Goal: Feedback & Contribution: Submit feedback/report problem

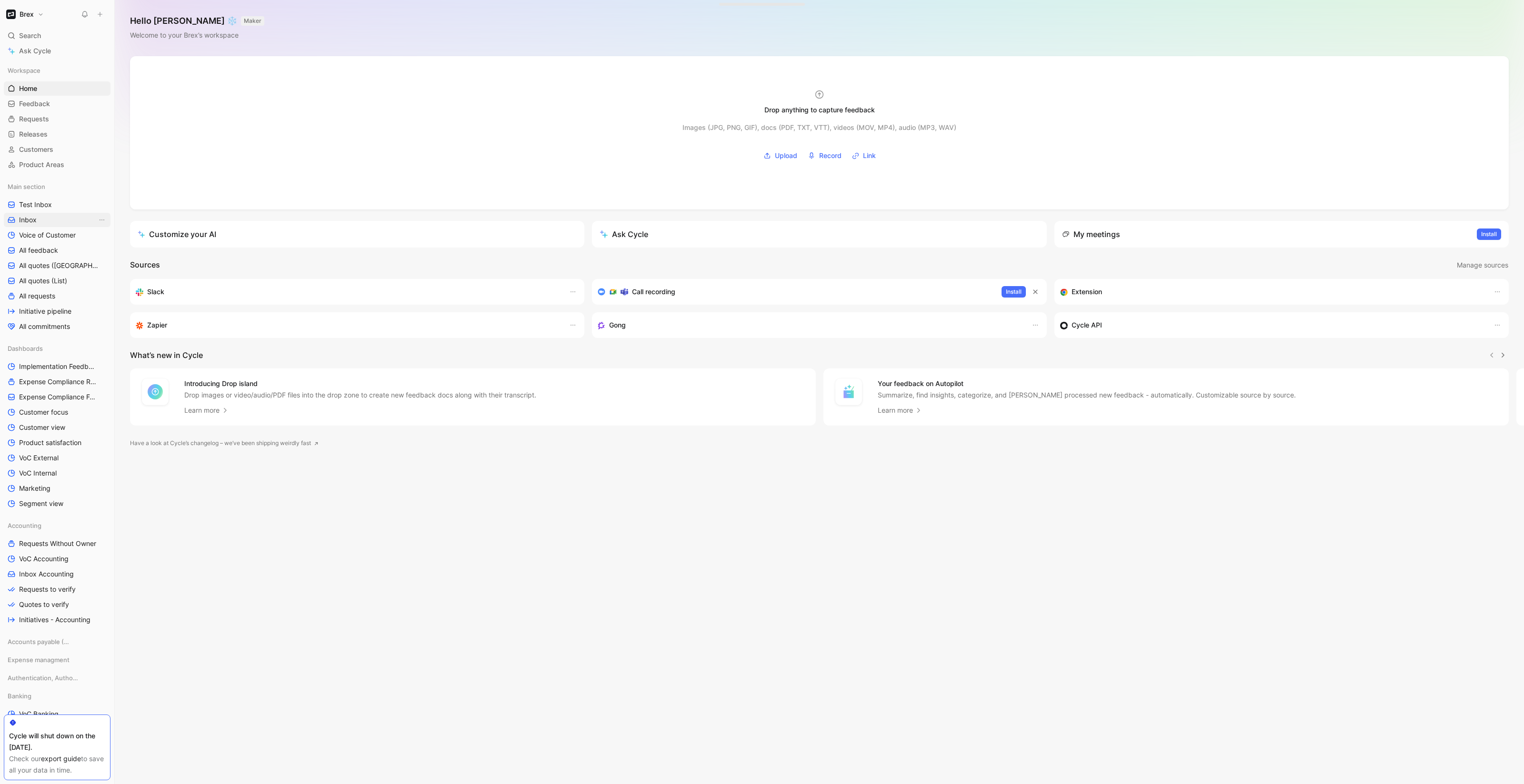
click at [45, 219] on link "Inbox" at bounding box center [57, 219] width 106 height 14
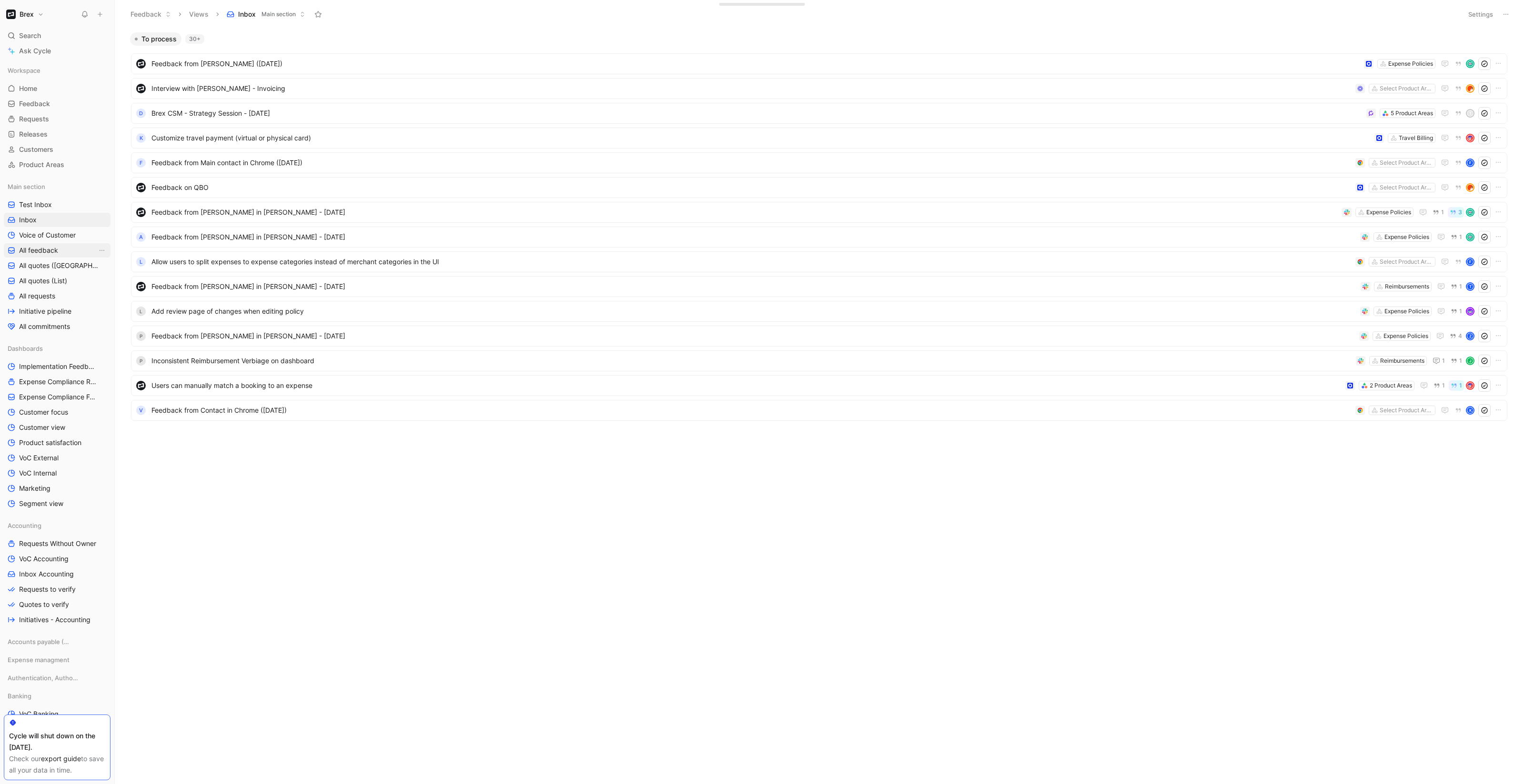
click at [45, 251] on span "All feedback" at bounding box center [39, 250] width 39 height 9
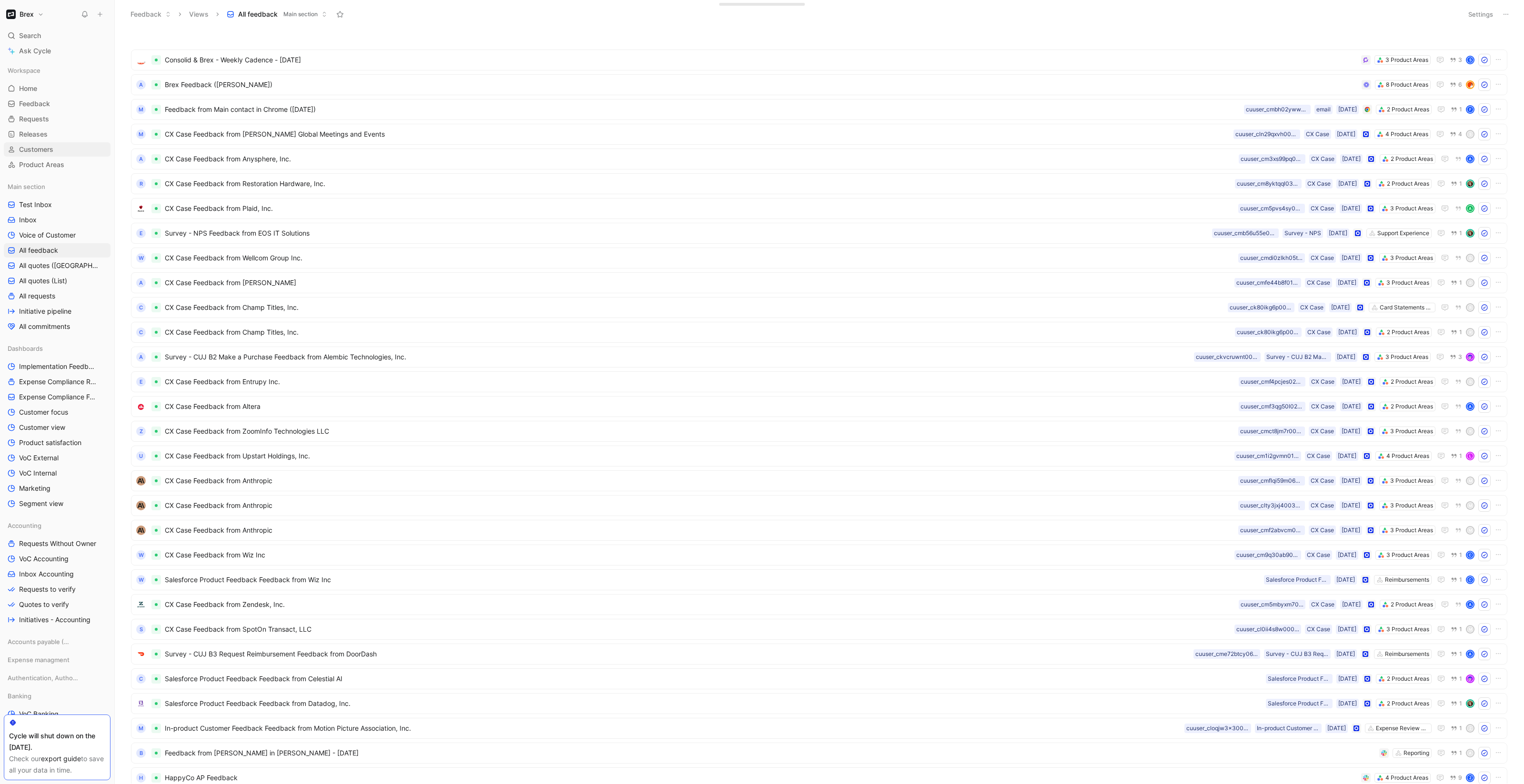
click at [33, 155] on link "Customers" at bounding box center [57, 149] width 106 height 14
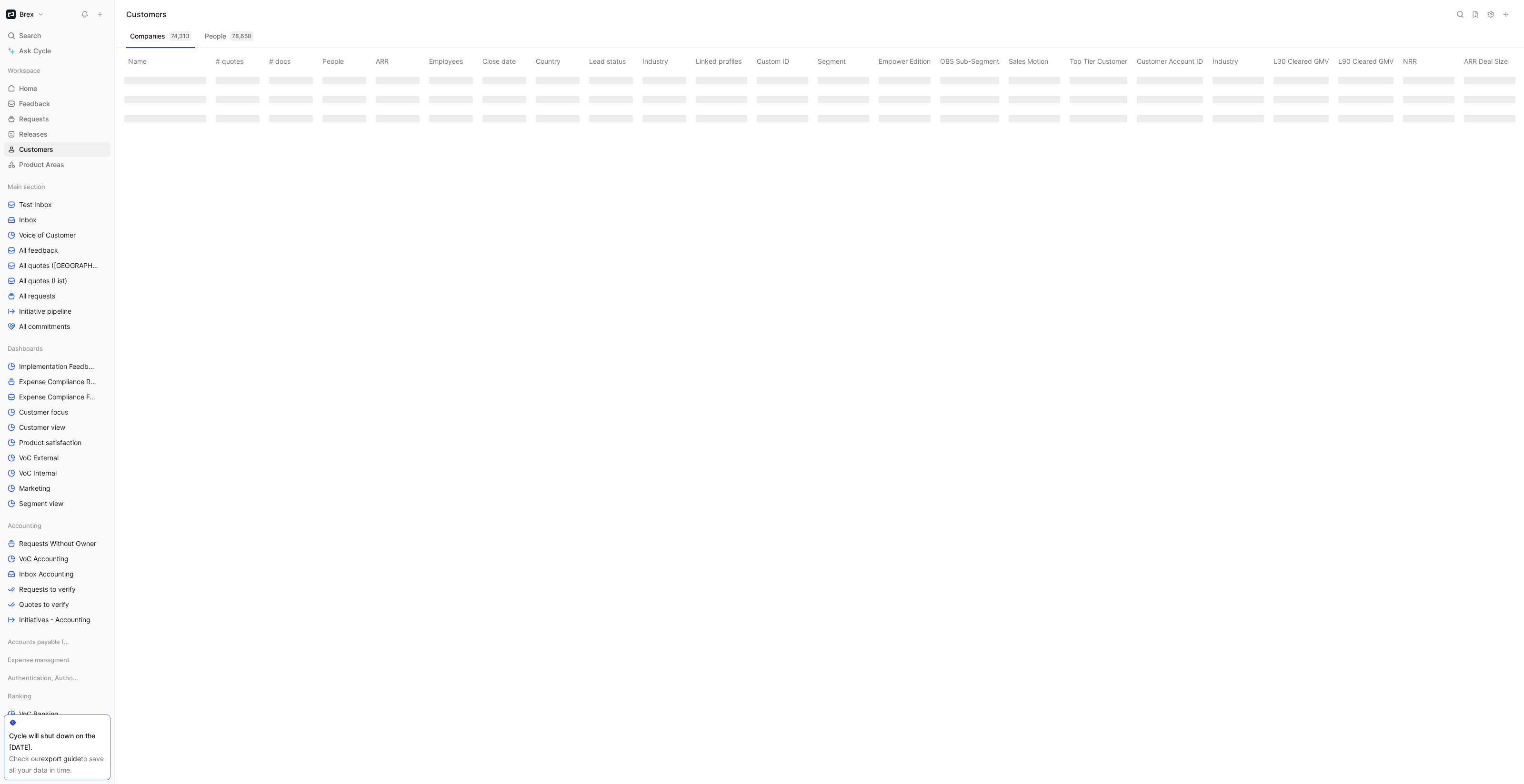
click at [1463, 18] on button at bounding box center [1460, 14] width 13 height 13
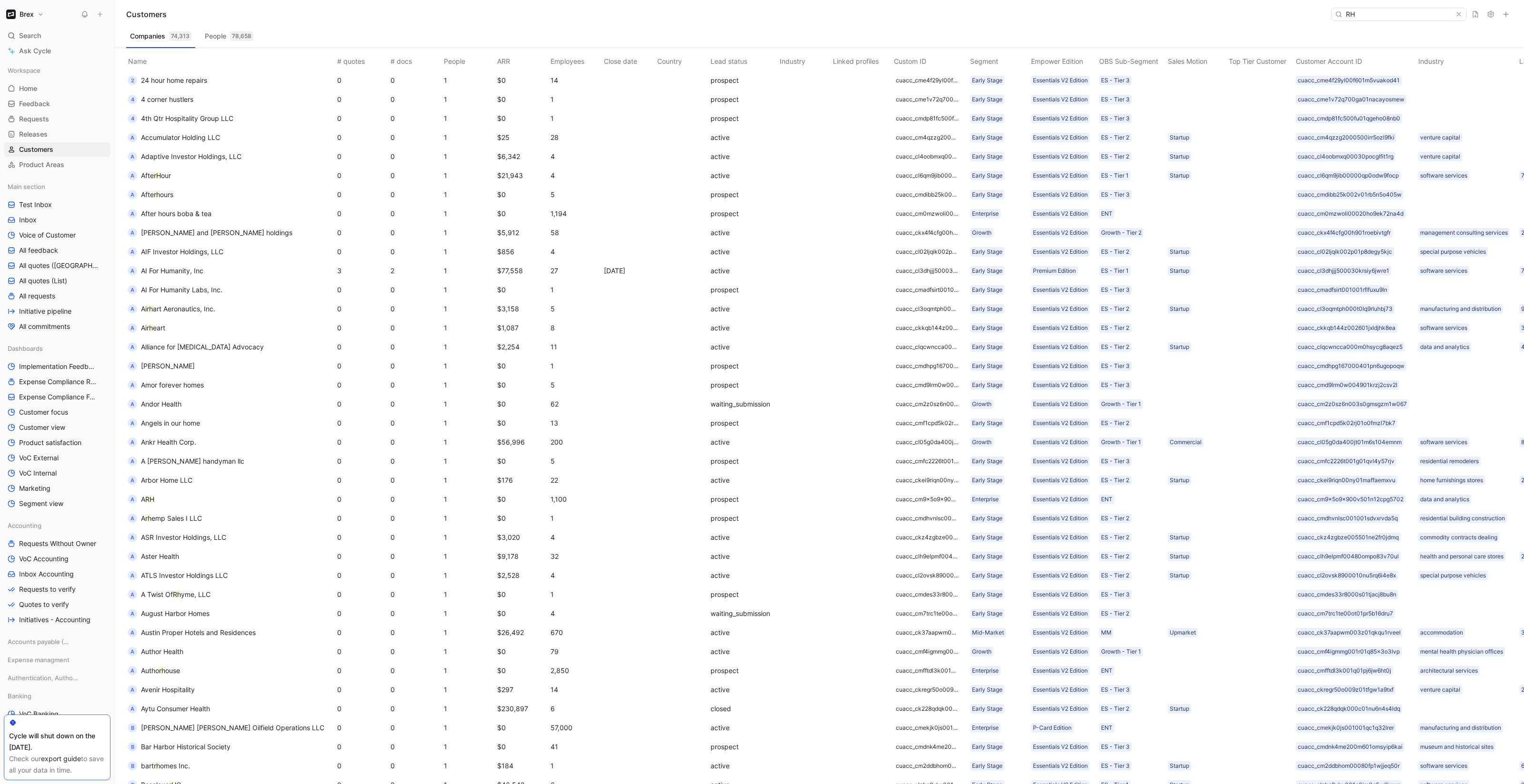
type input "RH"
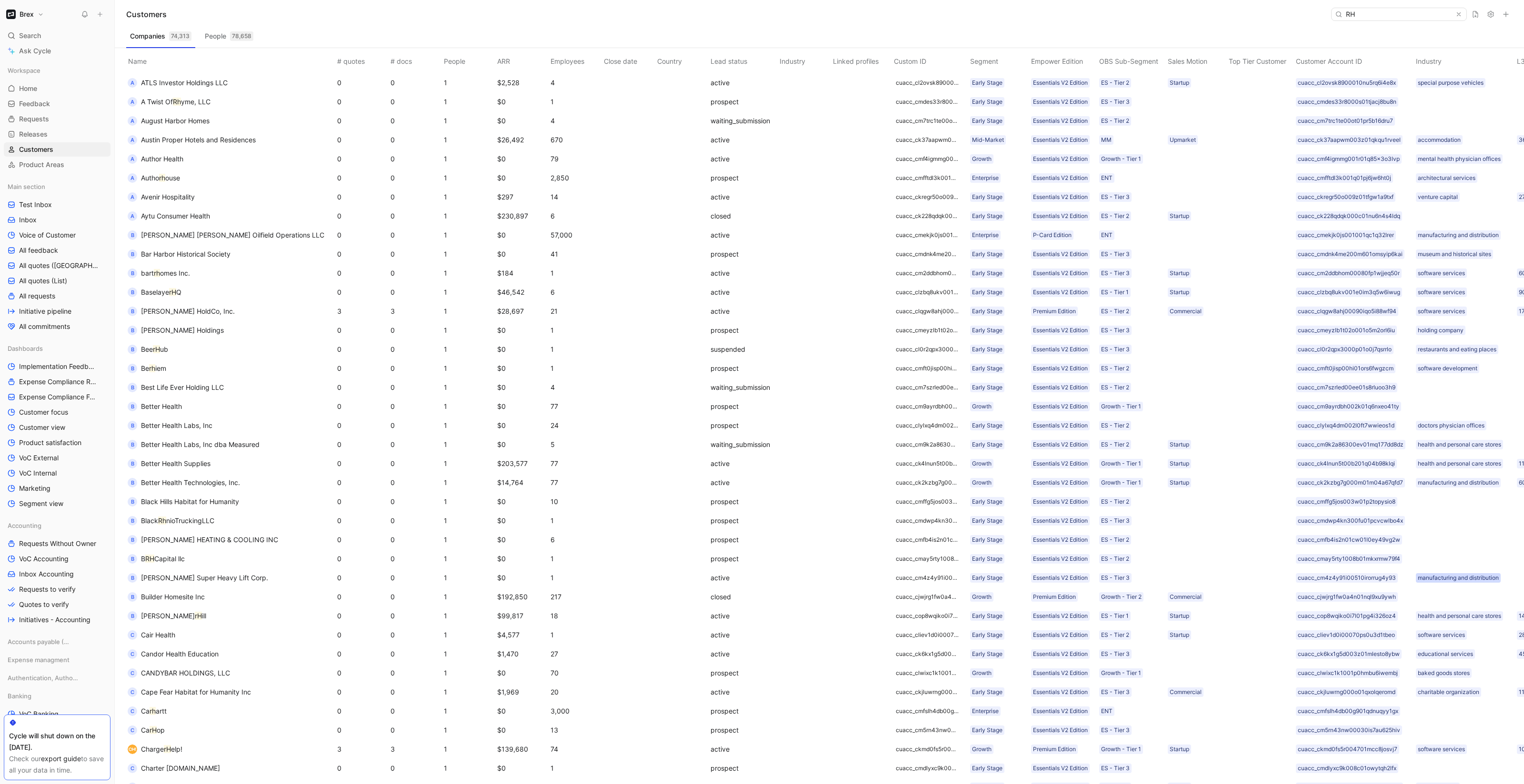
scroll to position [819, 0]
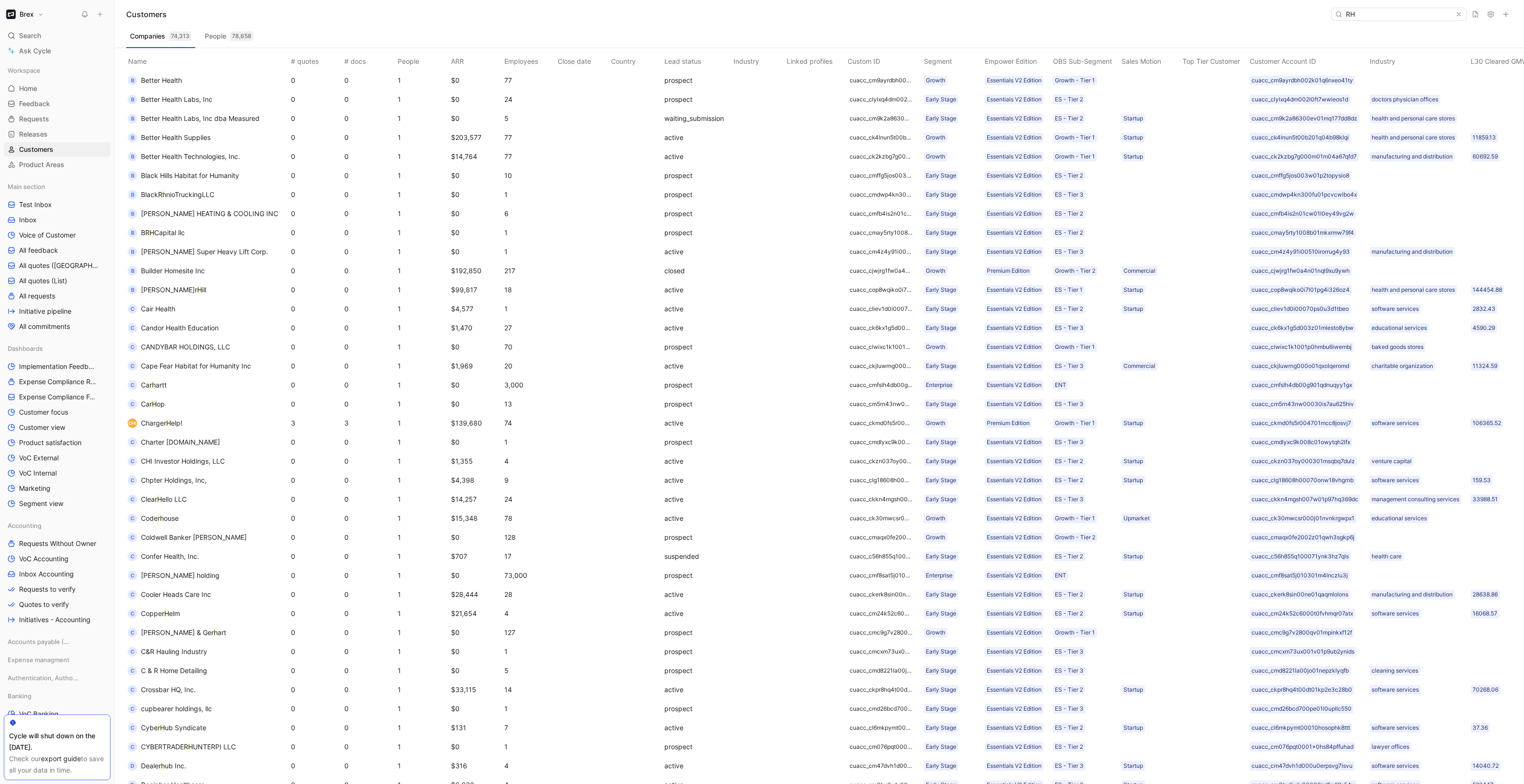
click at [1413, 14] on input "RH" at bounding box center [1398, 14] width 113 height 13
click at [1412, 15] on input "RH" at bounding box center [1398, 14] width 113 height 13
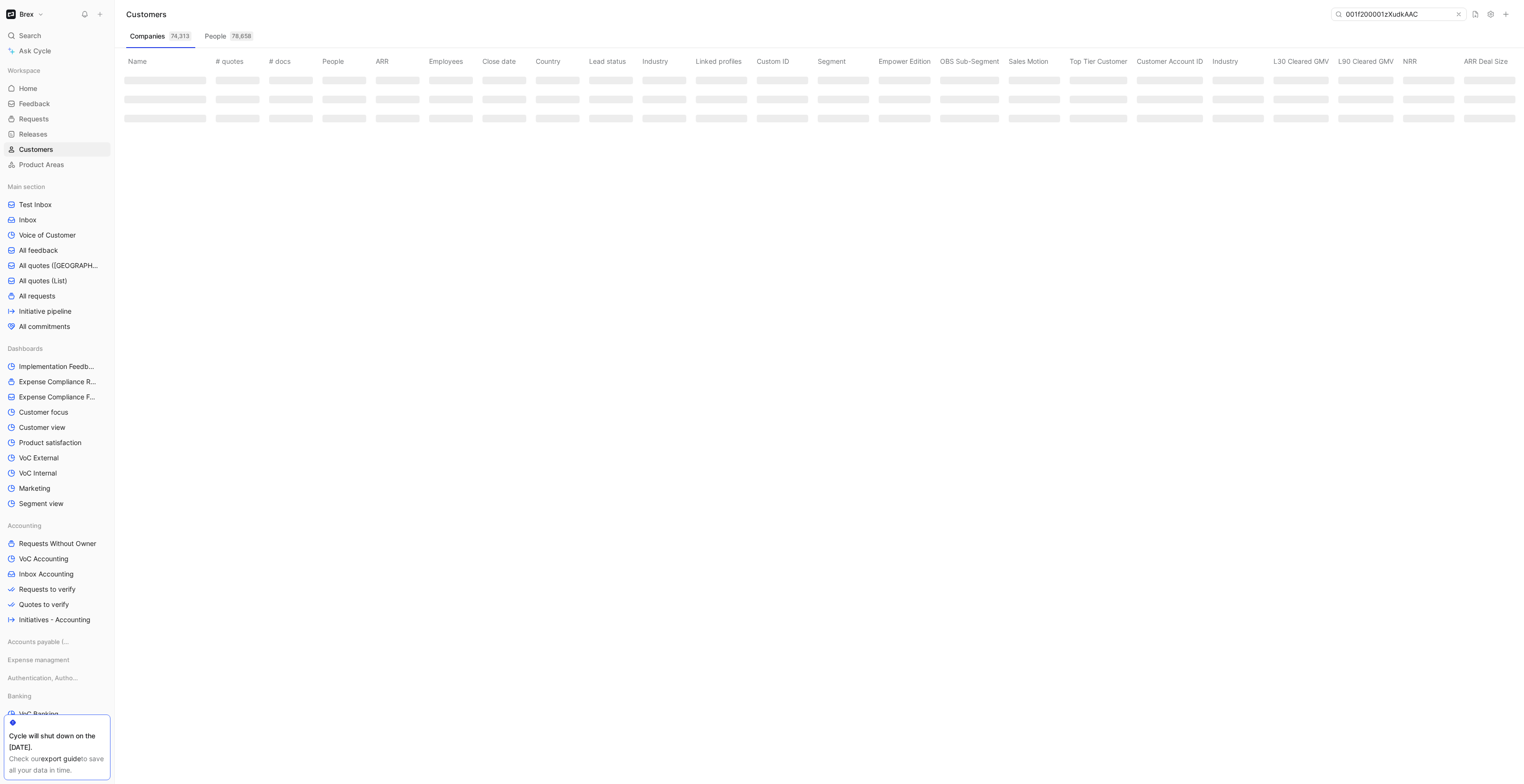
scroll to position [0, 0]
click at [1392, 15] on input "001f200001zXudkAAC" at bounding box center [1398, 14] width 113 height 13
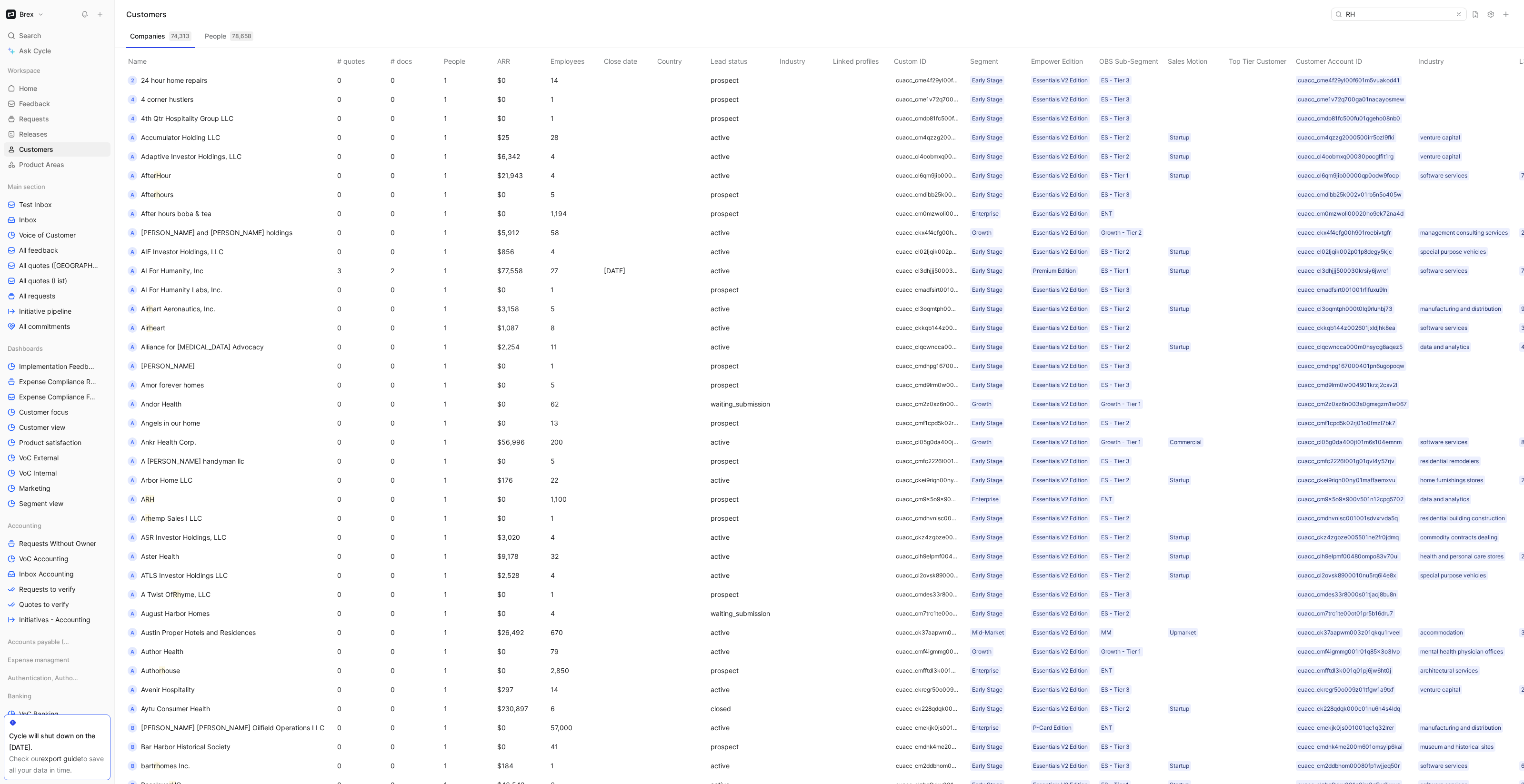
click at [1375, 7] on div "RH" at bounding box center [1399, 14] width 136 height 13
click at [1380, 13] on input "RH" at bounding box center [1398, 14] width 113 height 13
paste input "cuacc_cm4kjatin00060ir8w627tvx8"
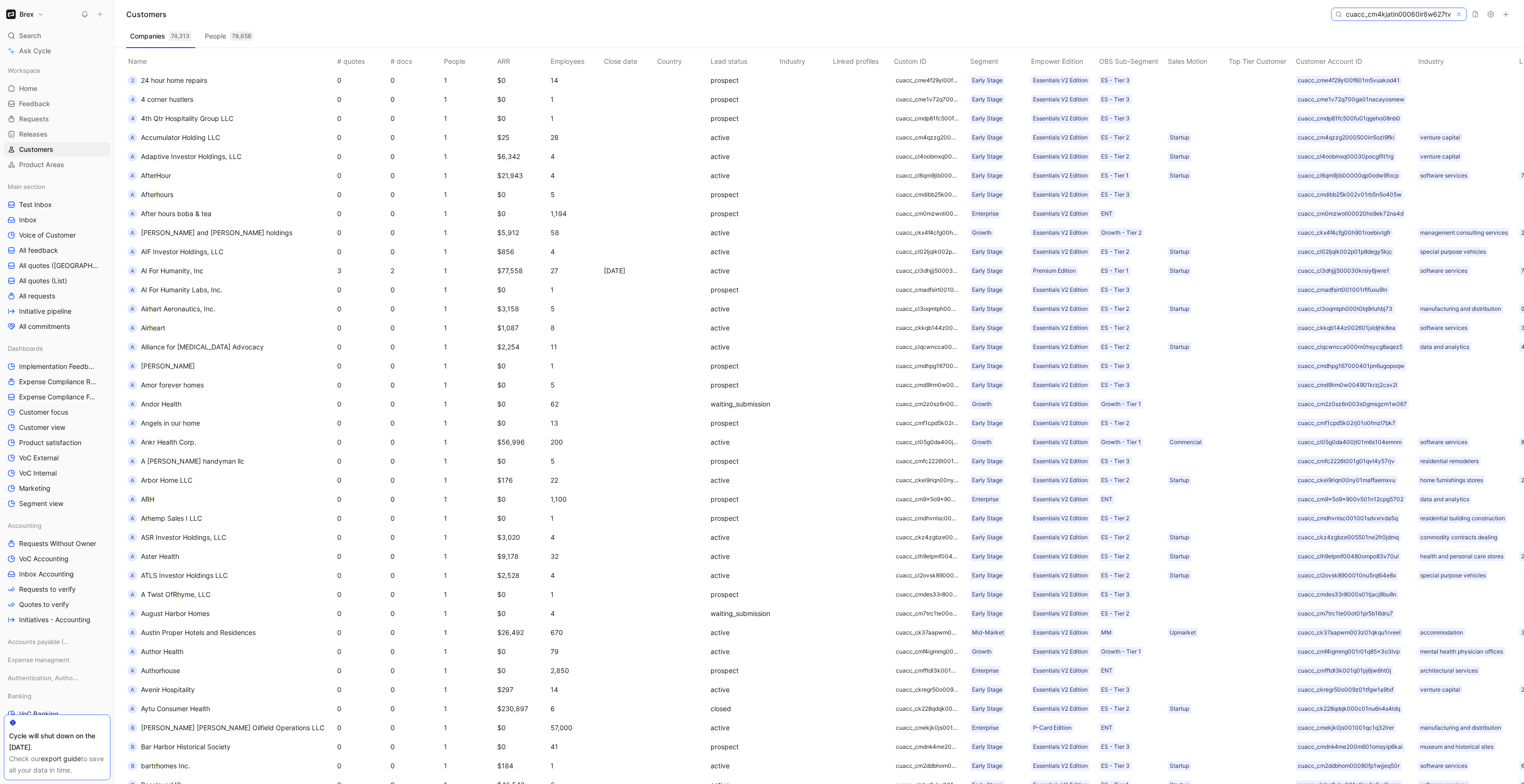
scroll to position [0, 37]
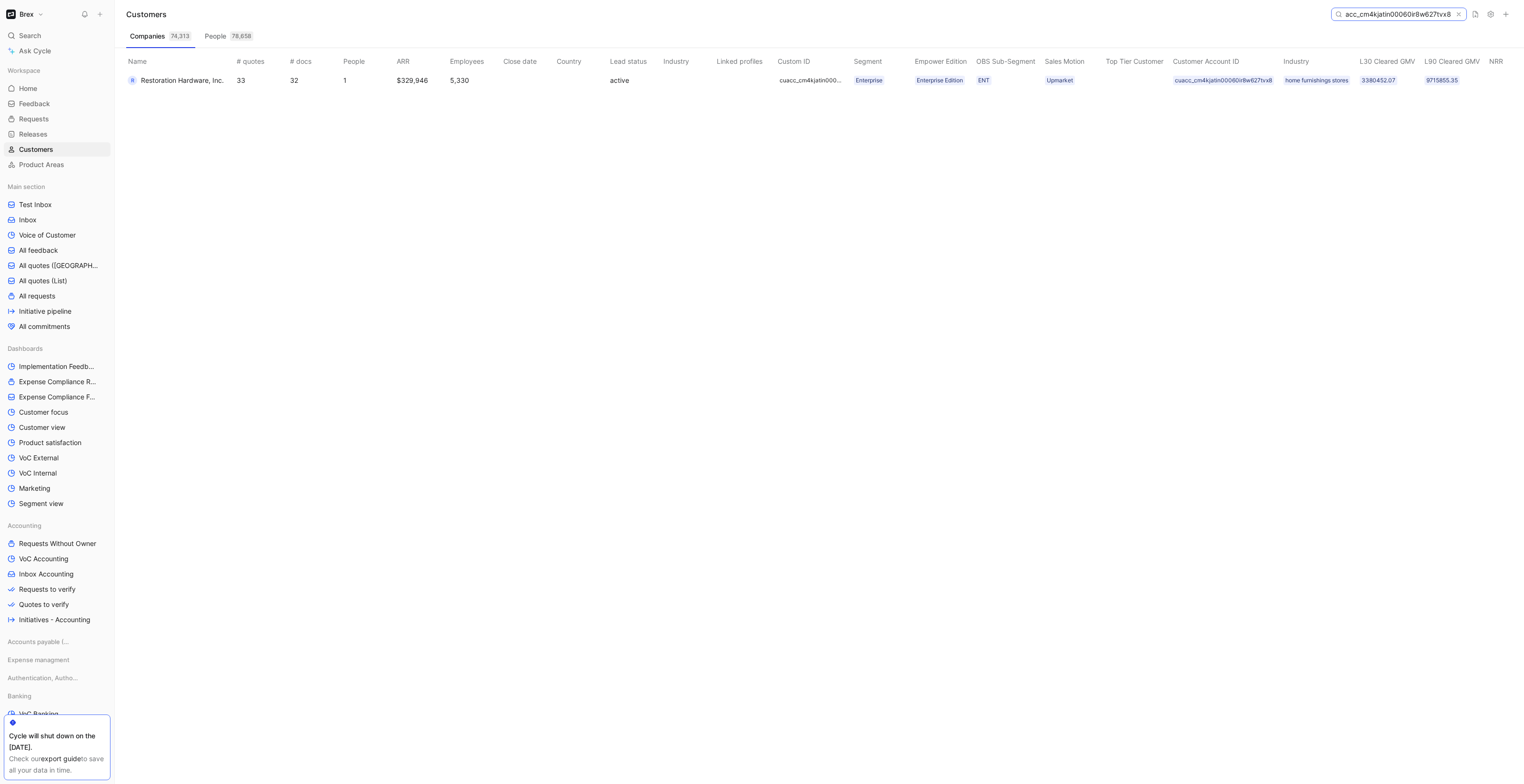
type input "cuacc_cm4kjatin00060ir8w627tvx8"
click at [184, 76] on span "Restoration Hardware, Inc." at bounding box center [182, 80] width 83 height 8
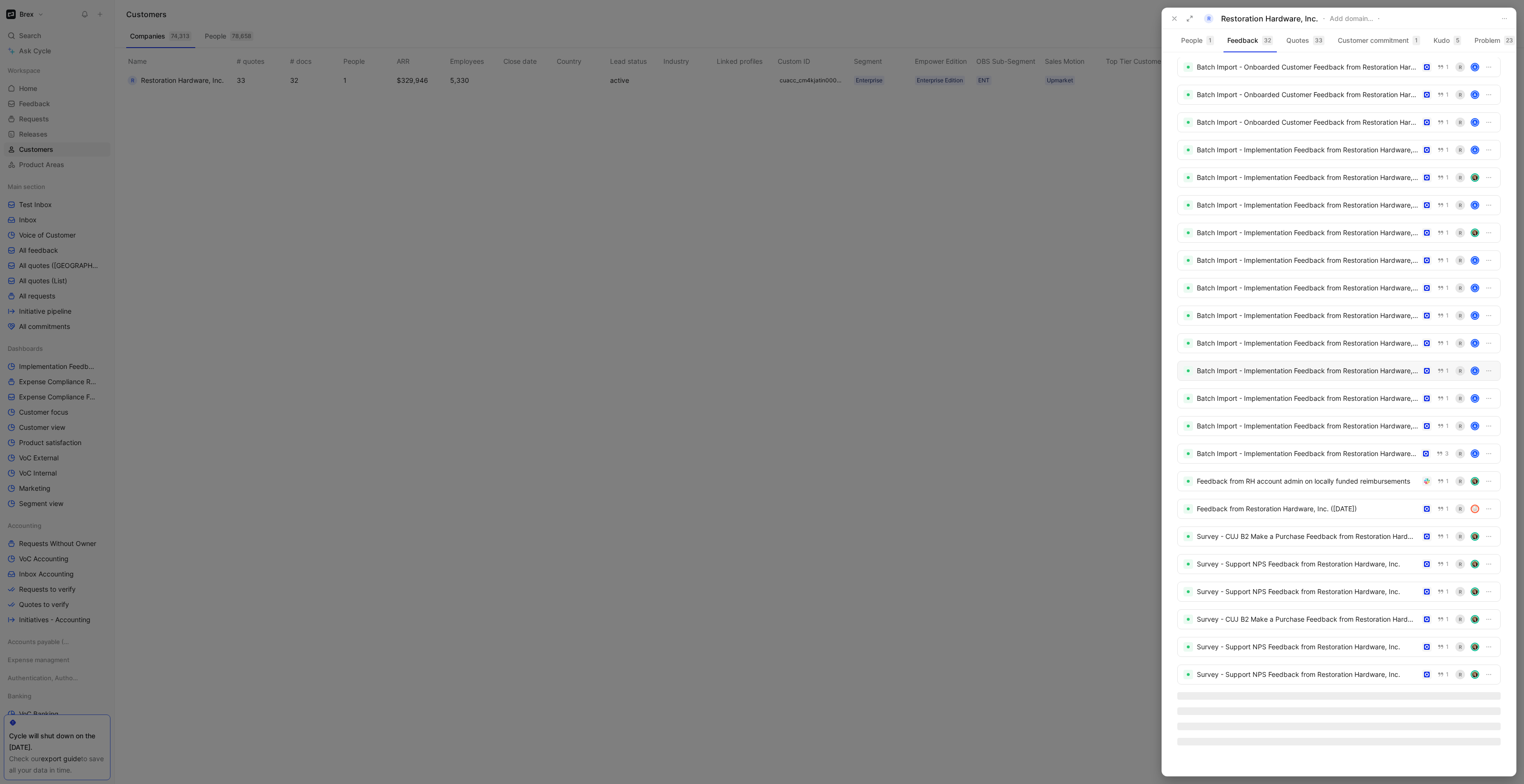
scroll to position [222, 0]
click at [1259, 486] on div "Feedback from RH account admin on locally funded reimbursements" at bounding box center [1307, 487] width 222 height 11
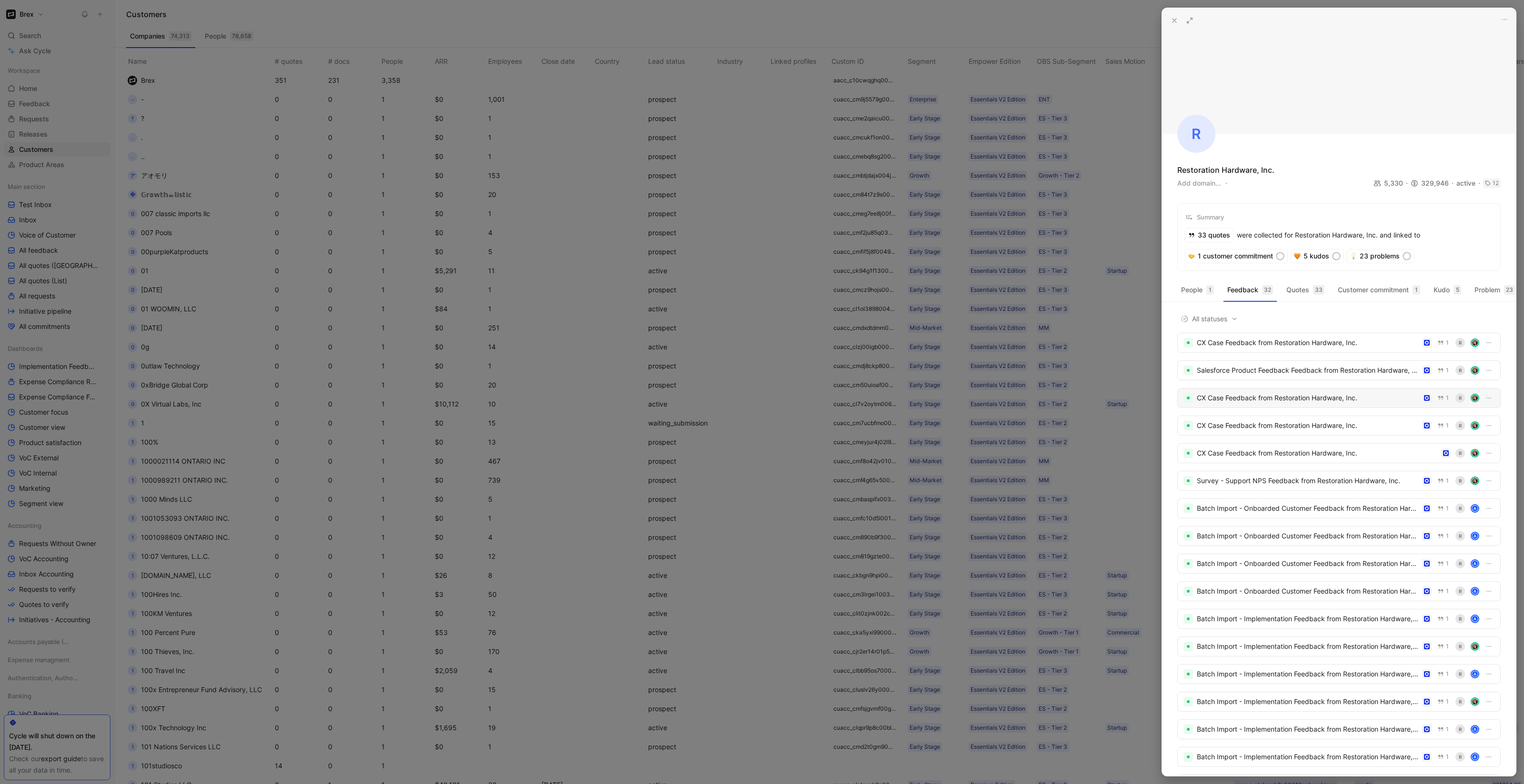
click at [1237, 403] on div "CX Case Feedback from Restoration Hardware, Inc." at bounding box center [1307, 398] width 222 height 11
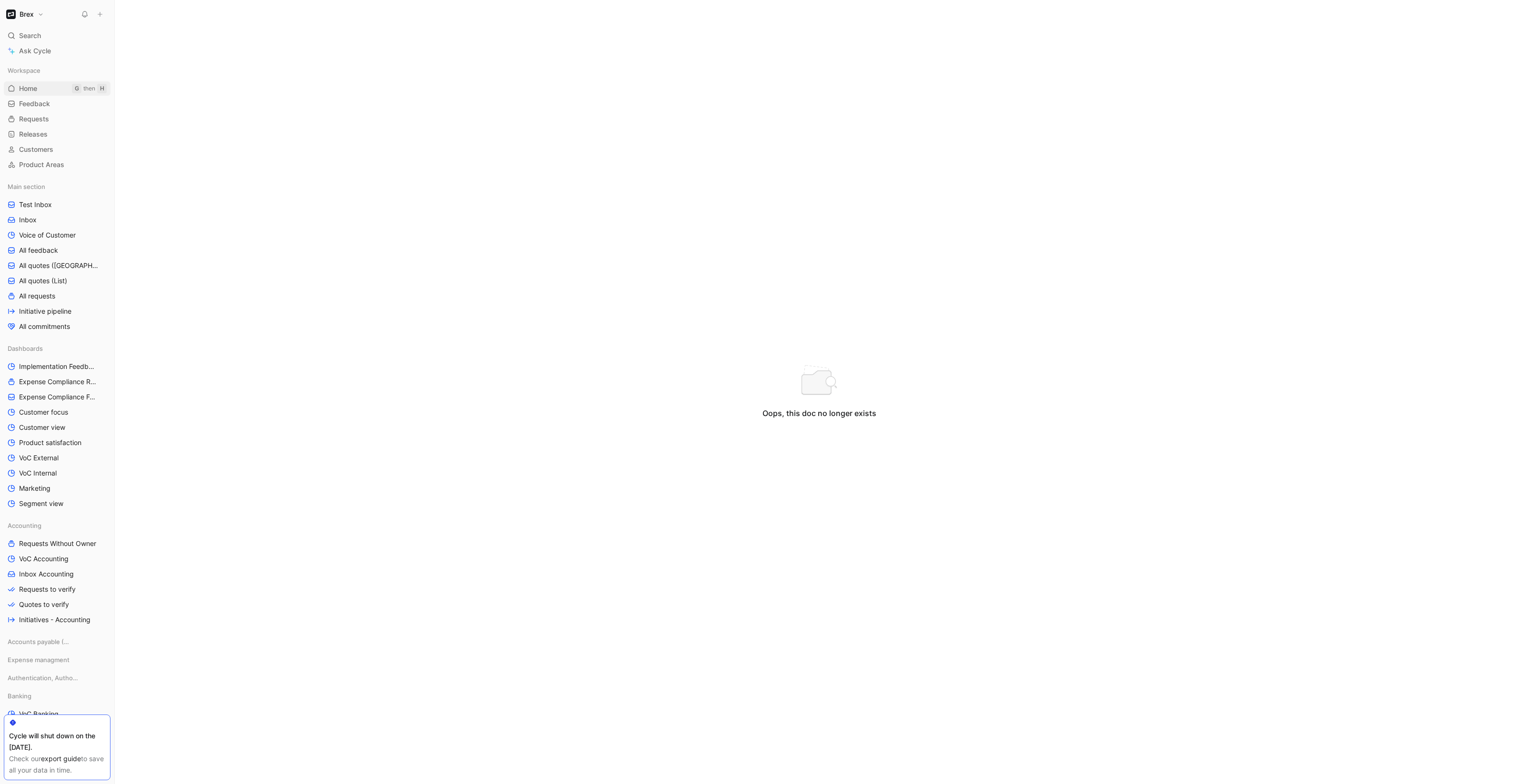
click at [33, 88] on span "Home" at bounding box center [28, 88] width 18 height 9
click at [36, 90] on span "Home" at bounding box center [28, 88] width 18 height 9
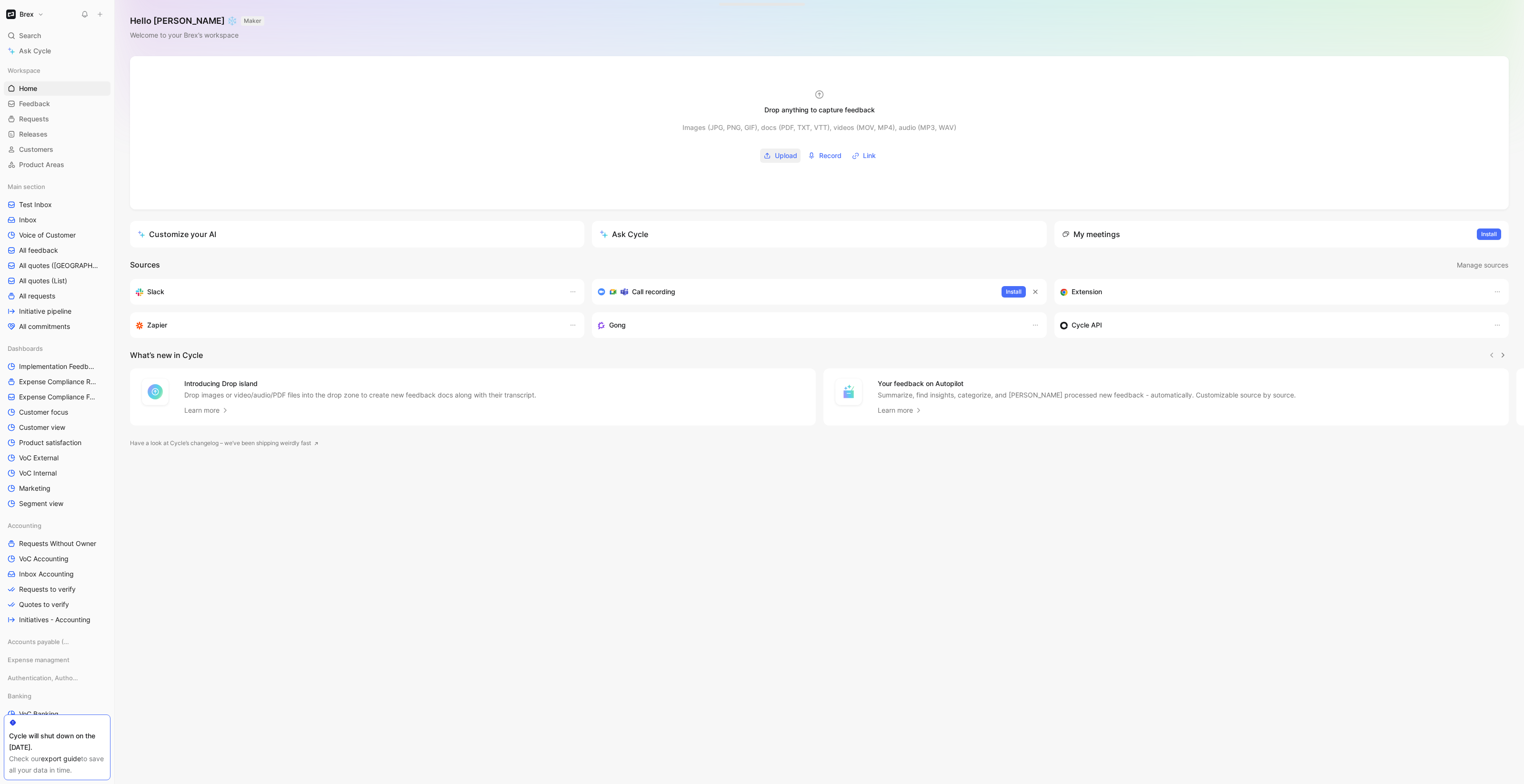
click at [779, 157] on span "Upload" at bounding box center [786, 156] width 23 height 11
click at [866, 154] on span "Link" at bounding box center [869, 156] width 13 height 11
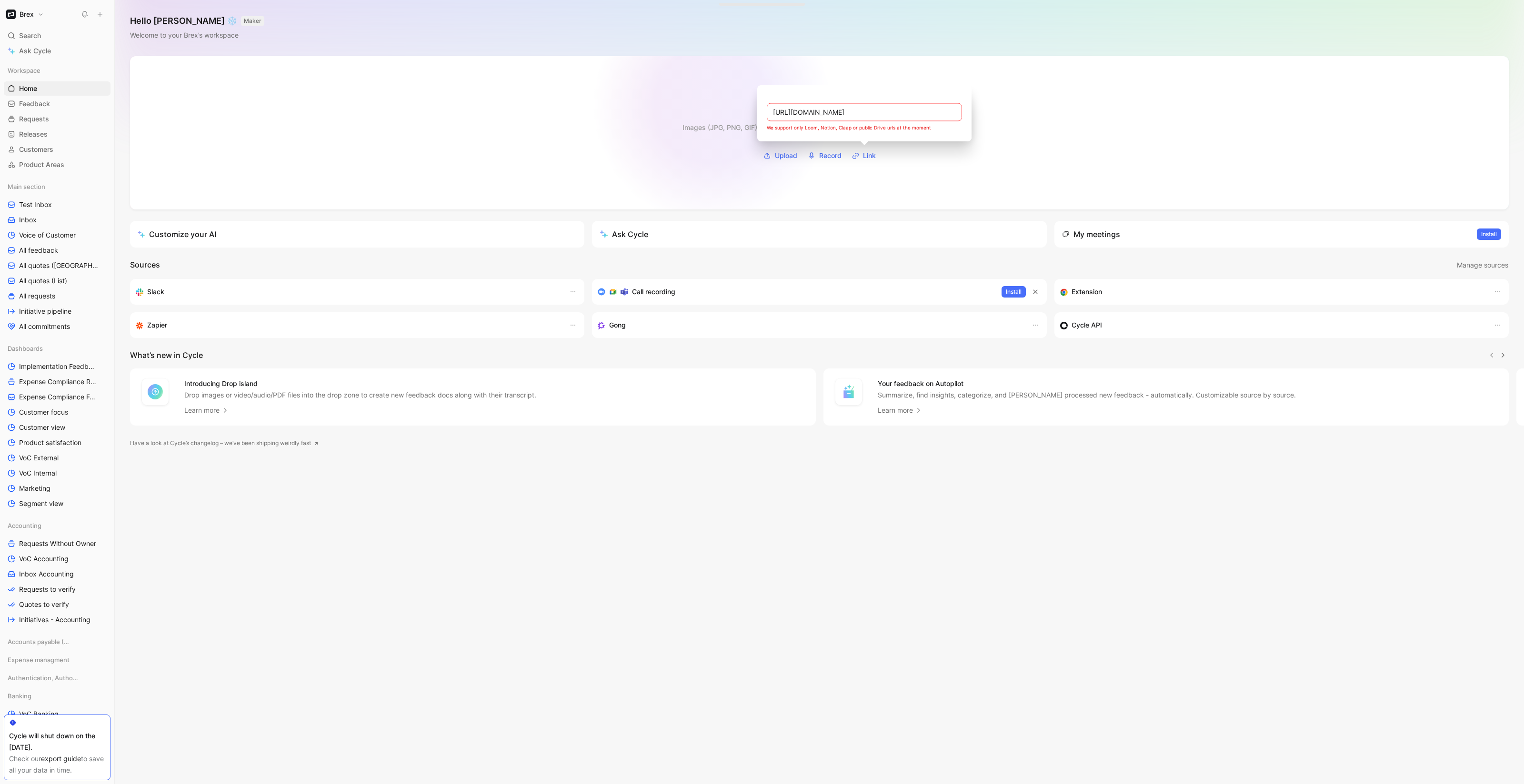
type input "https://docs.google.com/document/d/1jIhjKcRx50FY03tdAzCIl-UmZJOj2DcJvoR5nAZ6_og…"
click at [704, 92] on div at bounding box center [819, 132] width 1378 height 154
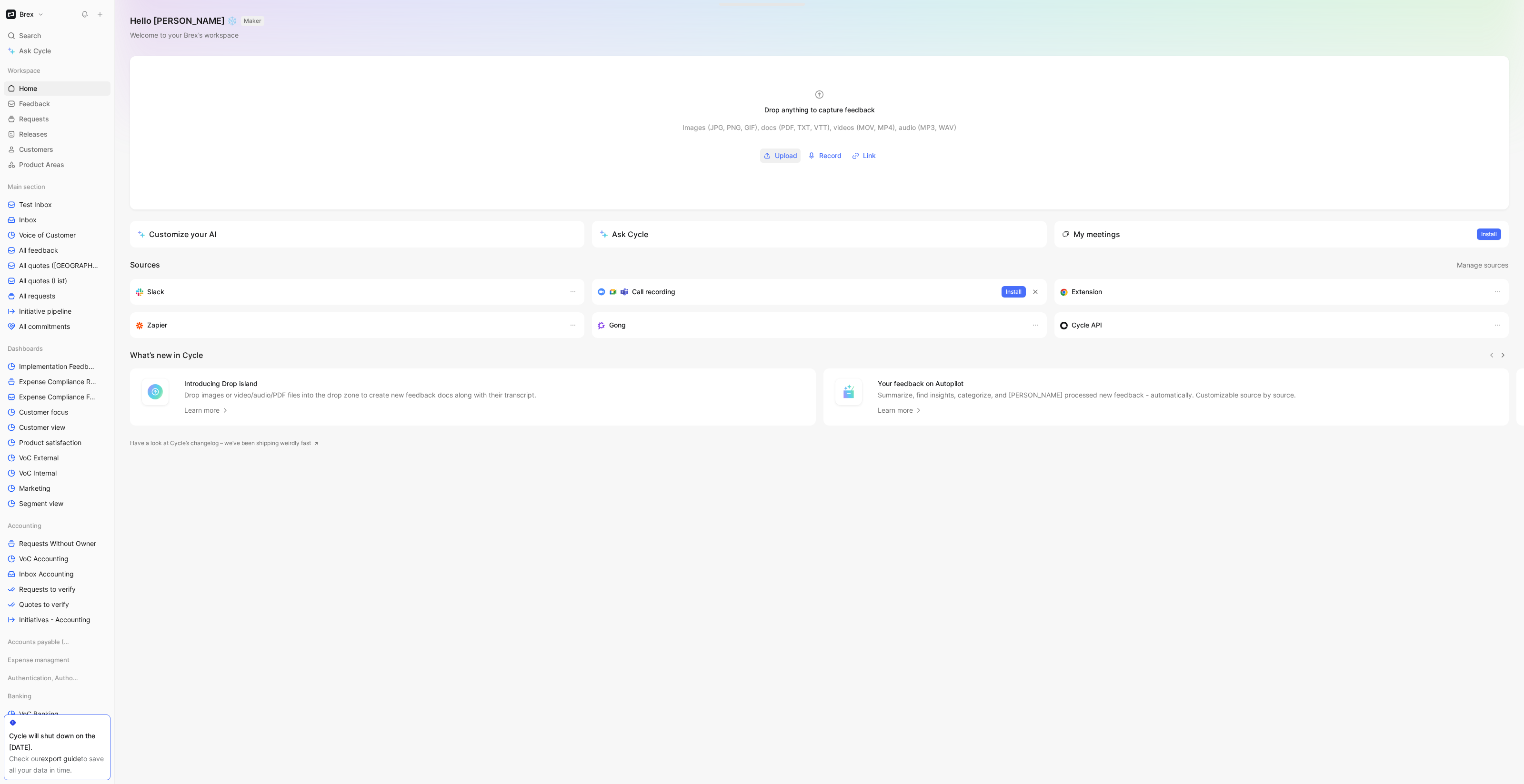
click at [778, 155] on span "Upload" at bounding box center [786, 156] width 23 height 11
click at [1497, 327] on icon "button" at bounding box center [1497, 325] width 7 height 7
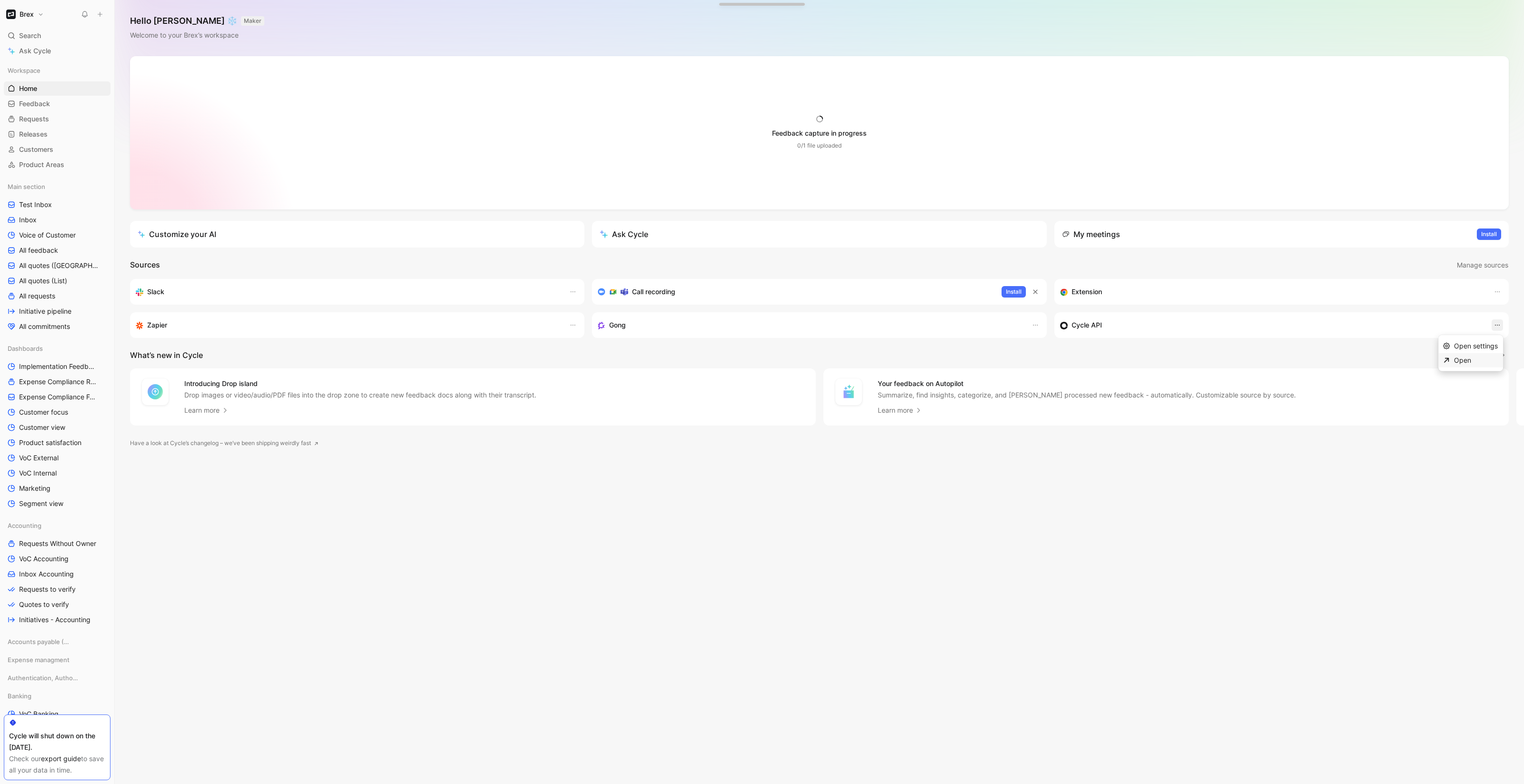
click at [1473, 364] on div "Open" at bounding box center [1476, 360] width 45 height 11
click at [829, 145] on div "0/1 file uploaded" at bounding box center [819, 146] width 45 height 9
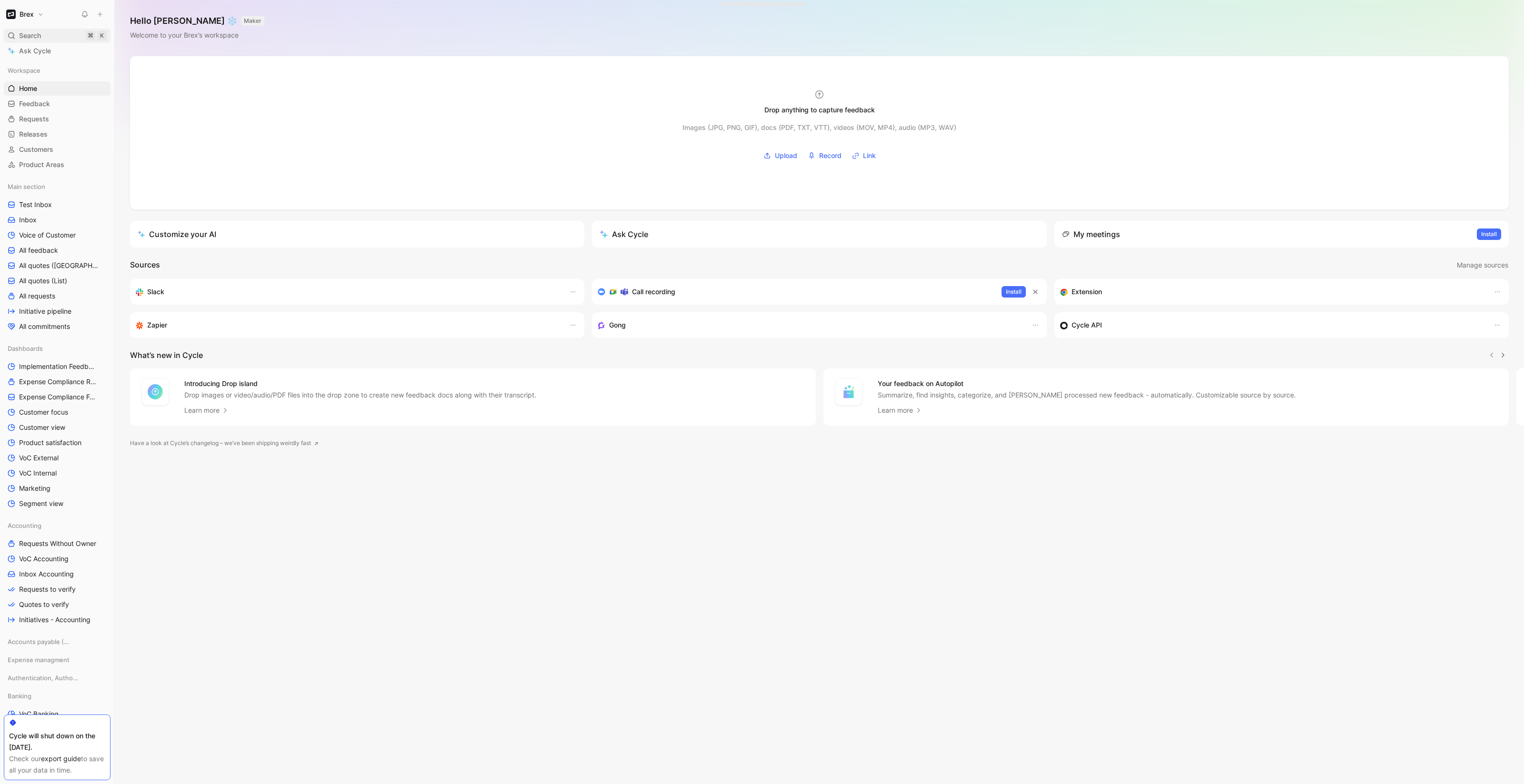
click at [45, 31] on div "Search ⌘ K" at bounding box center [57, 35] width 106 height 14
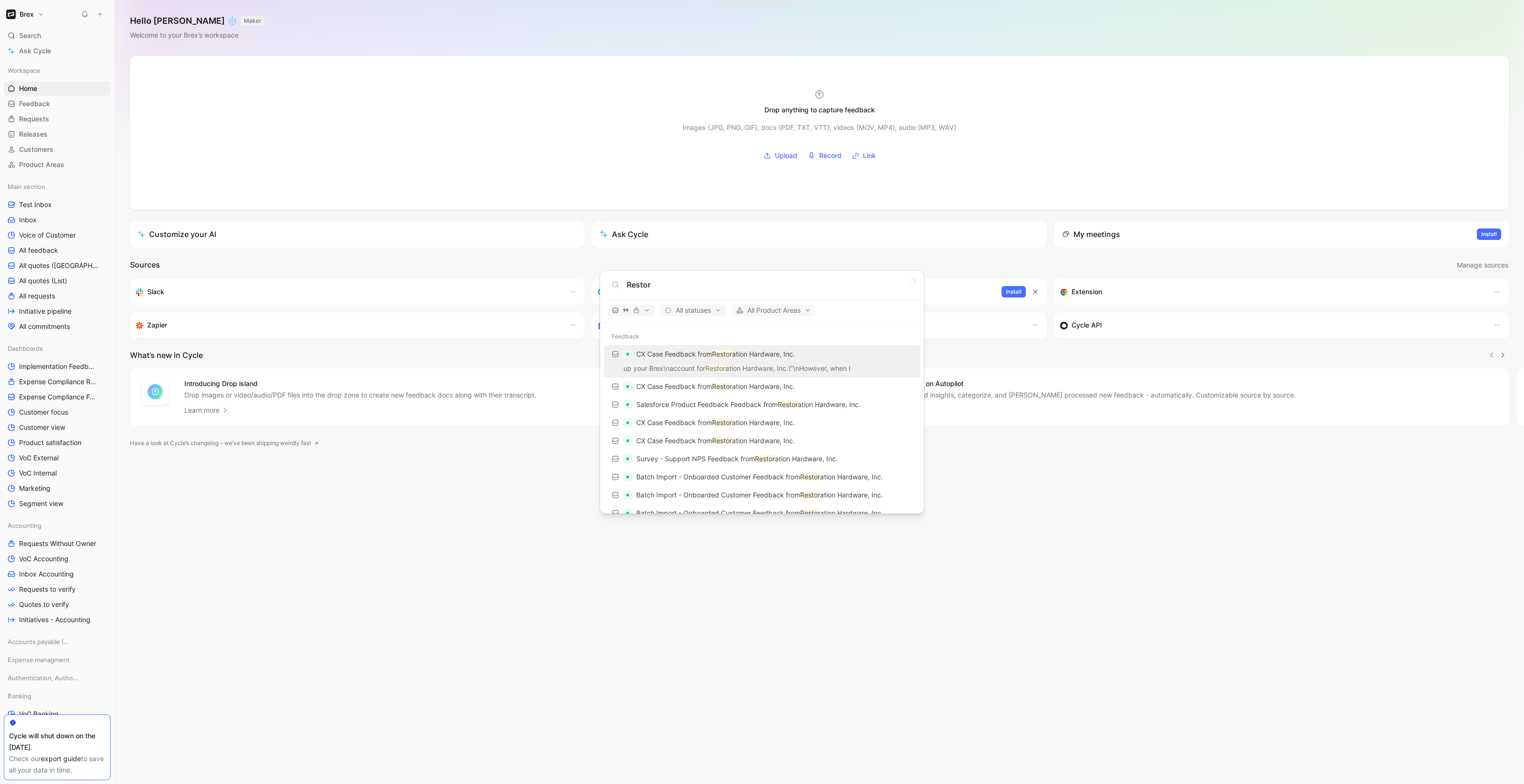
type input "Restor"
click at [692, 351] on p "CX Case Feedback from Restor ation Hardware, Inc." at bounding box center [715, 354] width 158 height 11
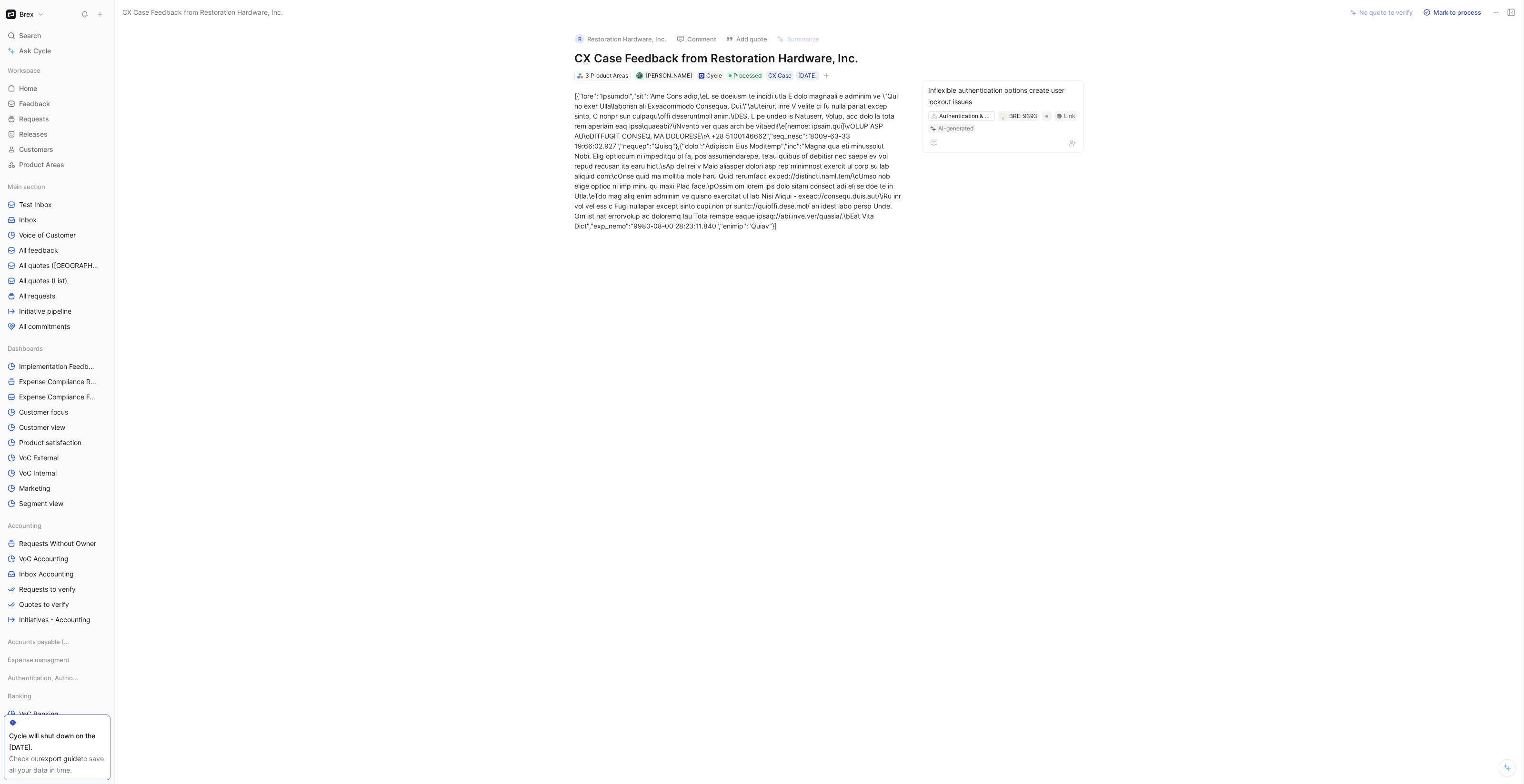
click at [629, 41] on button "R Restoration Hardware, Inc." at bounding box center [621, 39] width 100 height 14
click at [213, 20] on div "CX Case Feedback from Restoration Hardware, Inc. No quote to verify Mark to pro…" at bounding box center [820, 13] width 1409 height 25
click at [212, 16] on span "CX Case Feedback from Restoration Hardware, Inc." at bounding box center [202, 12] width 160 height 11
click at [39, 152] on span "Customers" at bounding box center [37, 150] width 35 height 9
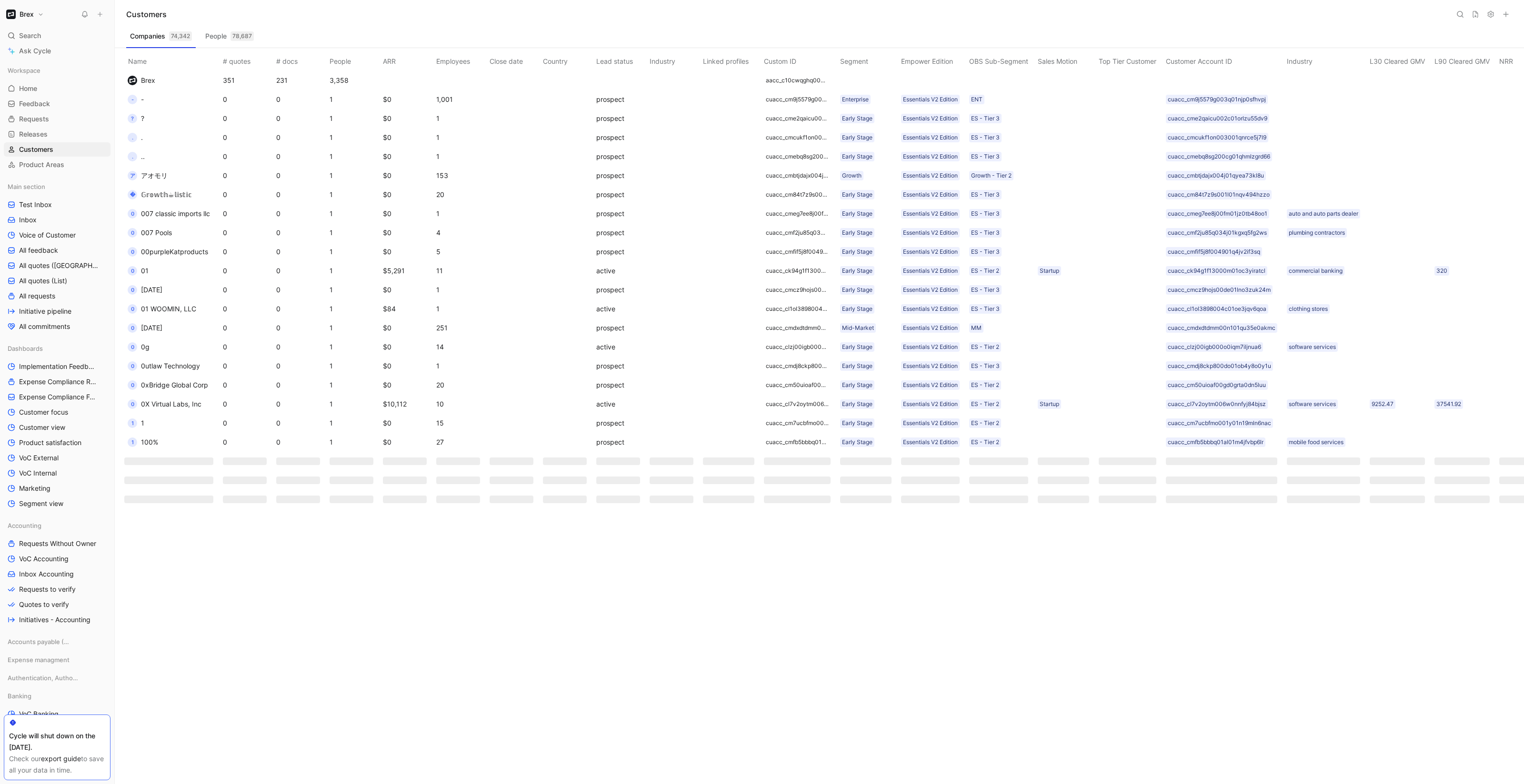
click at [1462, 15] on use at bounding box center [1460, 14] width 6 height 6
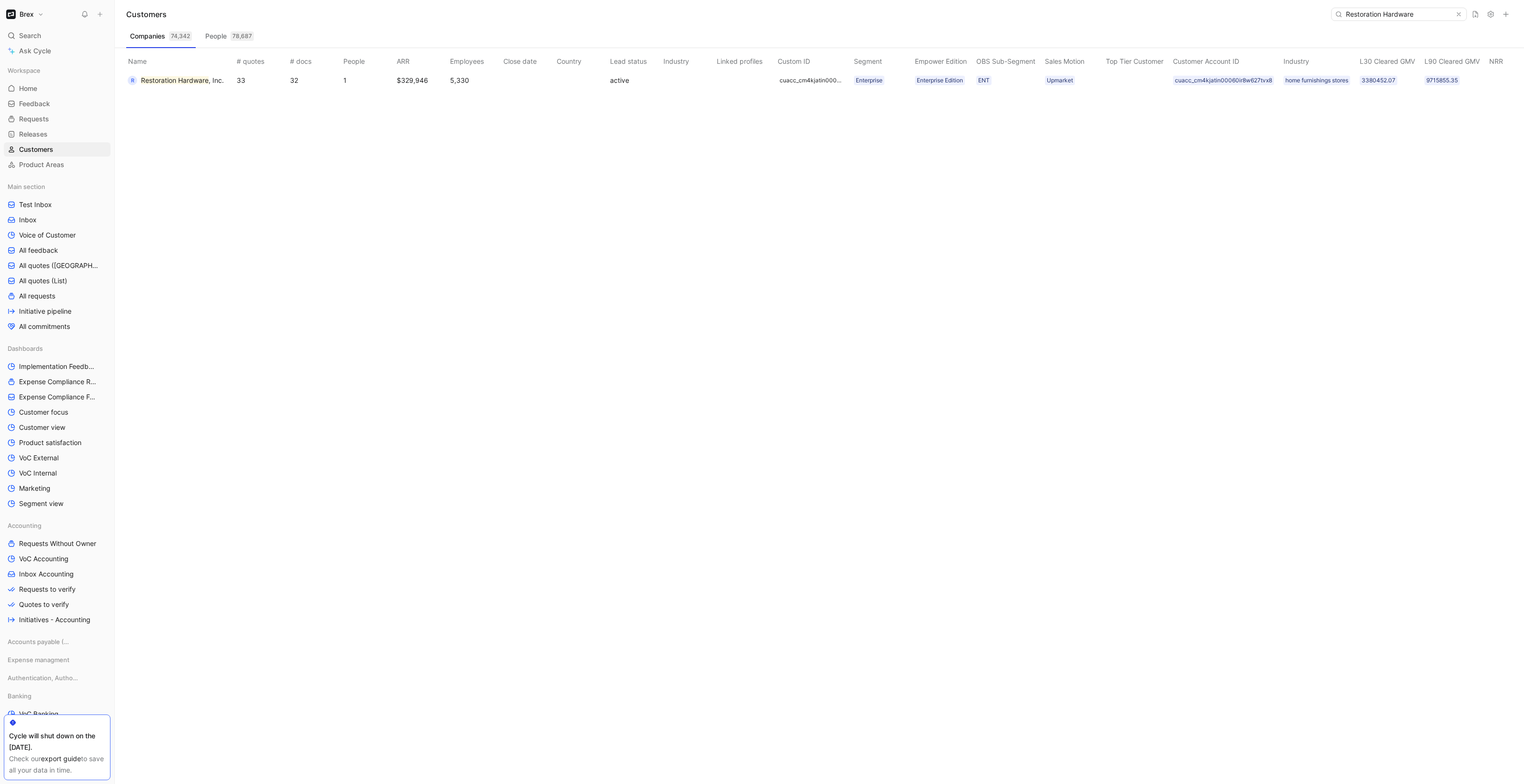
type input "Restoration Hardware"
click at [201, 80] on mark "Restoration Hardware" at bounding box center [175, 80] width 68 height 8
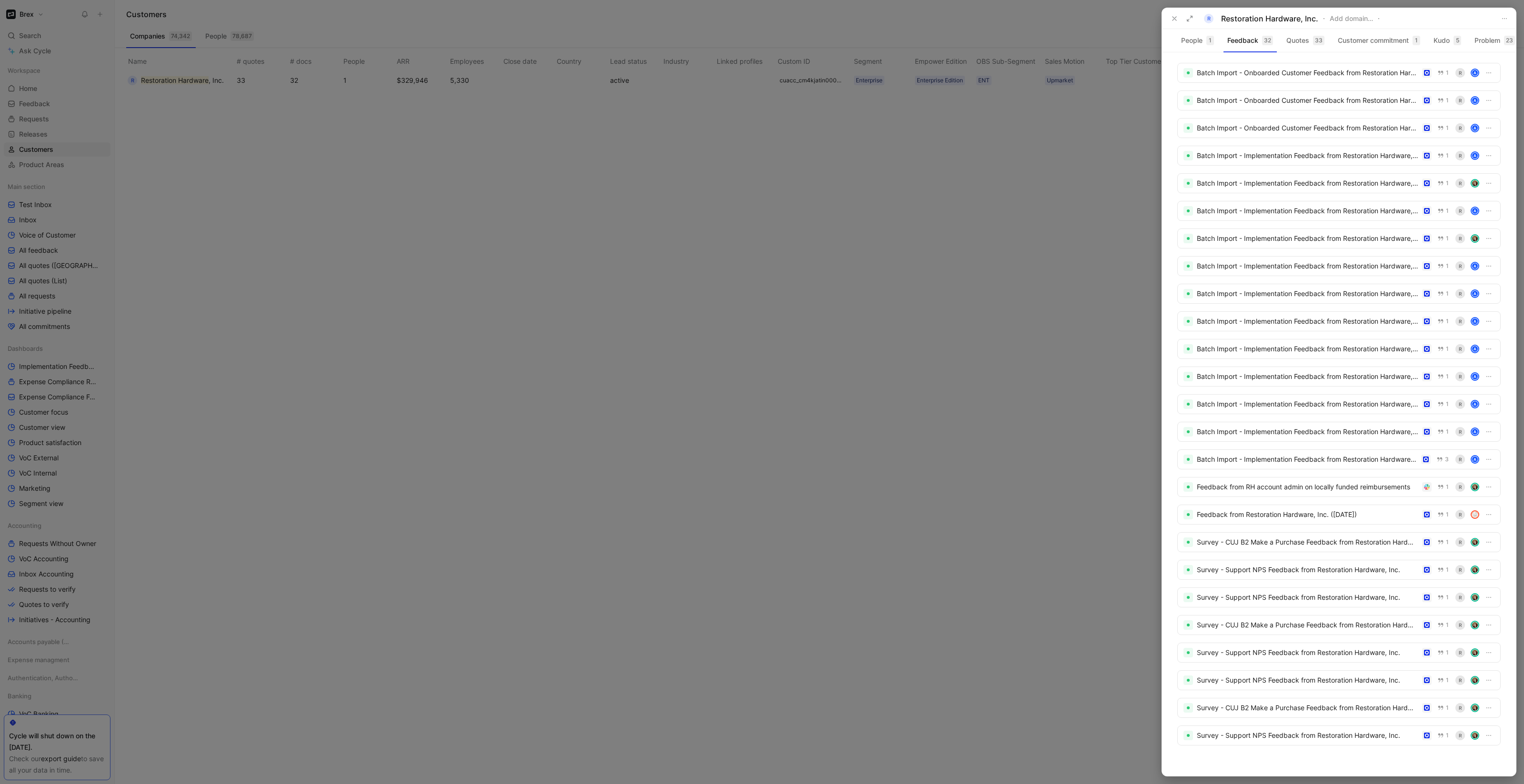
scroll to position [221, 0]
click at [750, 133] on div at bounding box center [762, 392] width 1524 height 784
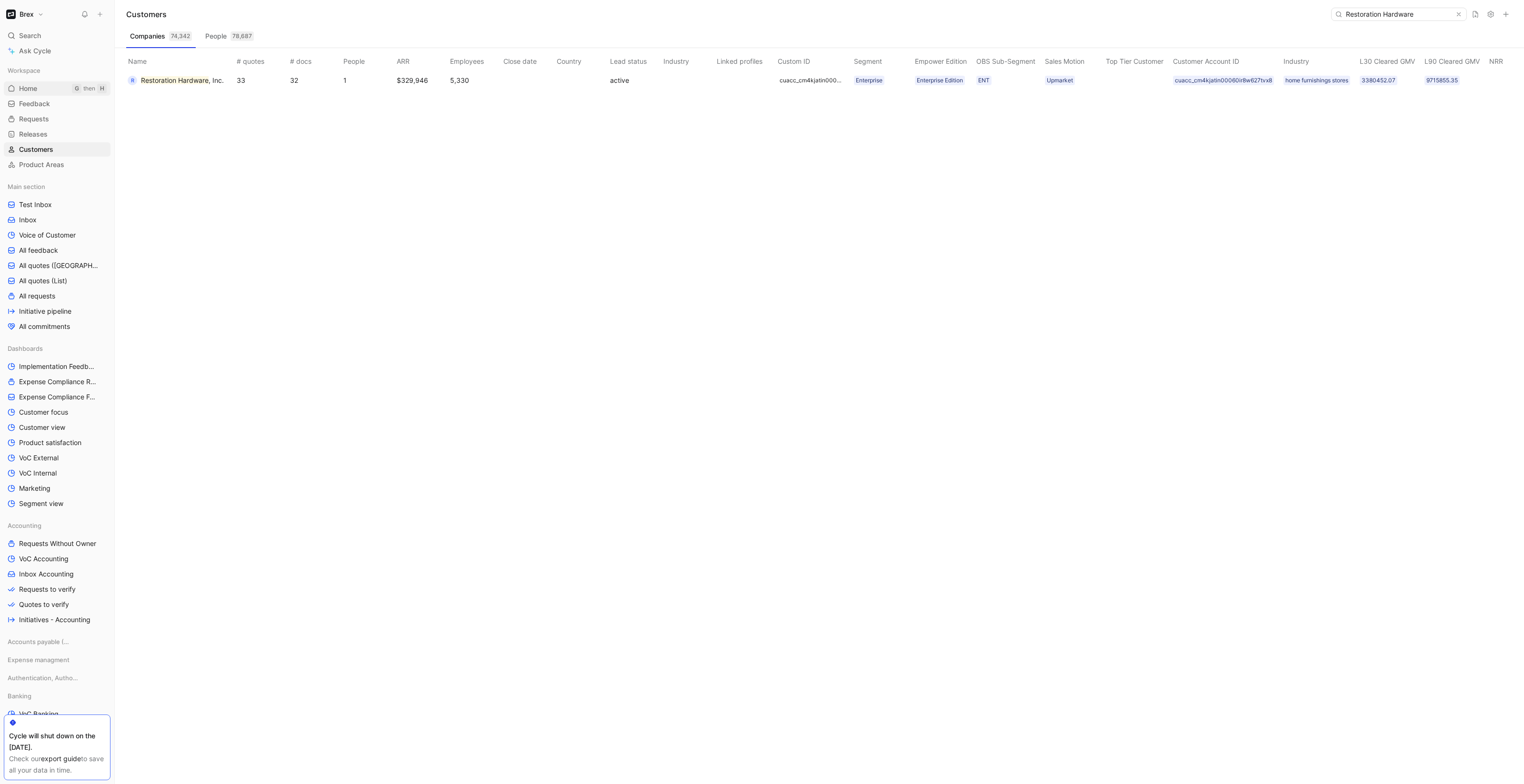
click at [31, 90] on span "Home" at bounding box center [28, 88] width 18 height 9
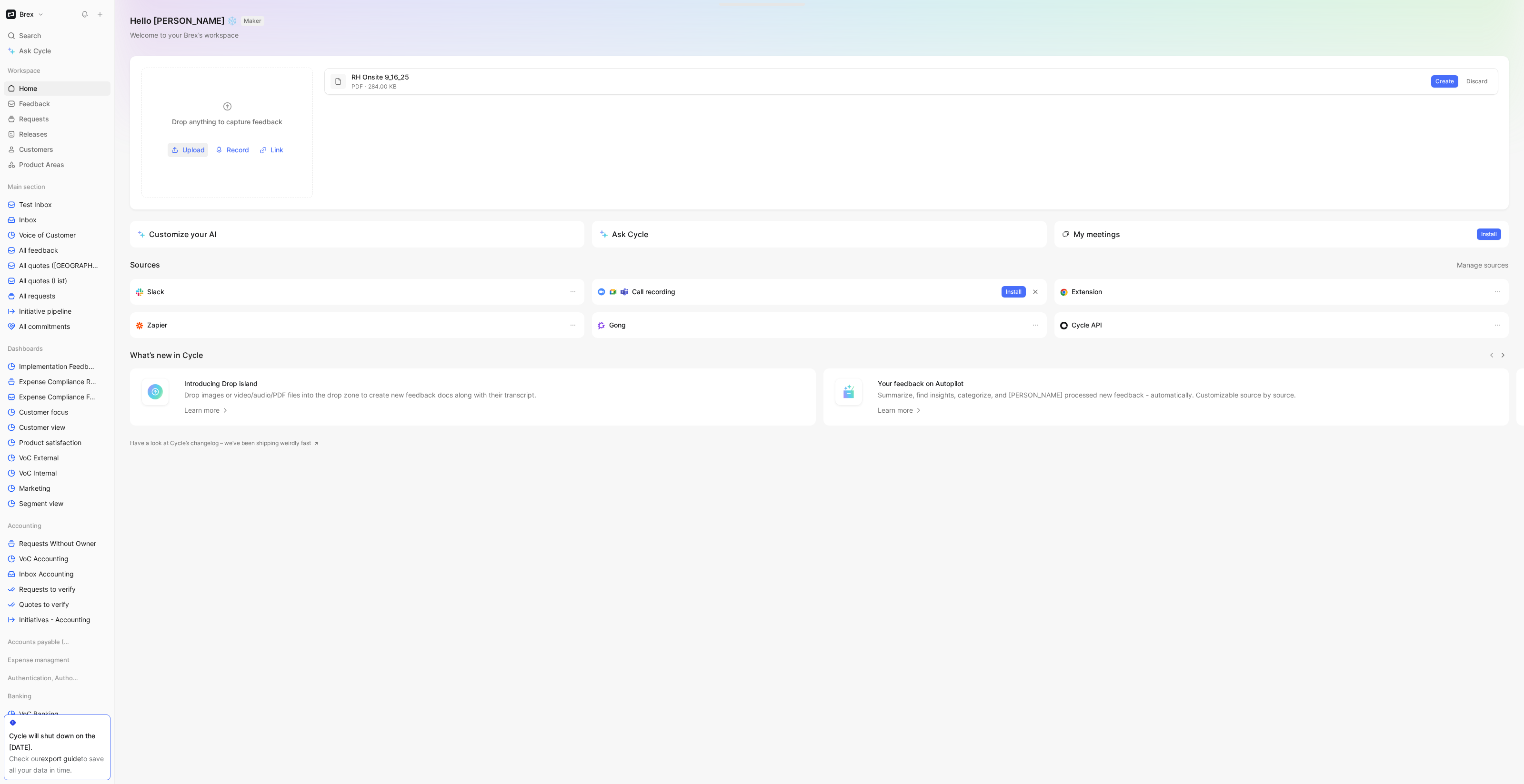
click at [191, 152] on span "Upload" at bounding box center [194, 150] width 23 height 11
click at [1445, 83] on span "Create" at bounding box center [1445, 81] width 19 height 9
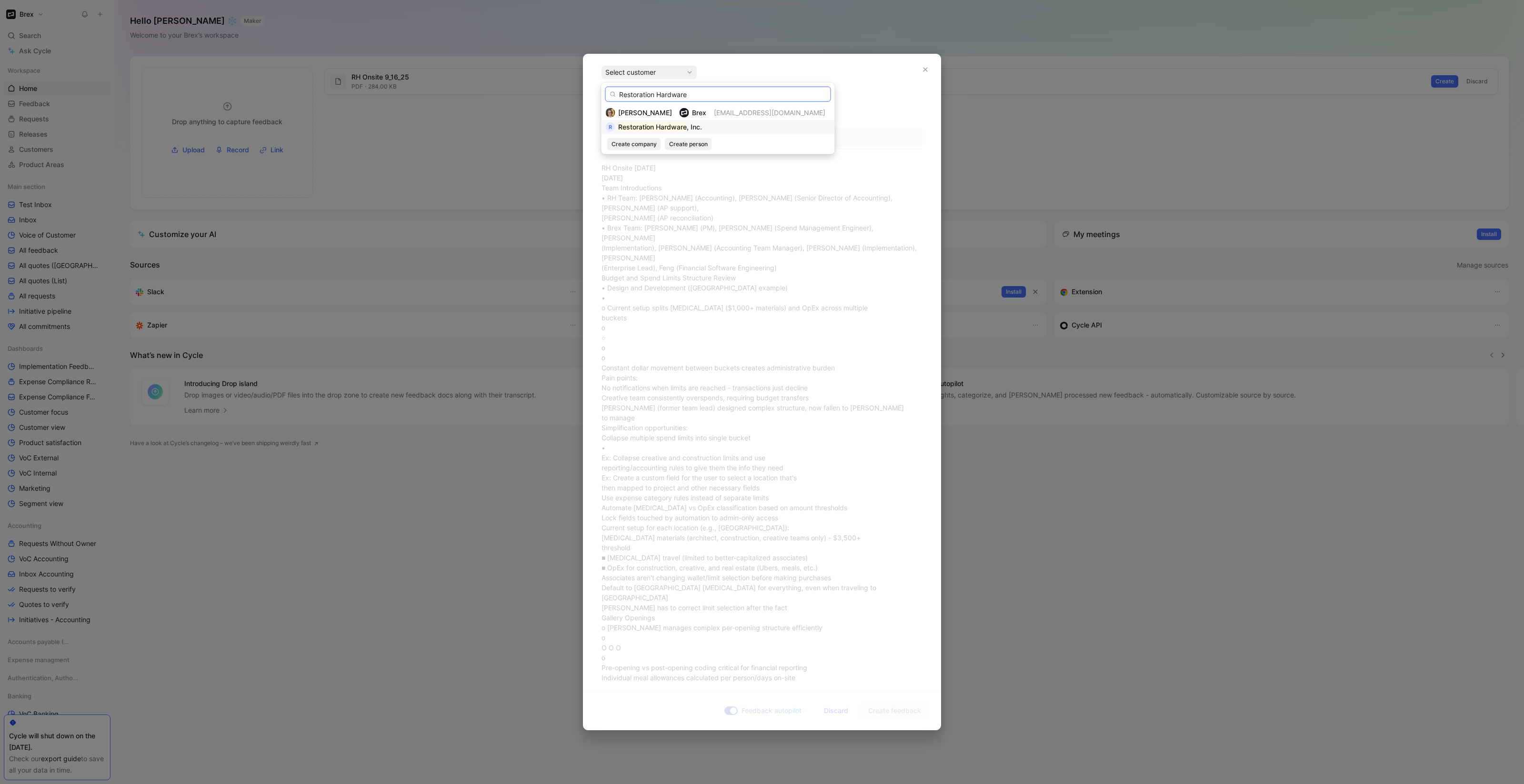
type input "Restoration Hardware"
click at [712, 127] on div "R Restoration Hardware , Inc." at bounding box center [718, 127] width 225 height 11
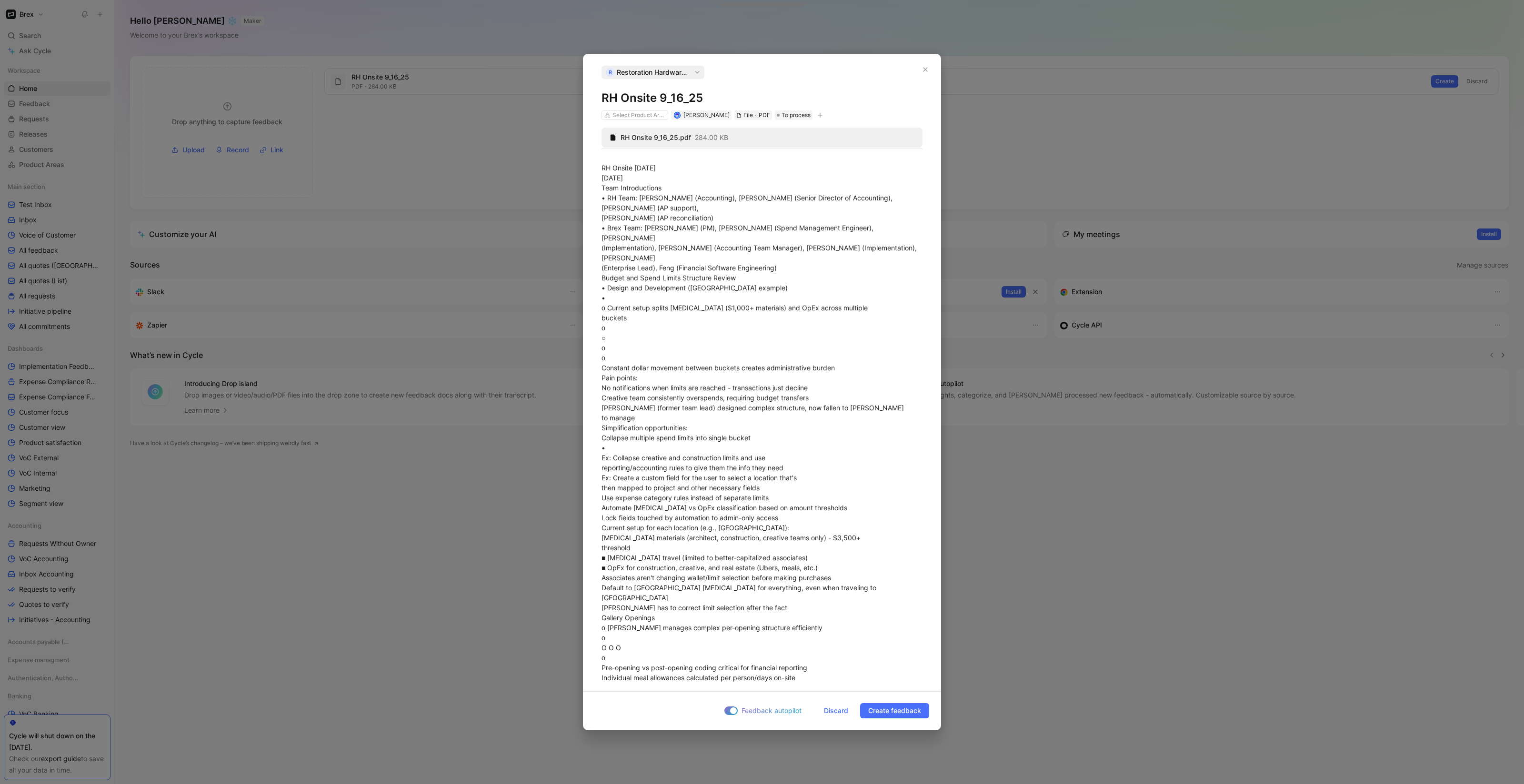
click at [645, 110] on div "Select Product Areas Annelise Meyer File・PDF To process" at bounding box center [713, 115] width 226 height 11
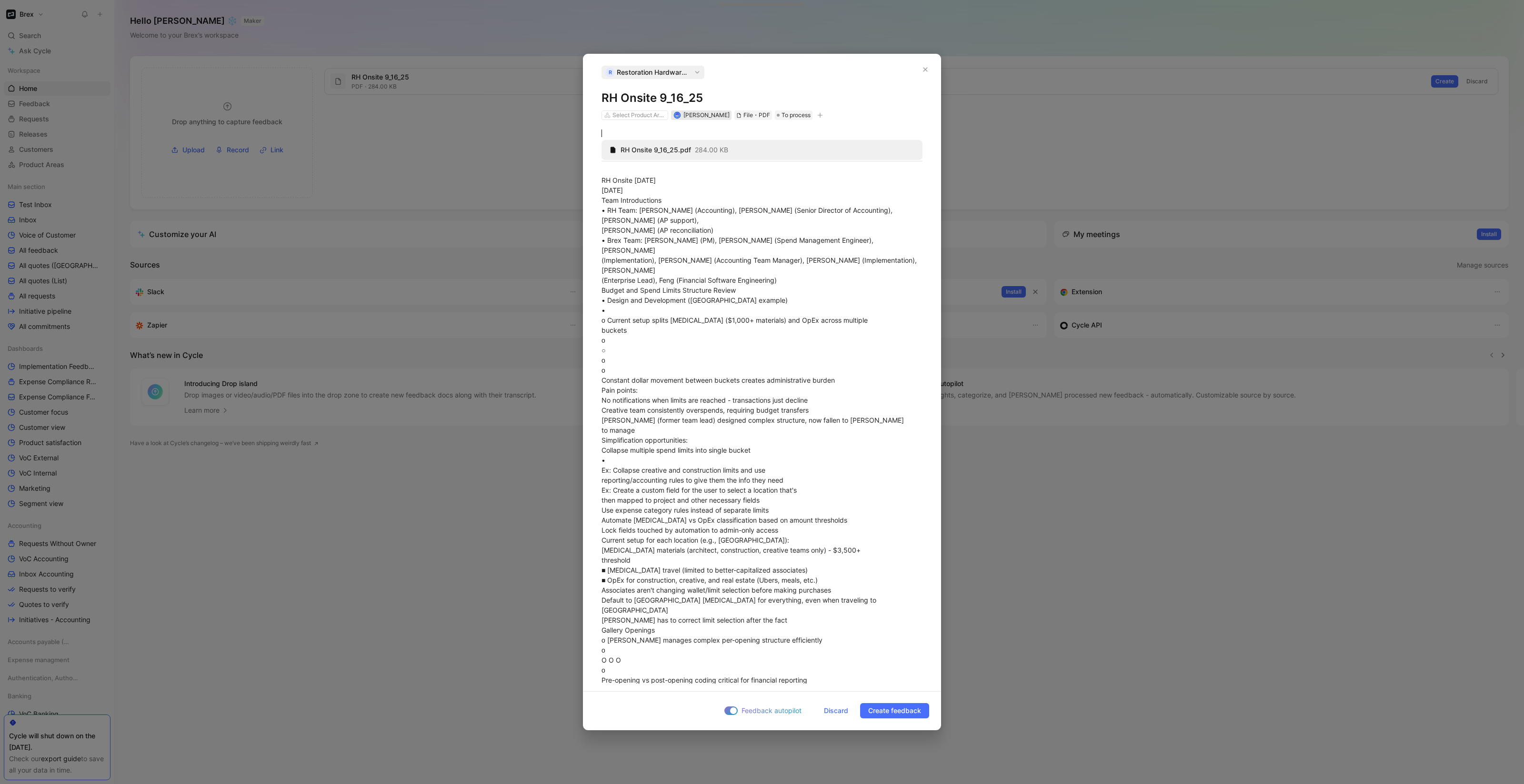
click at [701, 116] on span "Annelise Meyer" at bounding box center [706, 115] width 46 height 7
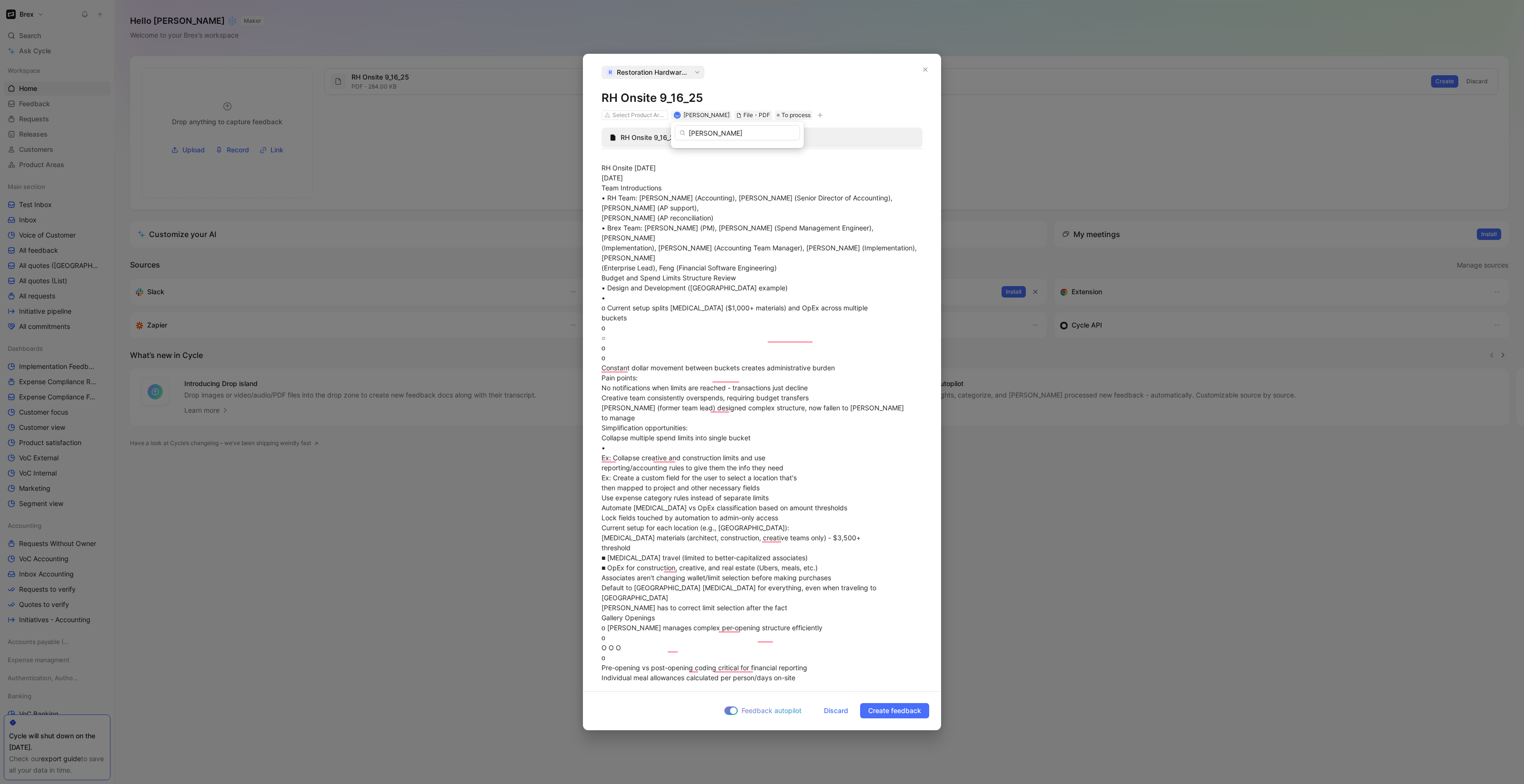
type input "Dominique Dungca"
drag, startPoint x: 615, startPoint y: 321, endPoint x: 607, endPoint y: 321, distance: 8.0
drag, startPoint x: 608, startPoint y: 323, endPoint x: 593, endPoint y: 295, distance: 31.8
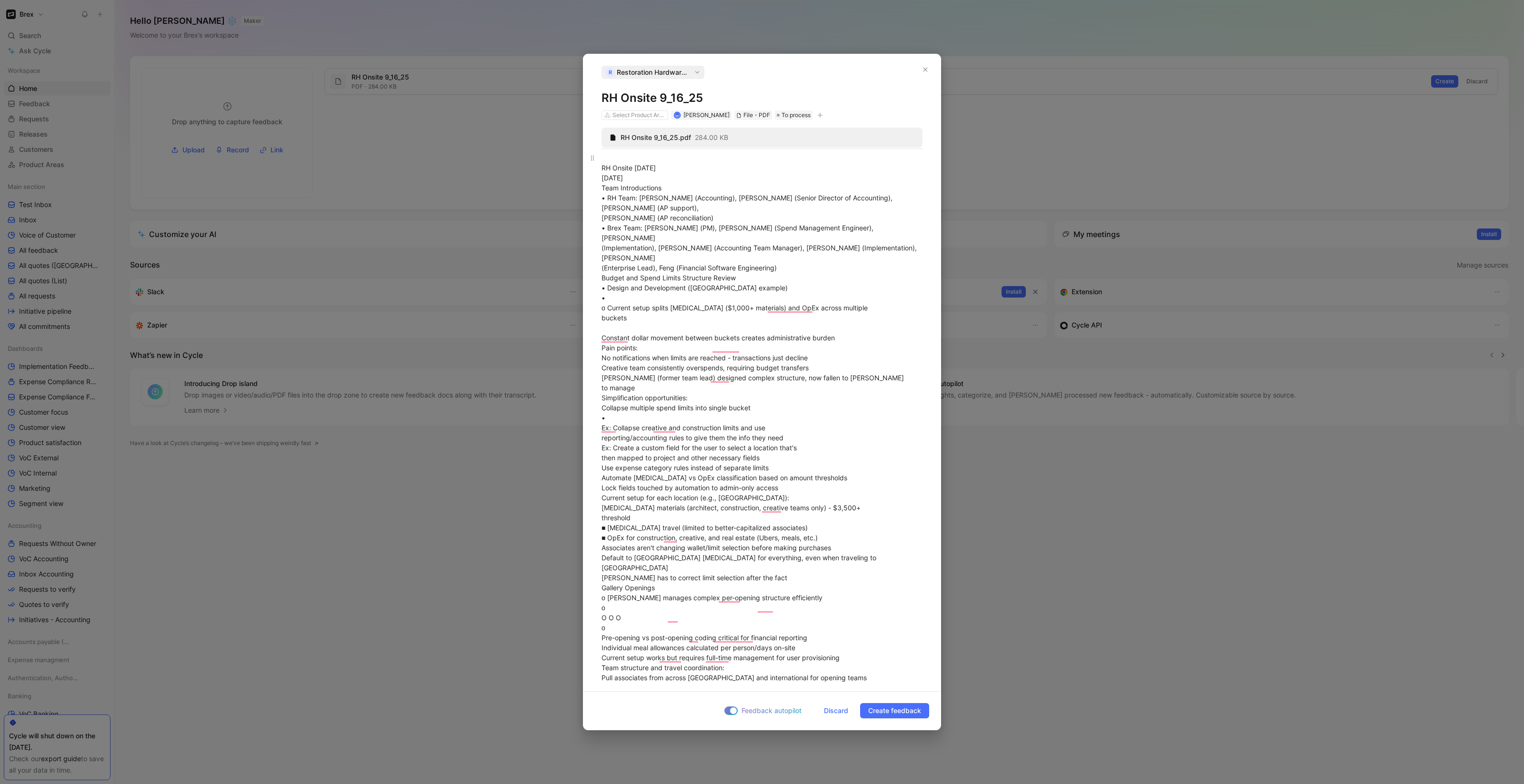
drag, startPoint x: 668, startPoint y: 169, endPoint x: 582, endPoint y: 169, distance: 86.0
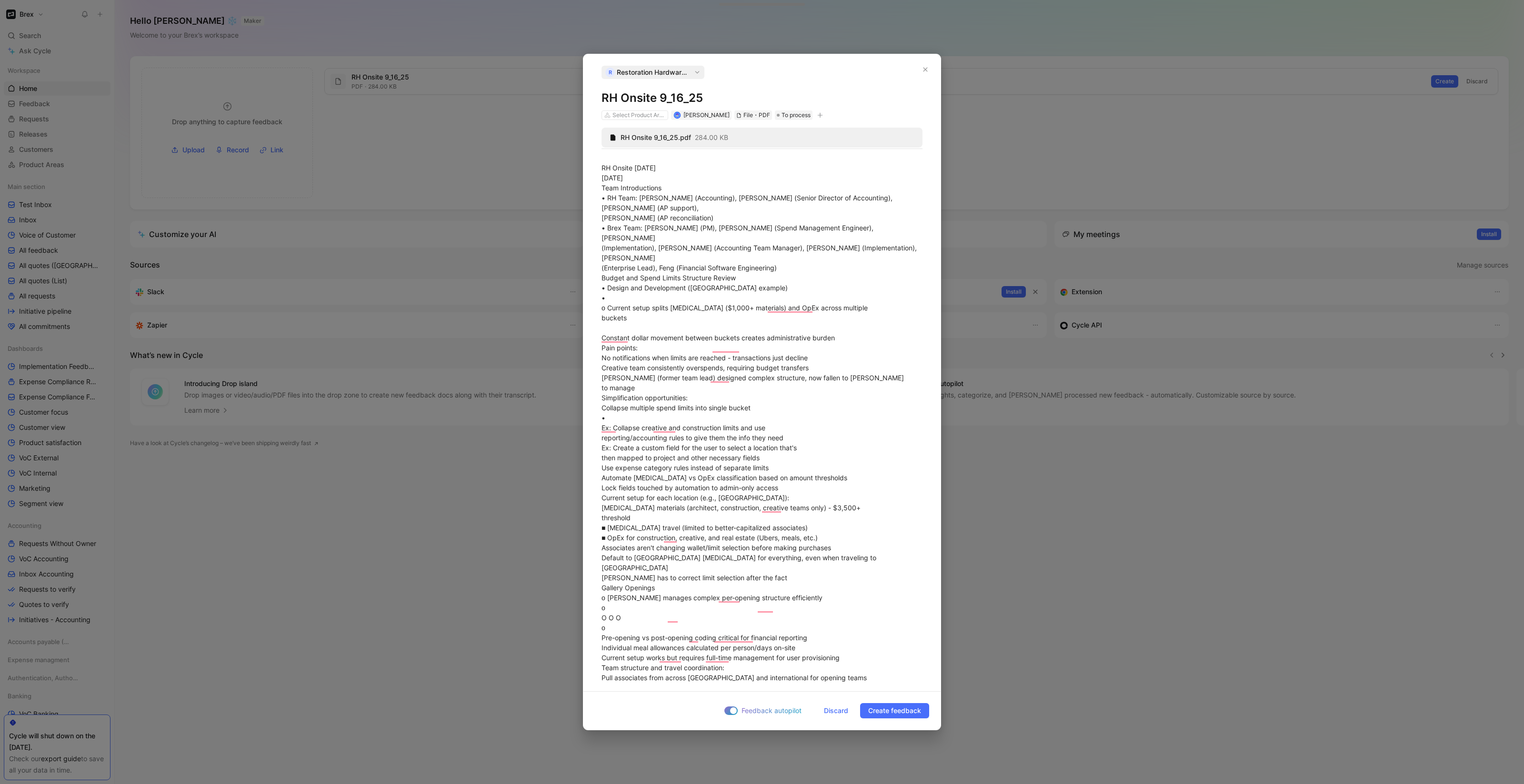
click at [581, 169] on div "R Restoration Hardware, Inc. RH Onsite 9_16_25 Select Product Areas Annelise Me…" at bounding box center [762, 392] width 1524 height 784
click at [609, 157] on button "button" at bounding box center [607, 151] width 14 height 15
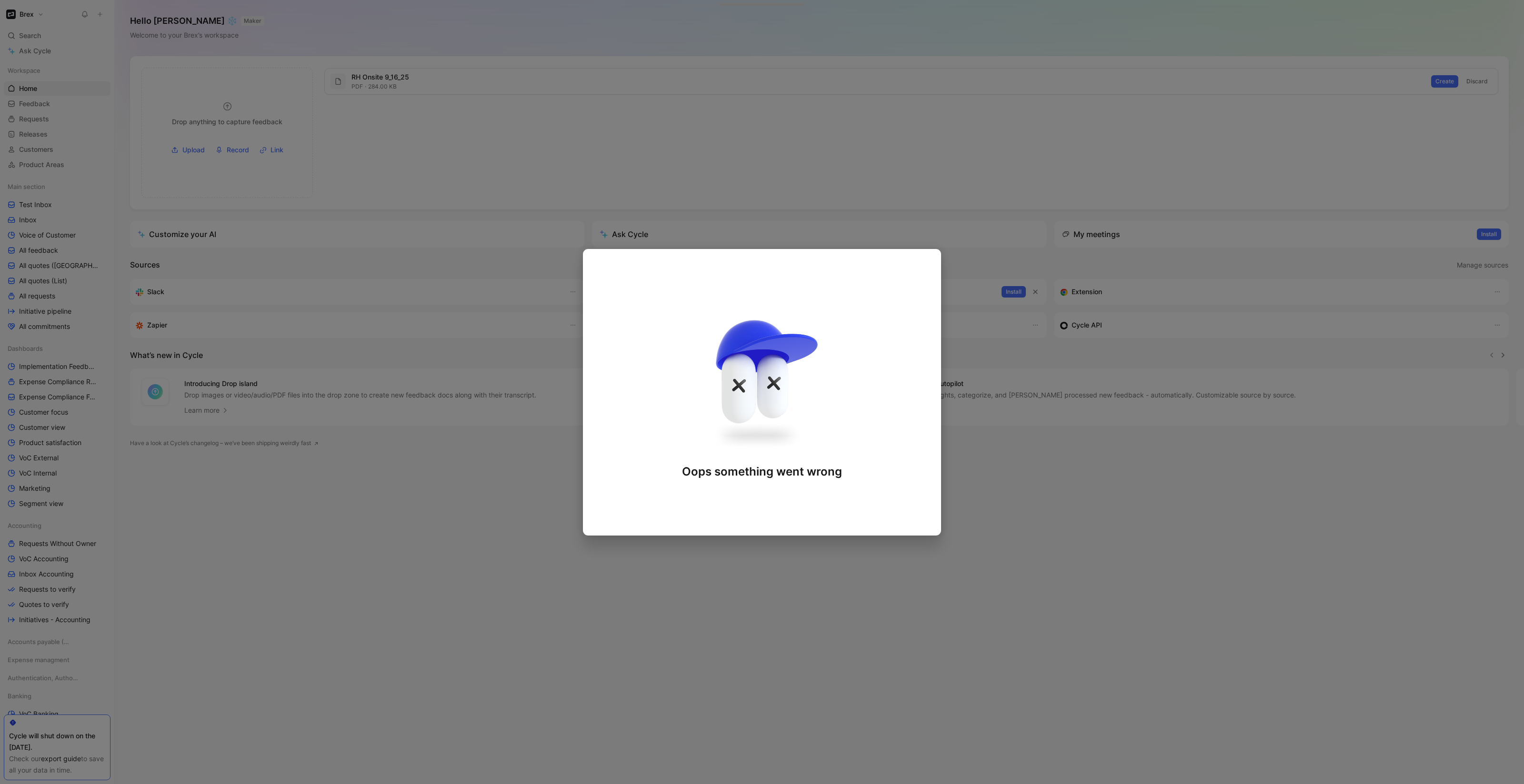
click at [551, 376] on div at bounding box center [762, 392] width 1524 height 784
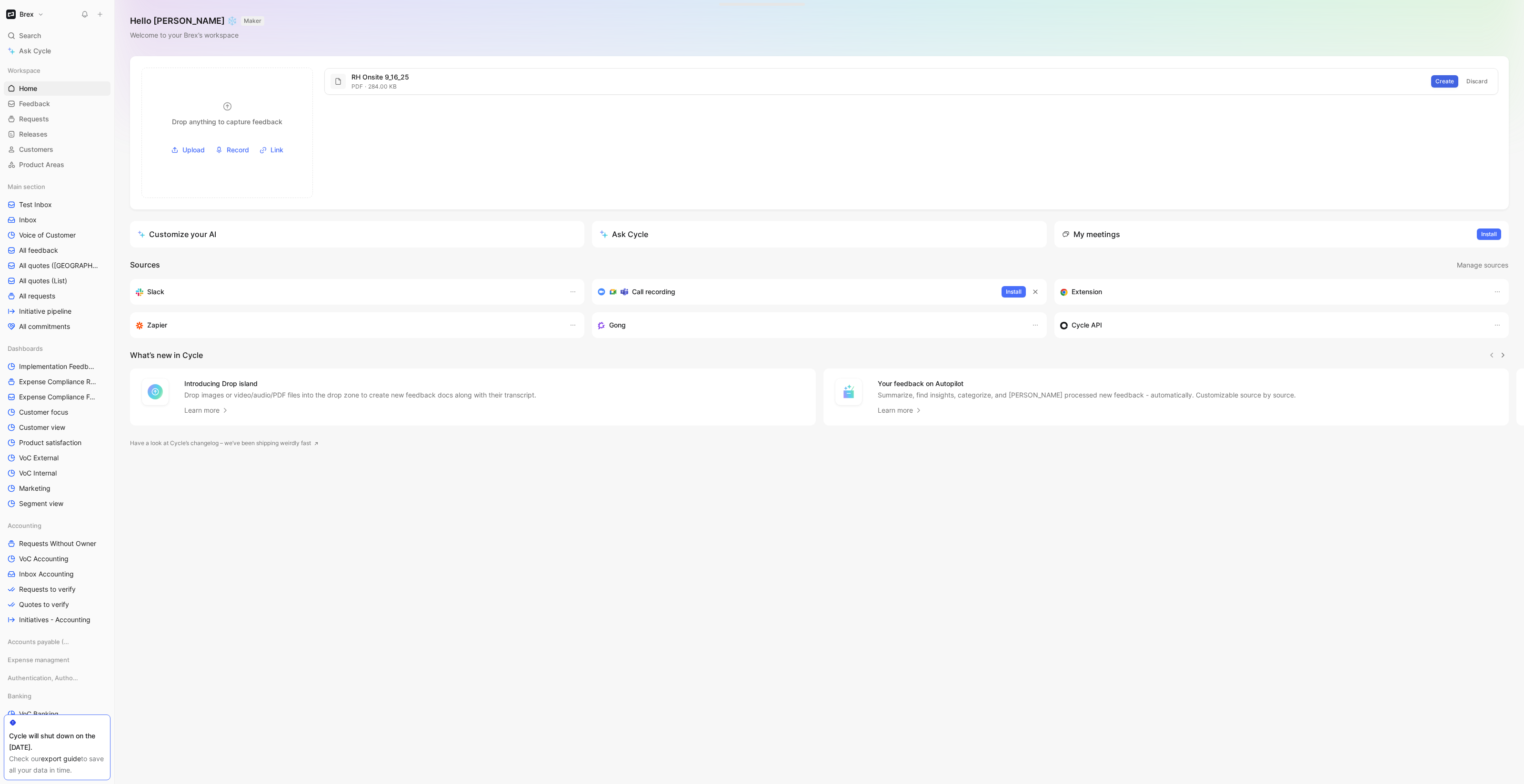
click at [1444, 80] on span "Create" at bounding box center [1445, 81] width 19 height 9
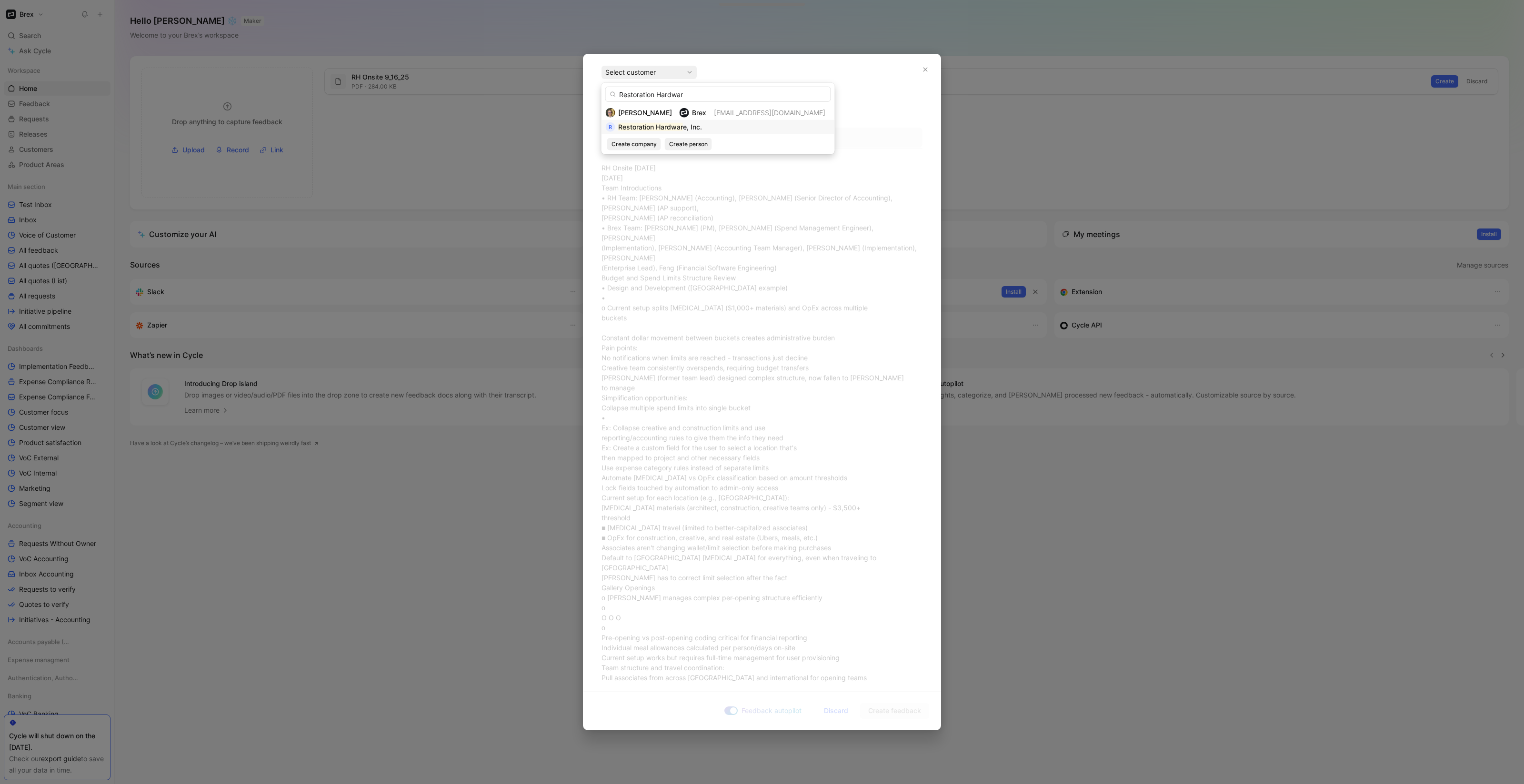
type input "Restoration Hardwar"
click at [670, 127] on mark "Restoration Hardwar" at bounding box center [650, 127] width 65 height 8
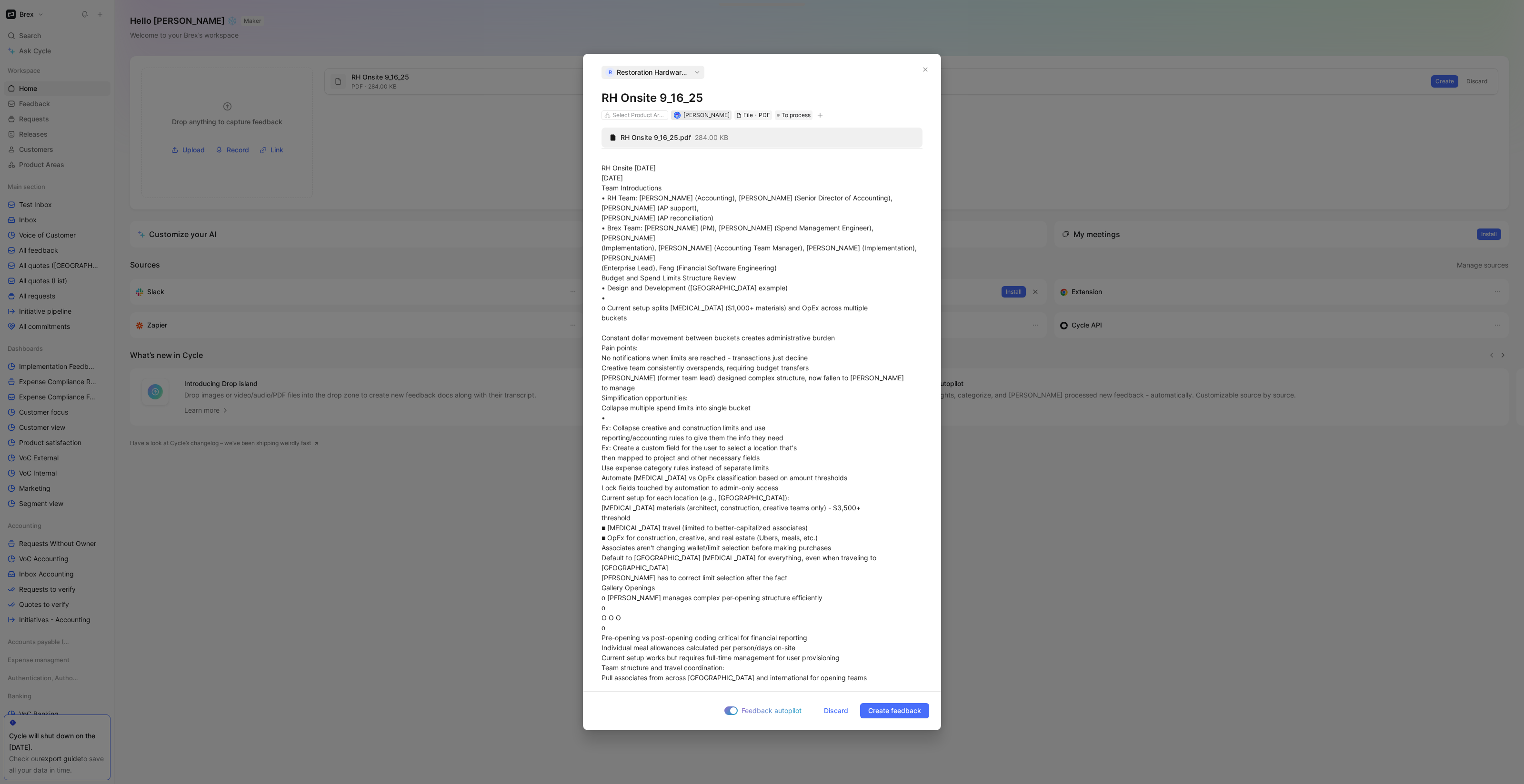
click at [700, 116] on span "Annelise Meyer" at bounding box center [706, 115] width 46 height 7
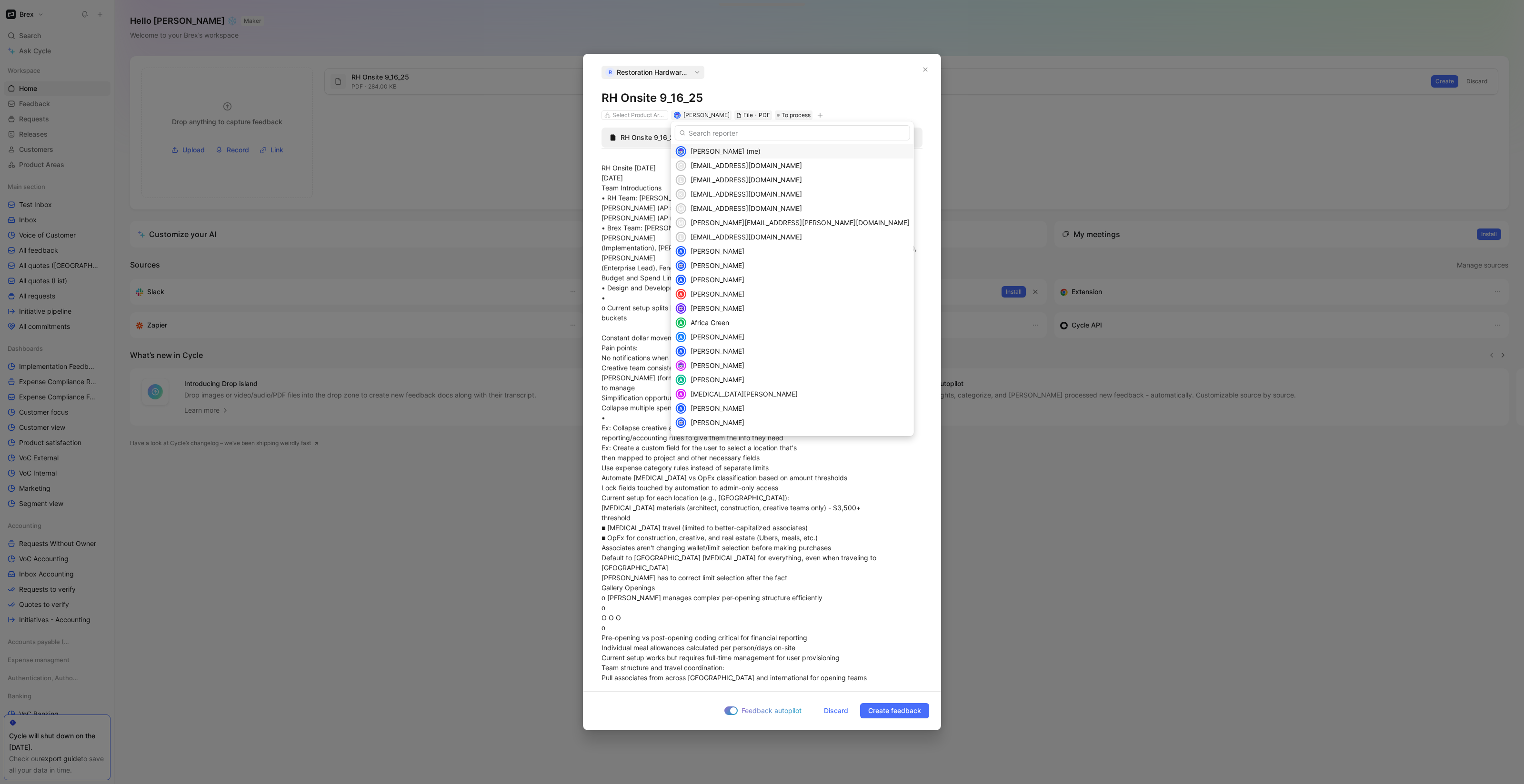
type input "D"
paste input "mdungca@brex.com"
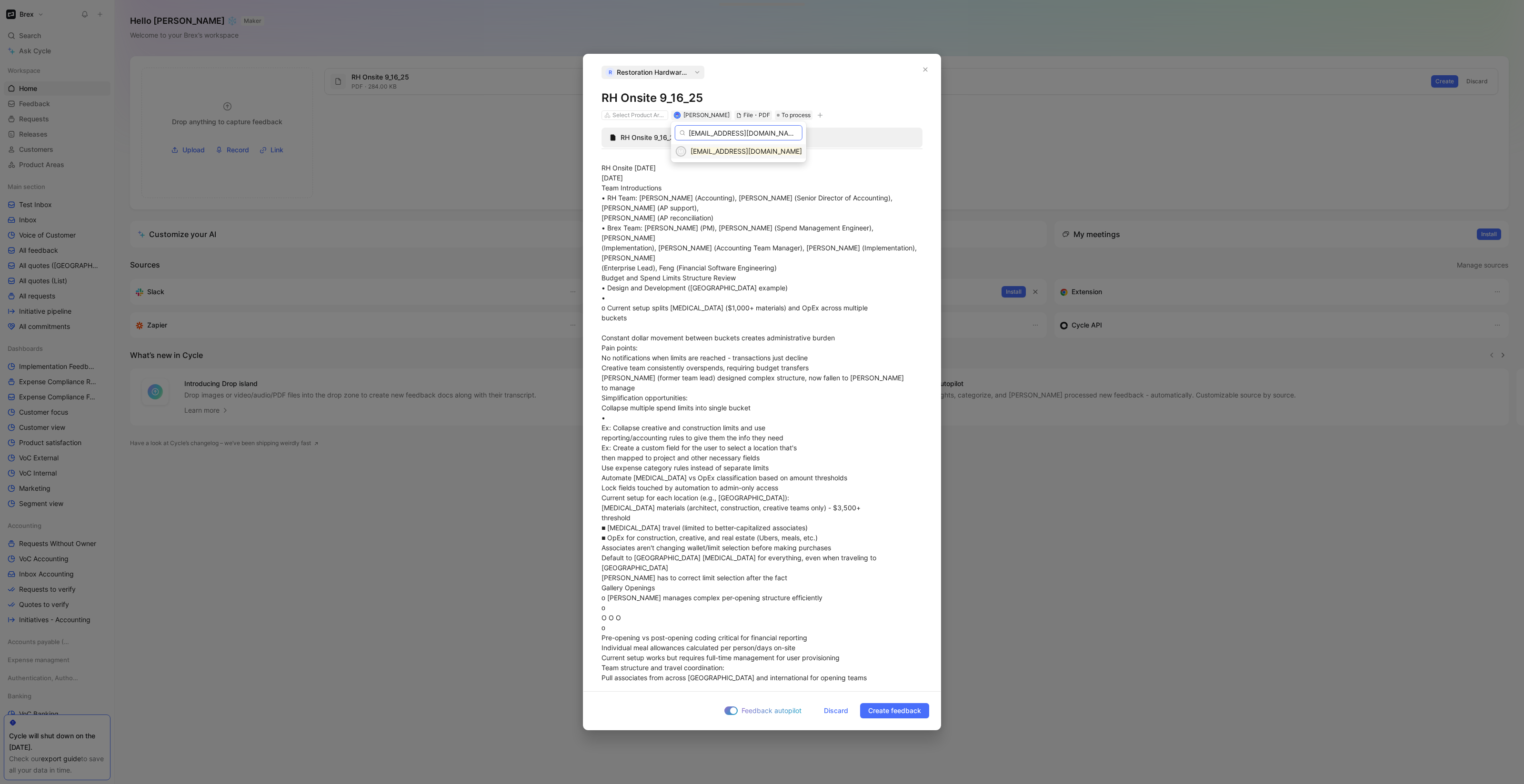
type input "mdungca@brex.com"
click at [720, 154] on mark "mdungca@brex.com" at bounding box center [746, 151] width 112 height 8
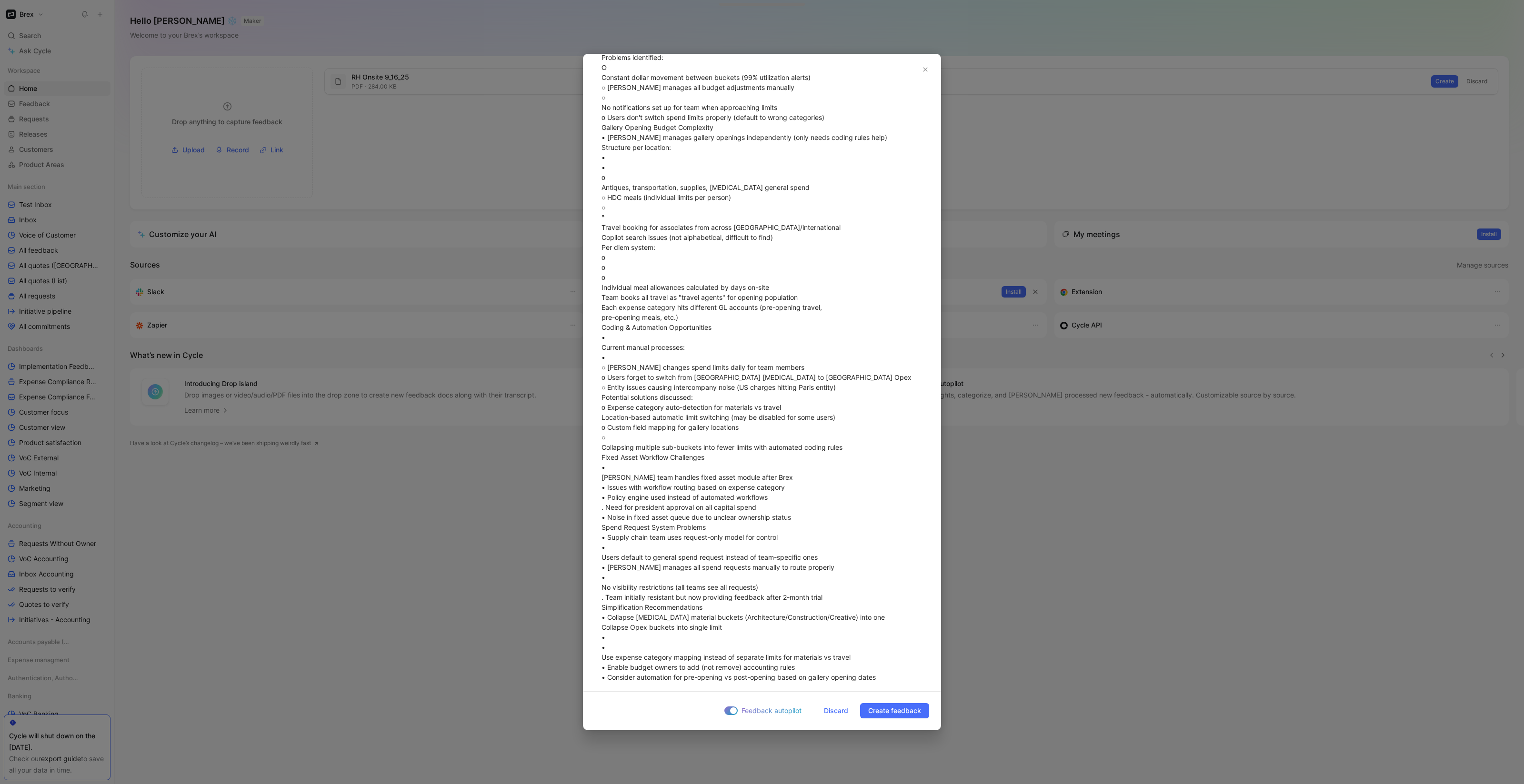
scroll to position [2262, 0]
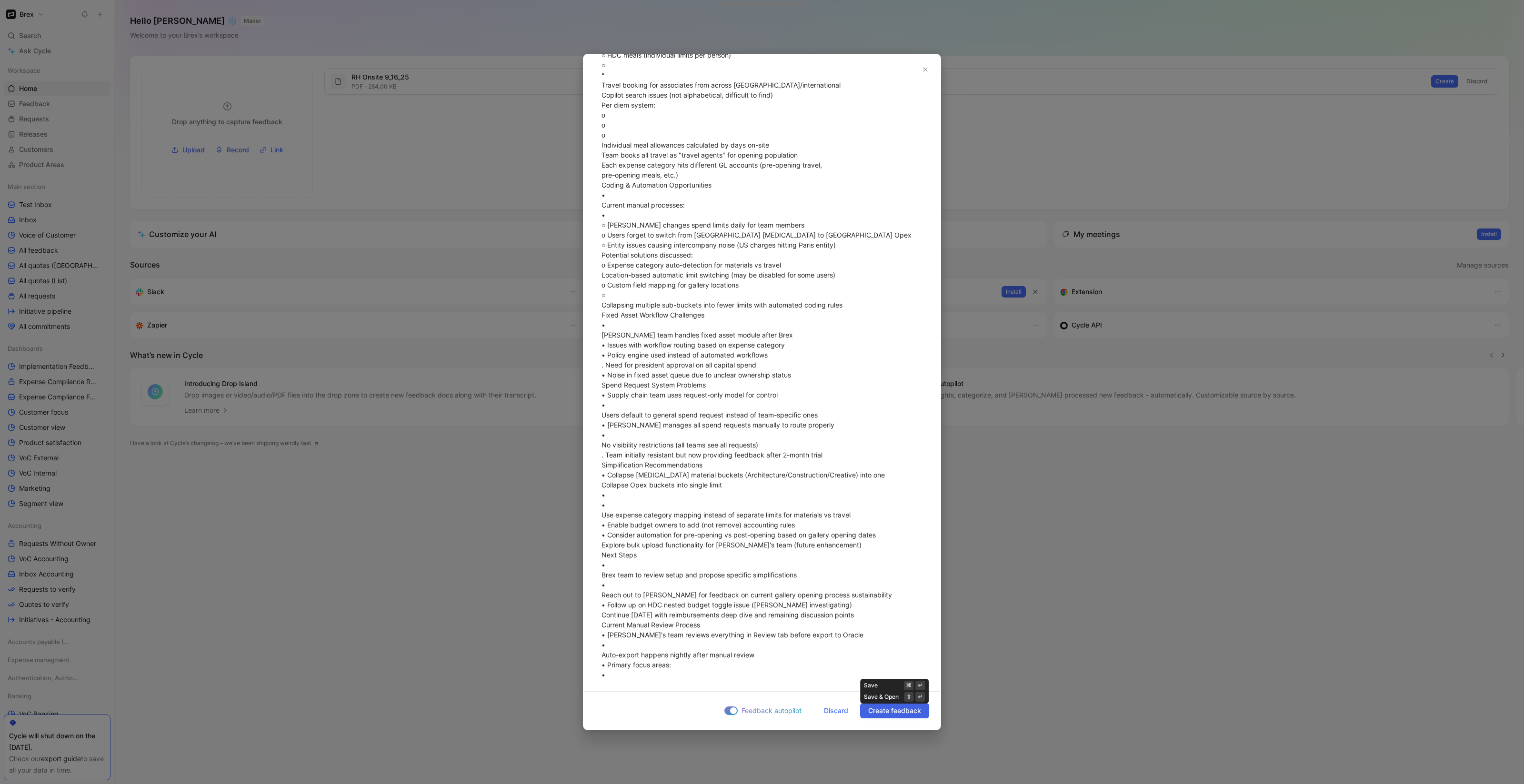
click at [899, 710] on span "Create feedback" at bounding box center [894, 710] width 53 height 11
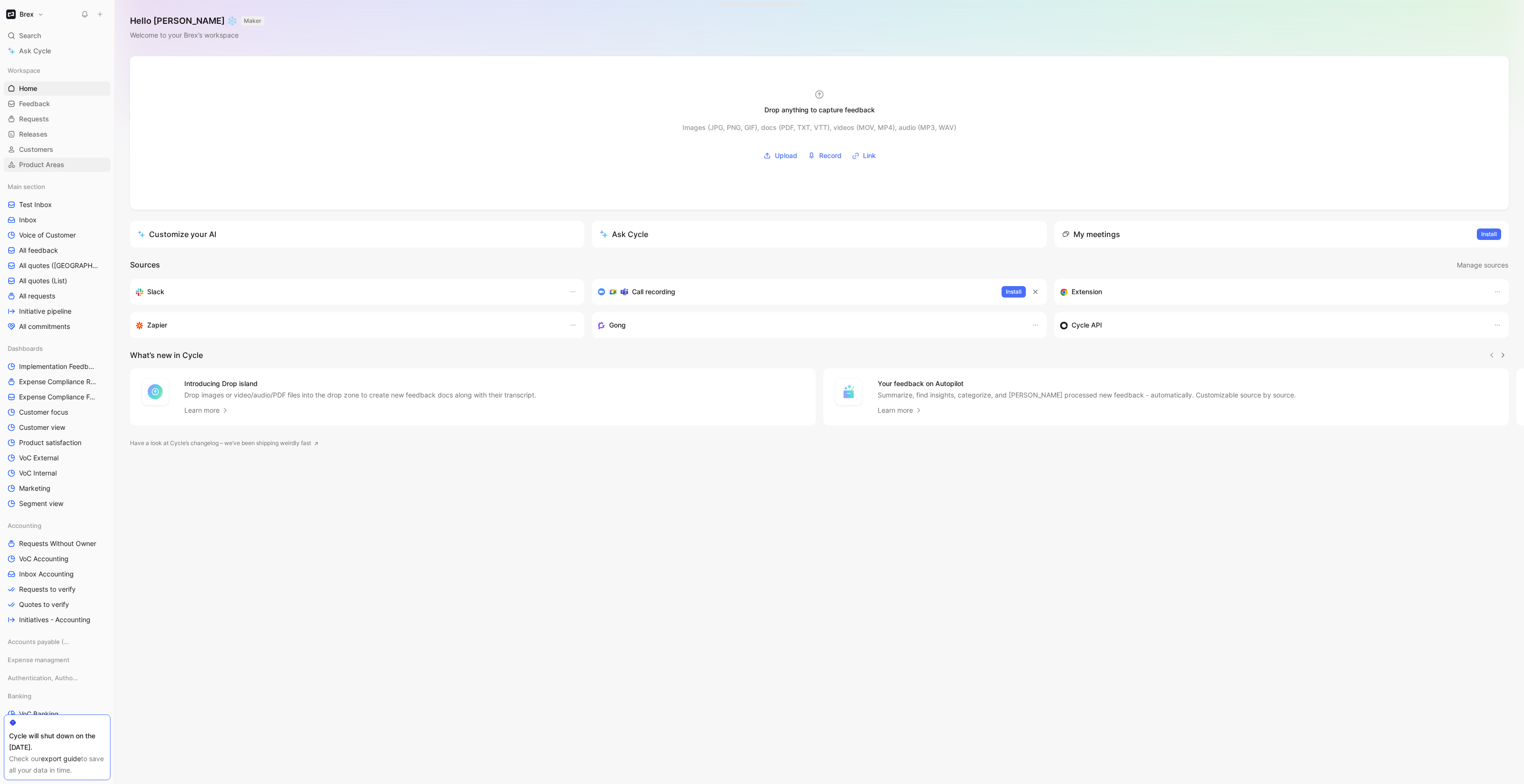
click at [45, 166] on span "Product Areas" at bounding box center [42, 165] width 45 height 9
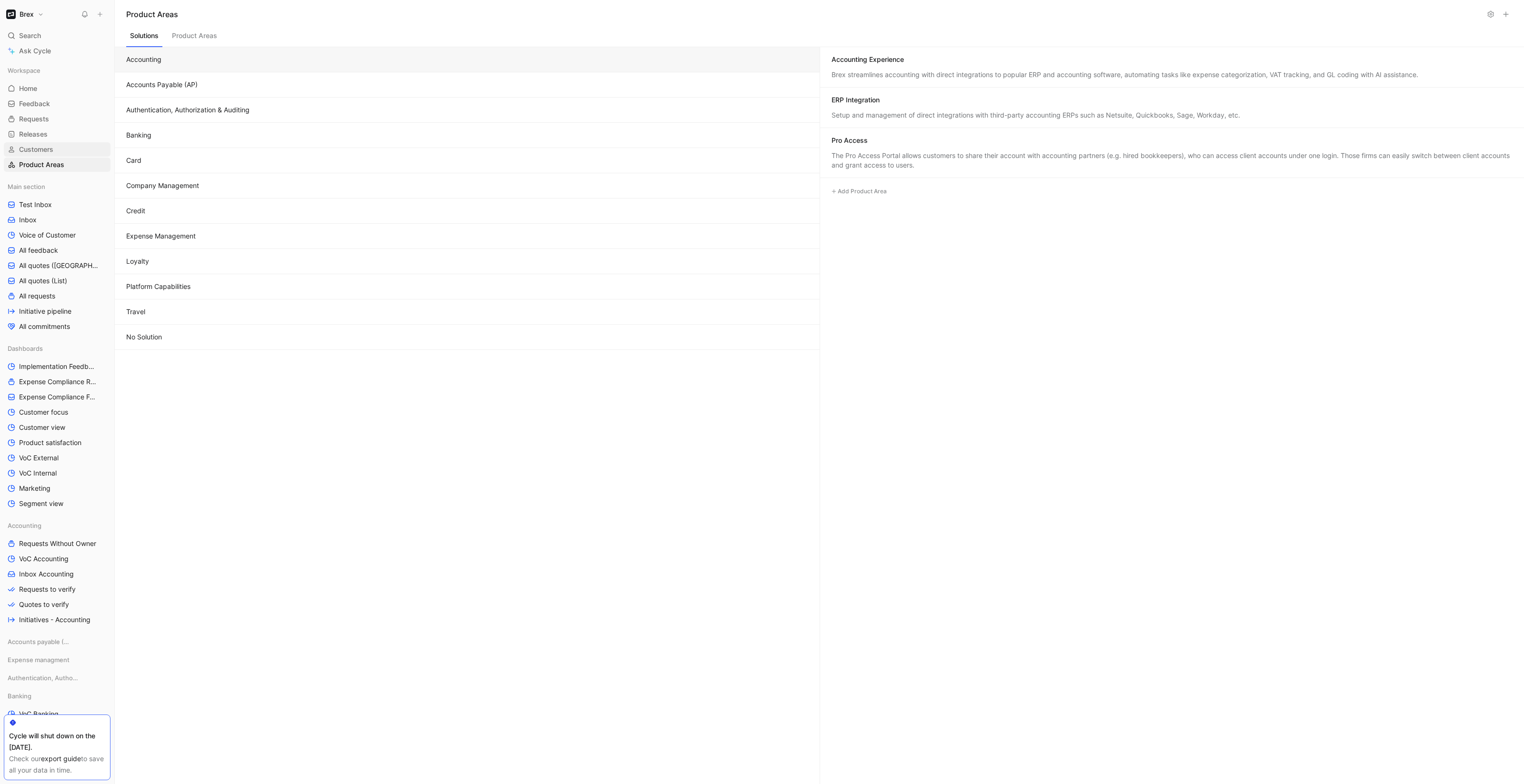
click at [37, 148] on span "Customers" at bounding box center [37, 150] width 35 height 9
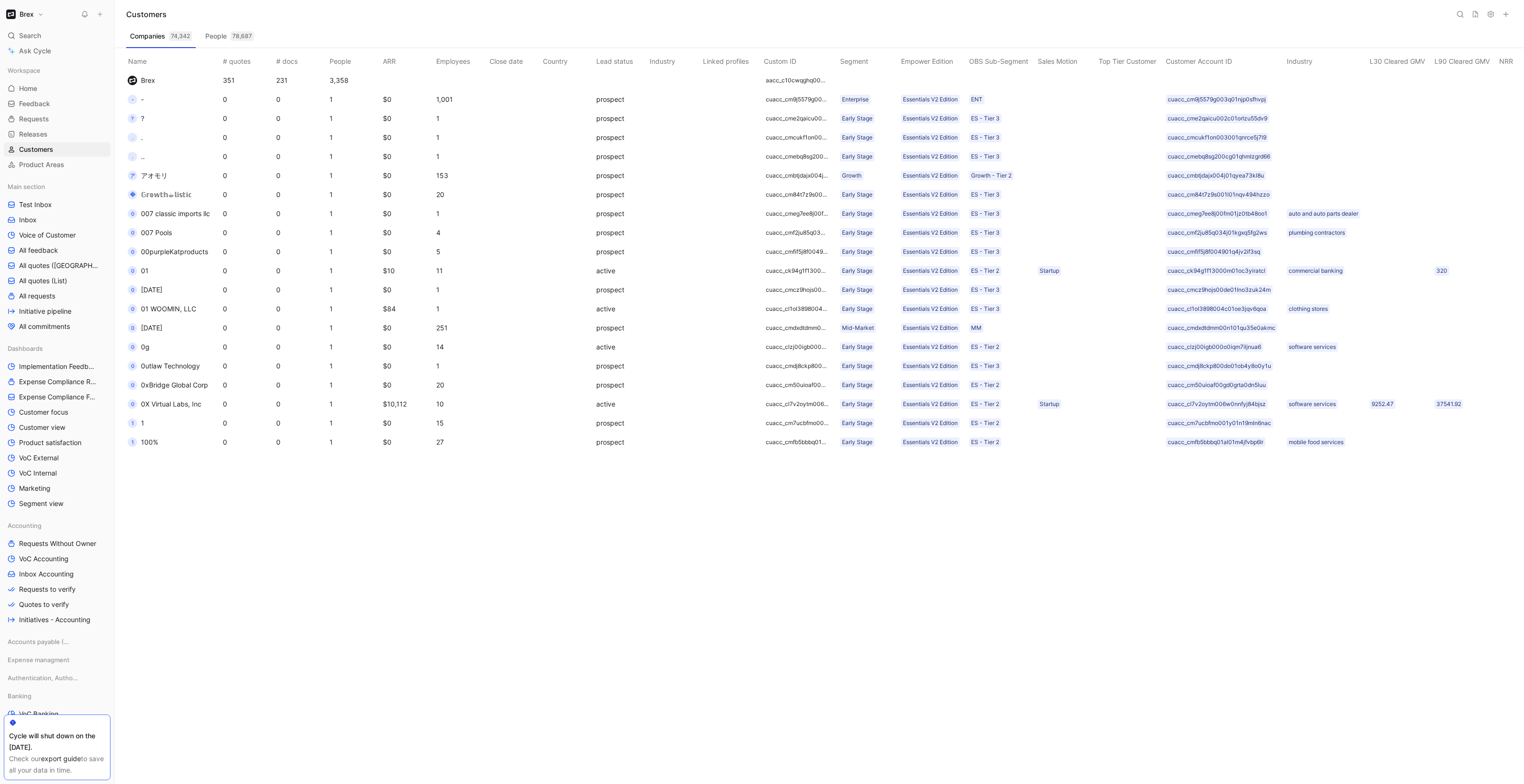
click at [1454, 16] on button at bounding box center [1460, 14] width 13 height 13
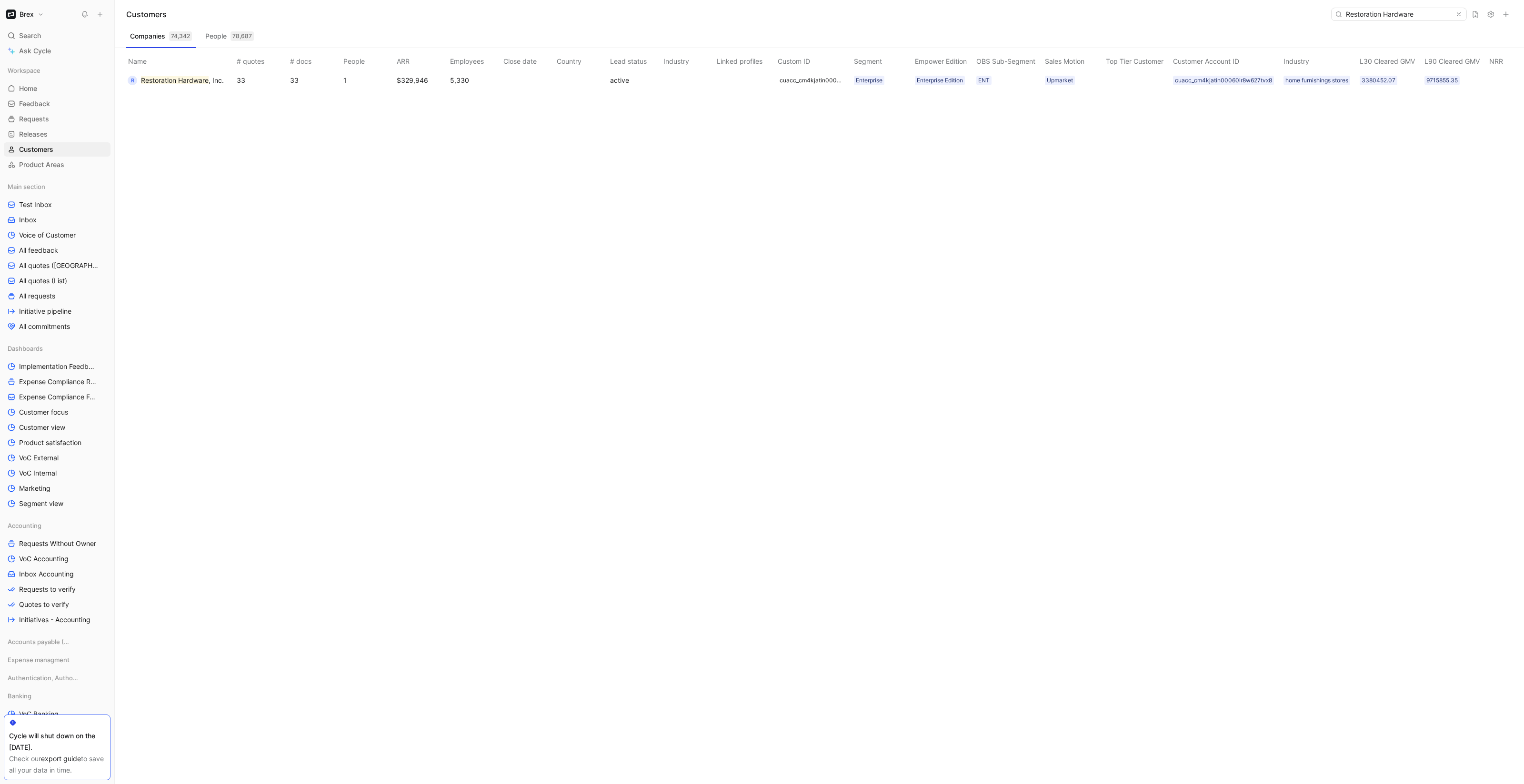
type input "Restoration Hardware"
click at [198, 73] on button "R Restoration Hardware , Inc." at bounding box center [176, 80] width 103 height 15
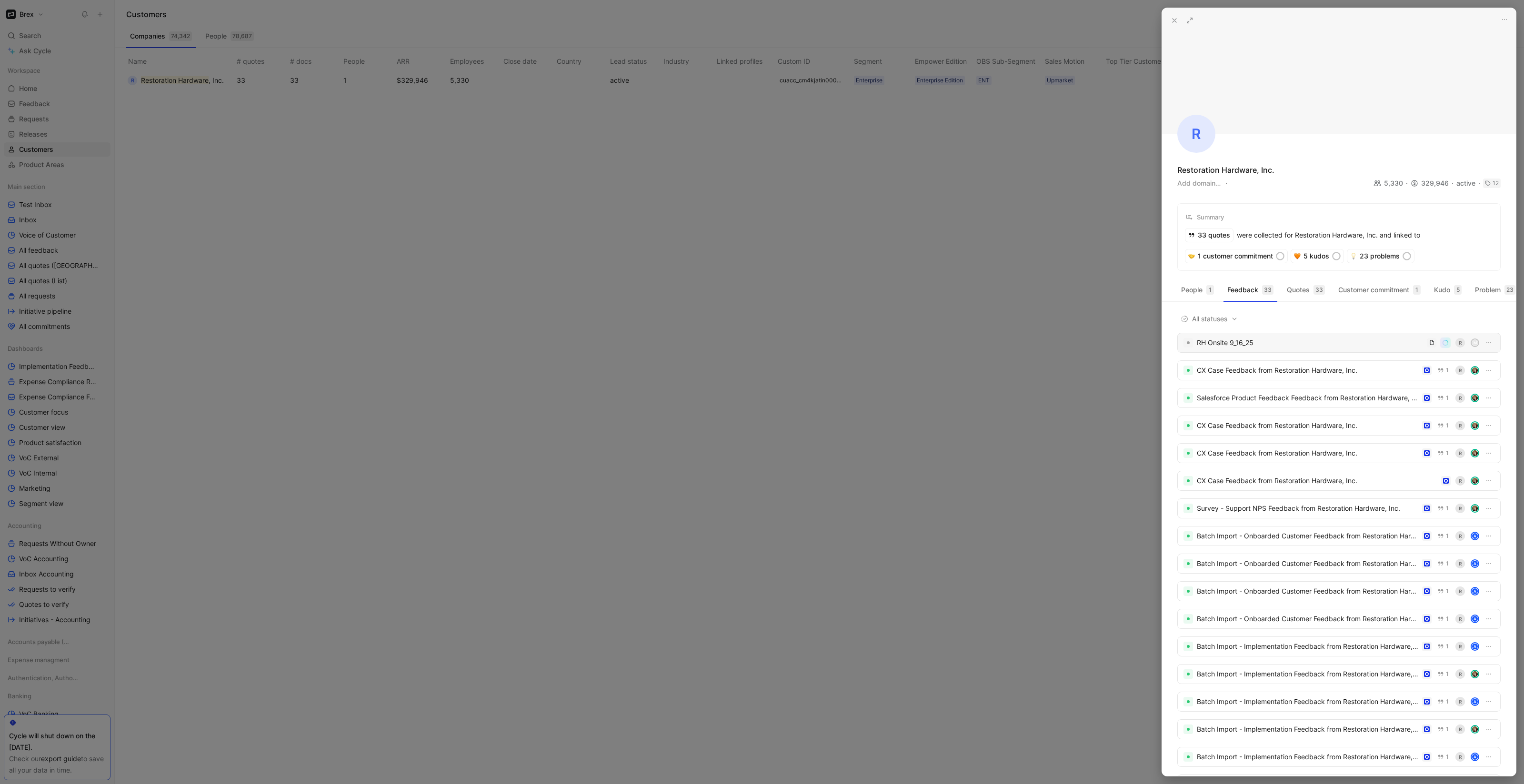
click at [1231, 348] on div "RH Onsite 9_16_25" at bounding box center [1310, 342] width 227 height 11
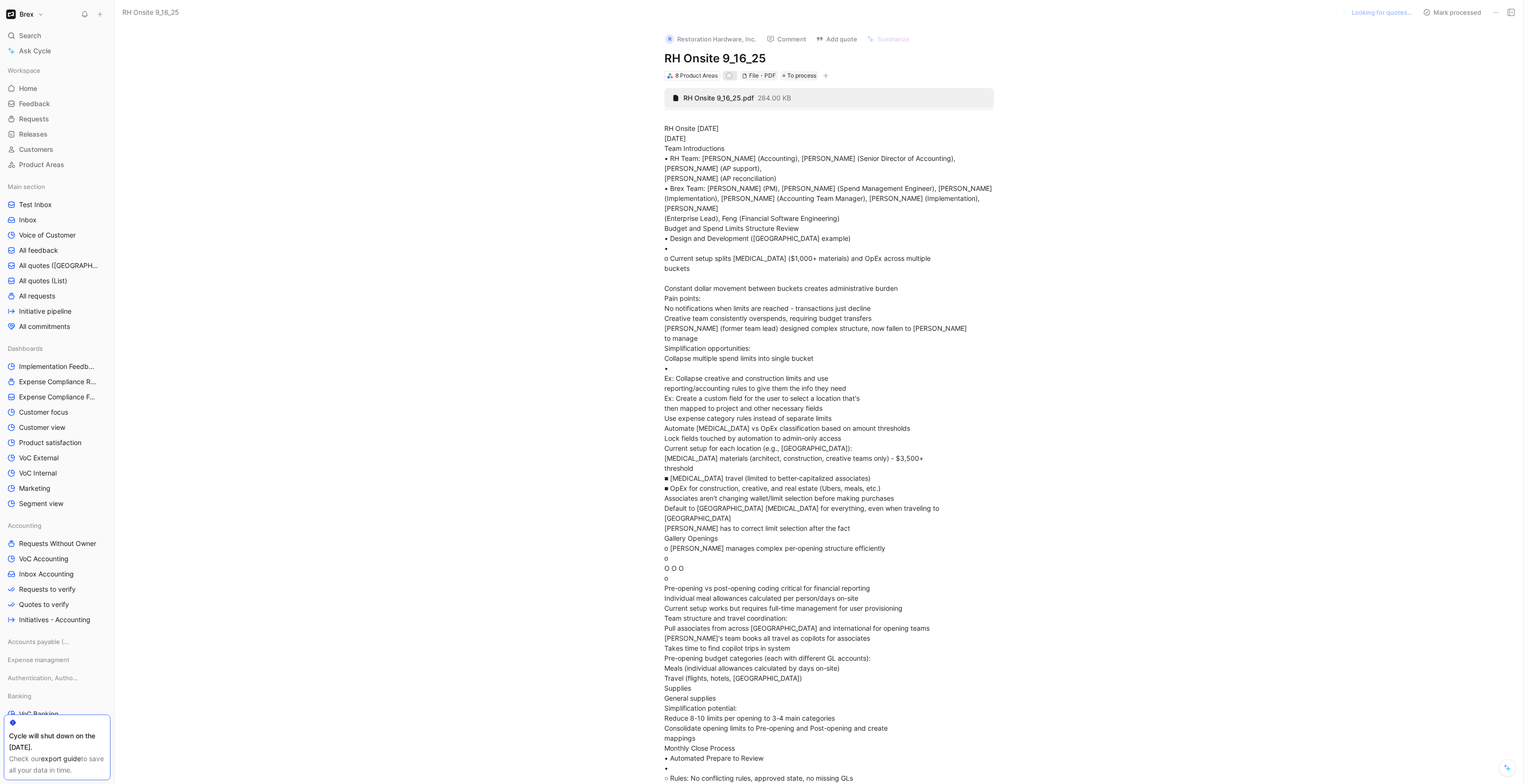
click at [728, 78] on div "m" at bounding box center [728, 75] width 7 height 7
type input "mdu"
click at [782, 108] on span "ngca@brex.com" at bounding box center [810, 112] width 112 height 8
click at [730, 76] on div "m" at bounding box center [732, 76] width 5 height 5
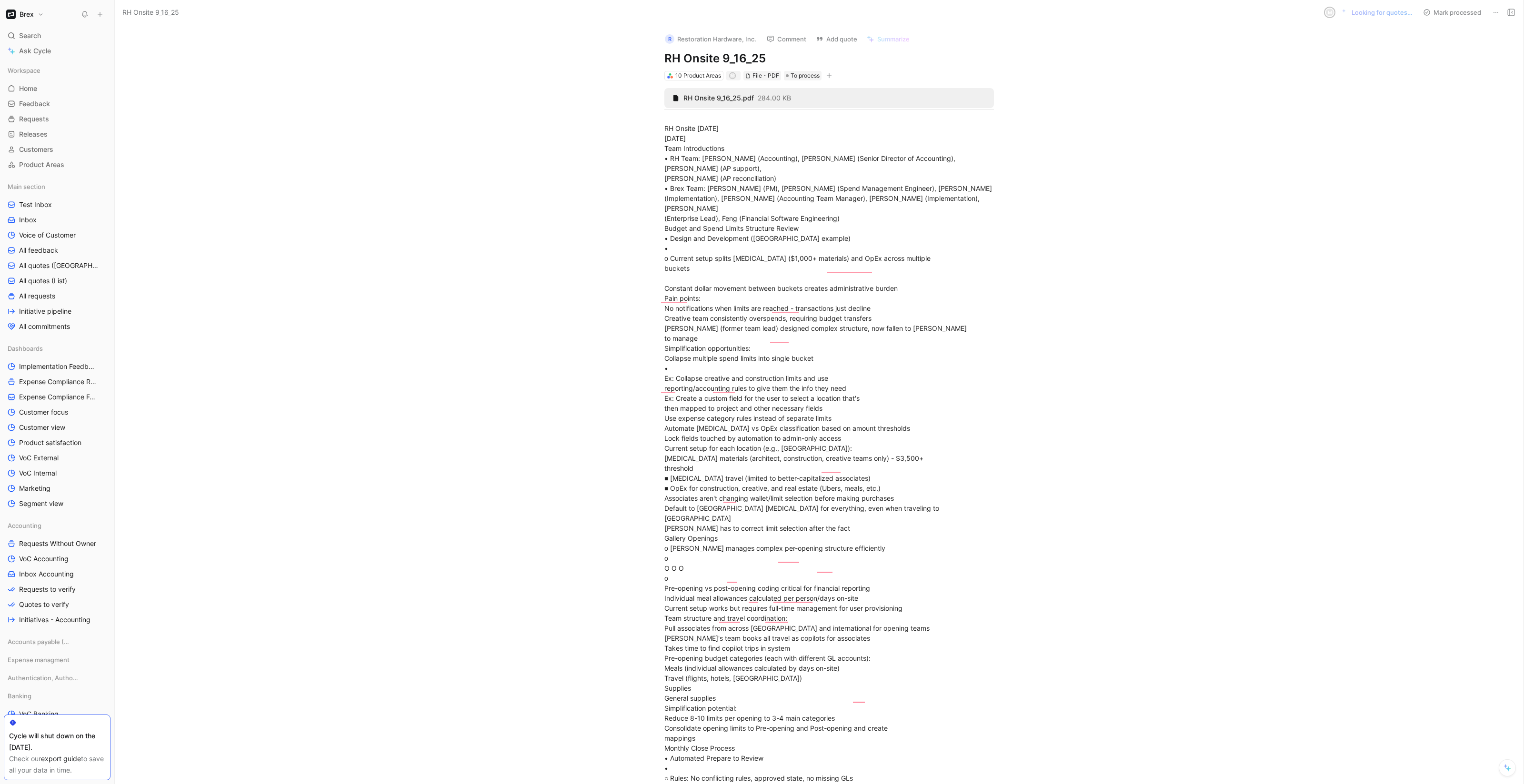
click at [827, 74] on icon "button" at bounding box center [829, 76] width 6 height 6
click at [784, 146] on div "Feedback Received Date" at bounding box center [770, 142] width 113 height 11
type input "2025-09-16"
click at [946, 63] on h1 "RH Onsite 9_16_25" at bounding box center [829, 59] width 329 height 15
click at [870, 72] on div "10 Product Areas m File・PDF To process 15/09/2025" at bounding box center [829, 75] width 331 height 11
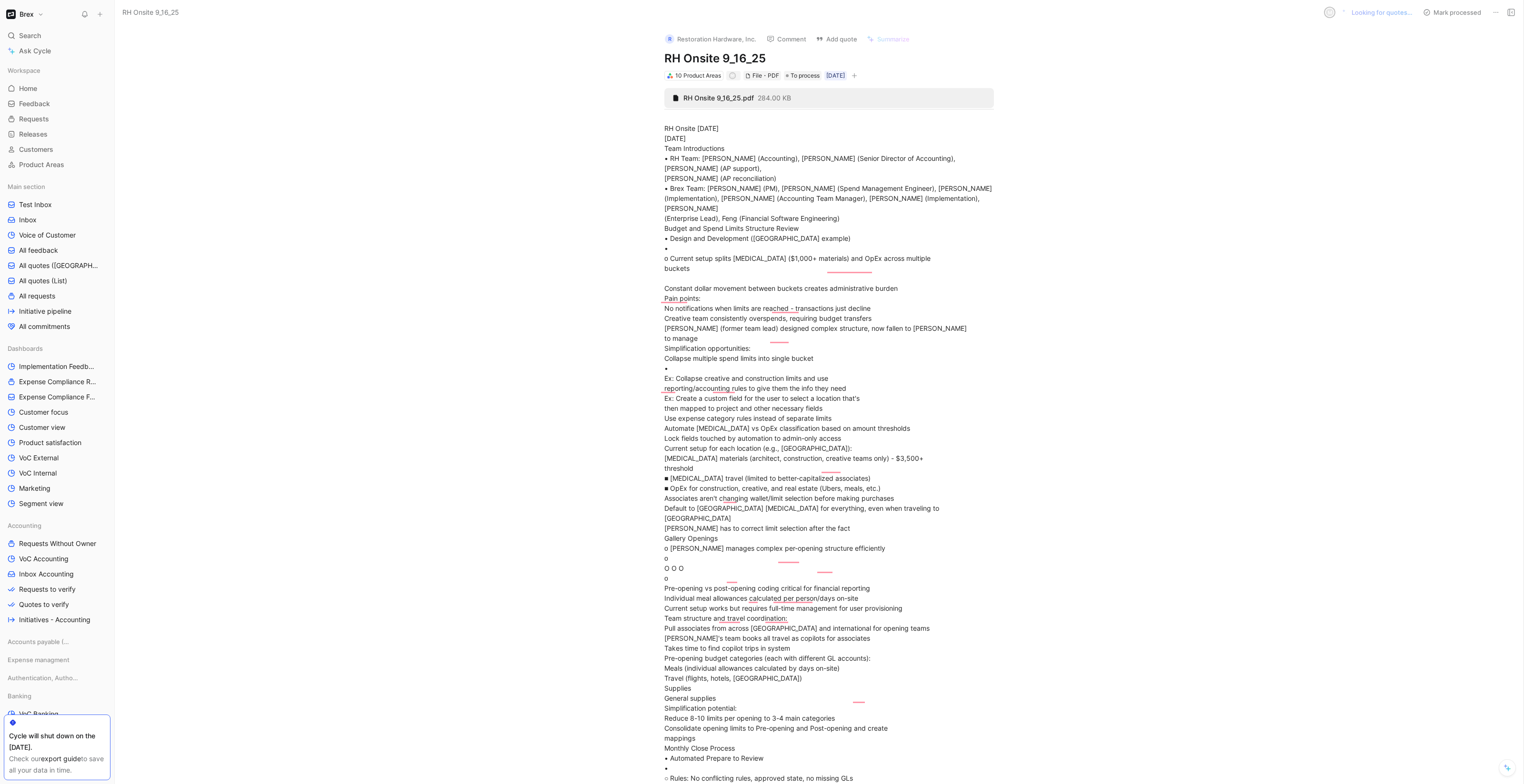
click at [859, 72] on button "button" at bounding box center [854, 76] width 9 height 9
click at [806, 144] on span "Feedback Source" at bounding box center [779, 142] width 55 height 8
click at [753, 91] on icon "button" at bounding box center [752, 90] width 6 height 6
click at [707, 37] on button "R Restoration Hardware, Inc." at bounding box center [710, 39] width 100 height 14
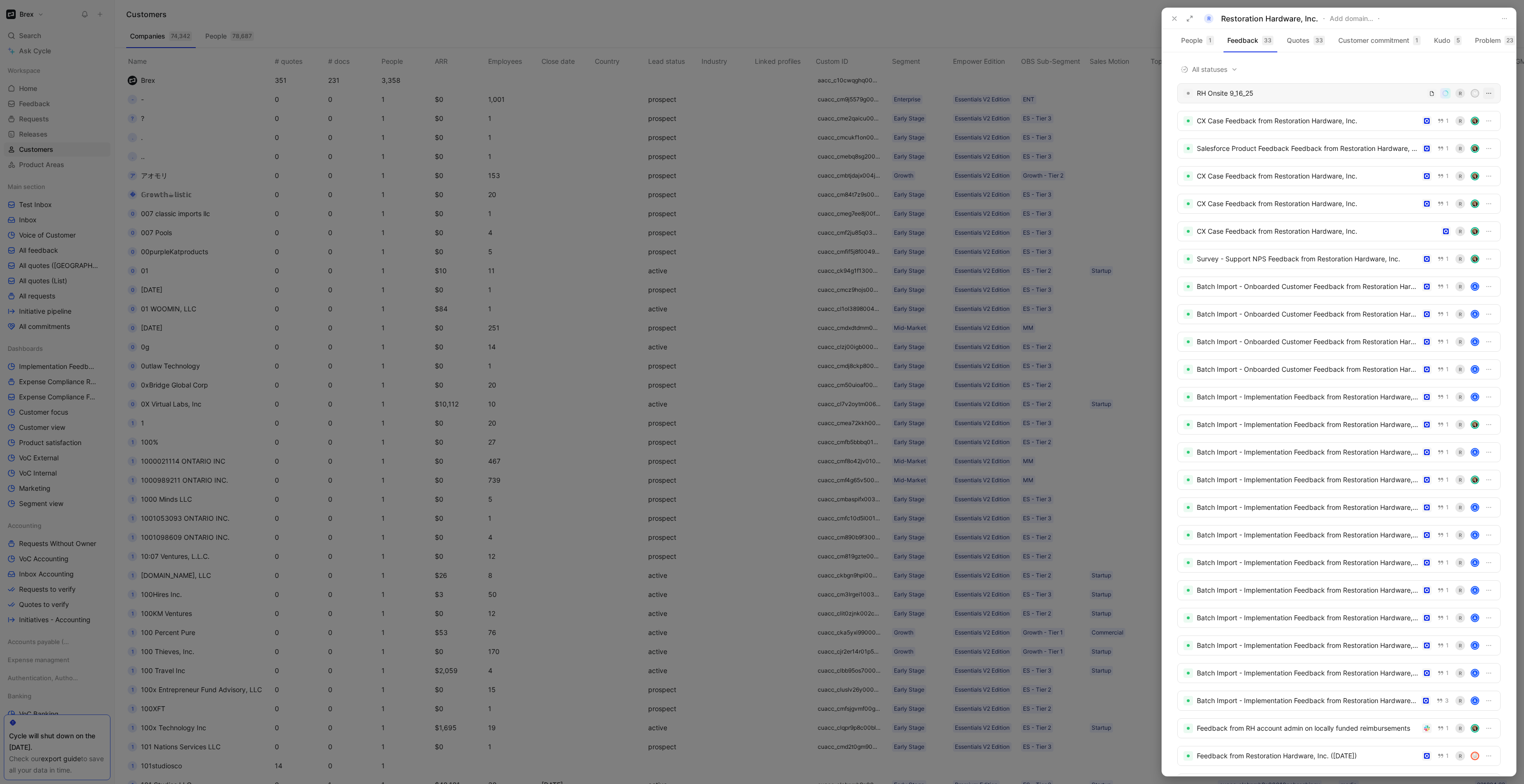
click at [1485, 97] on icon "button" at bounding box center [1488, 93] width 7 height 7
click at [1235, 99] on div "RH Onsite 9_16_25" at bounding box center [1310, 93] width 227 height 11
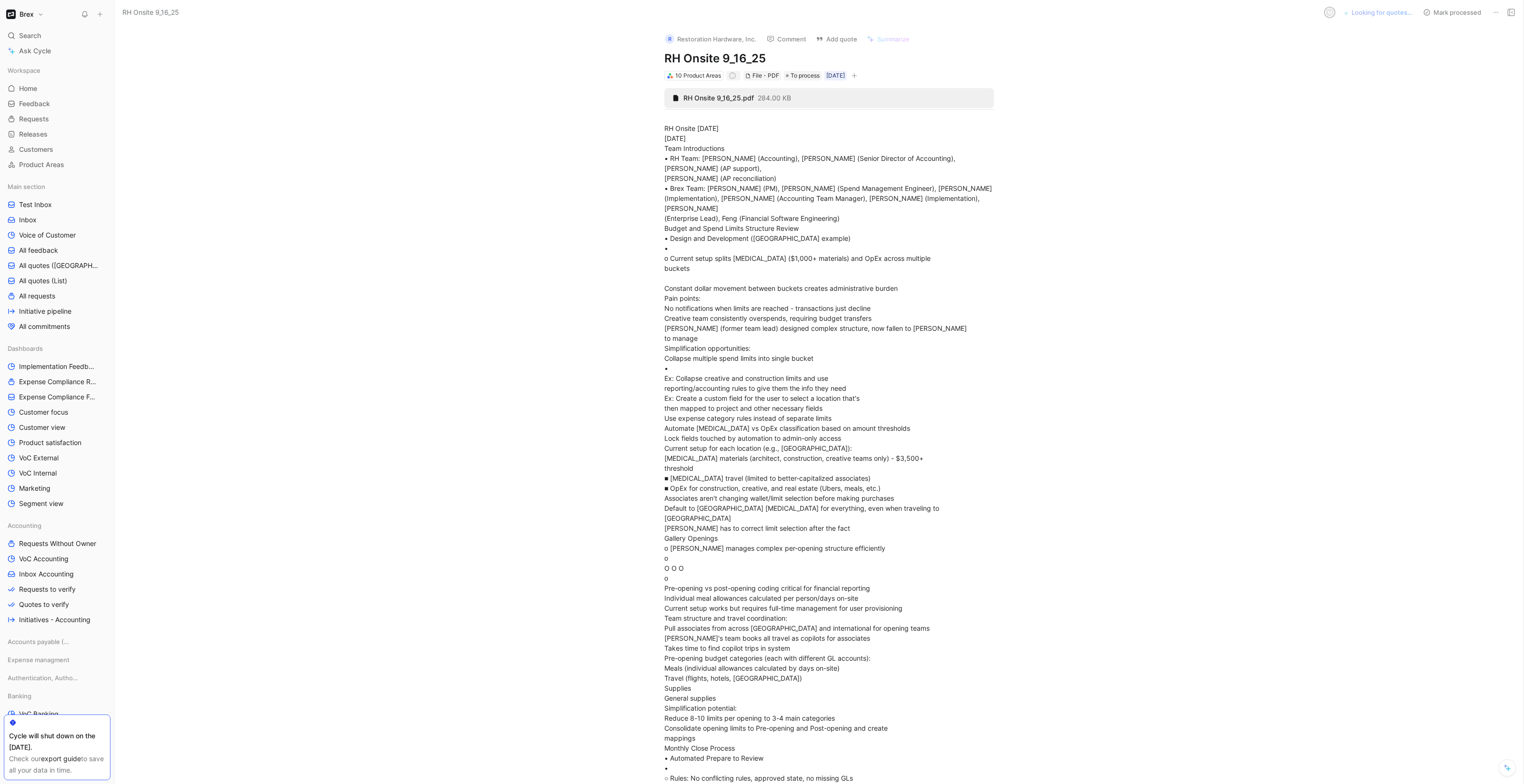
click at [687, 58] on h1 "RH Onsite 9_16_25" at bounding box center [829, 59] width 329 height 15
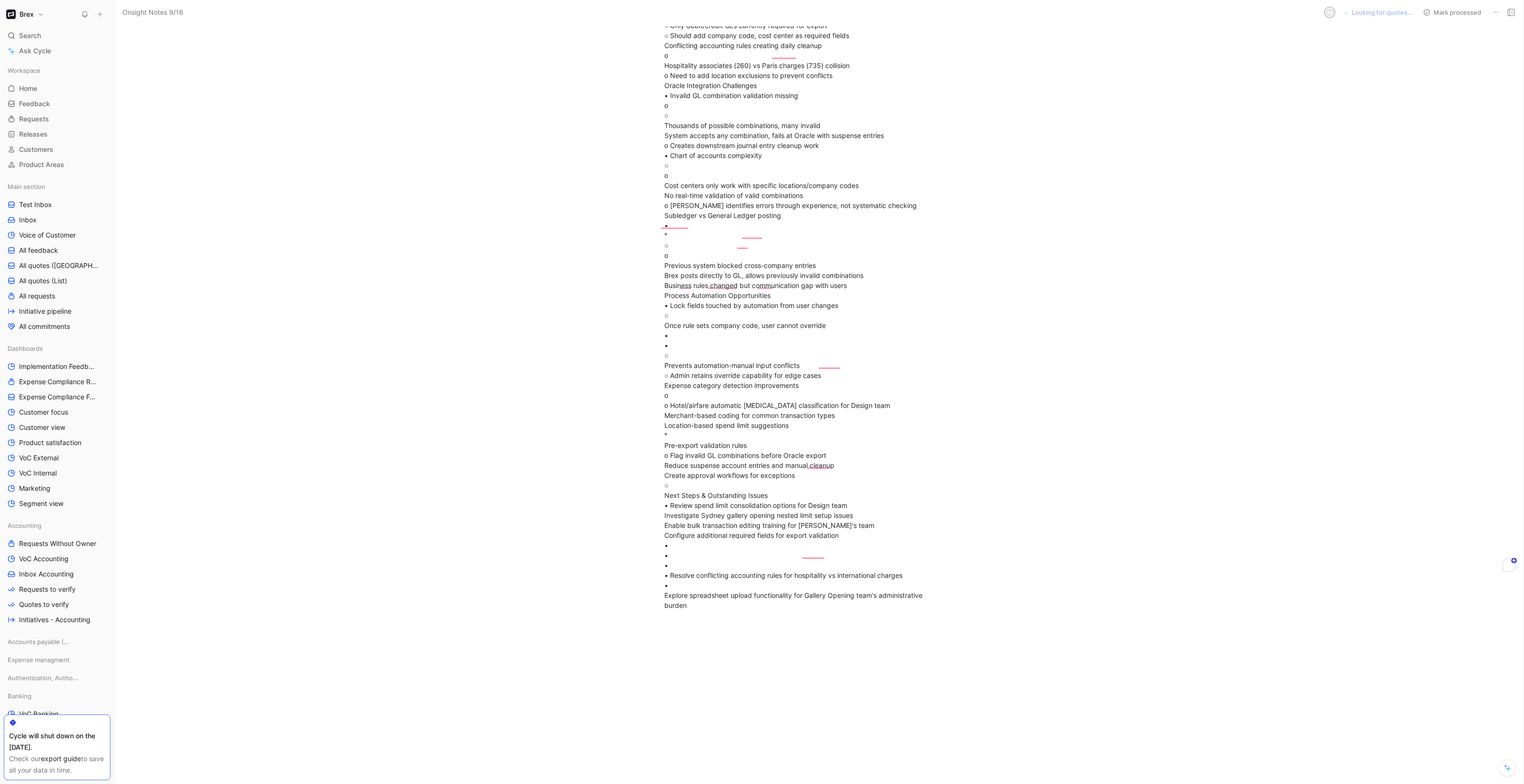
scroll to position [6930, 0]
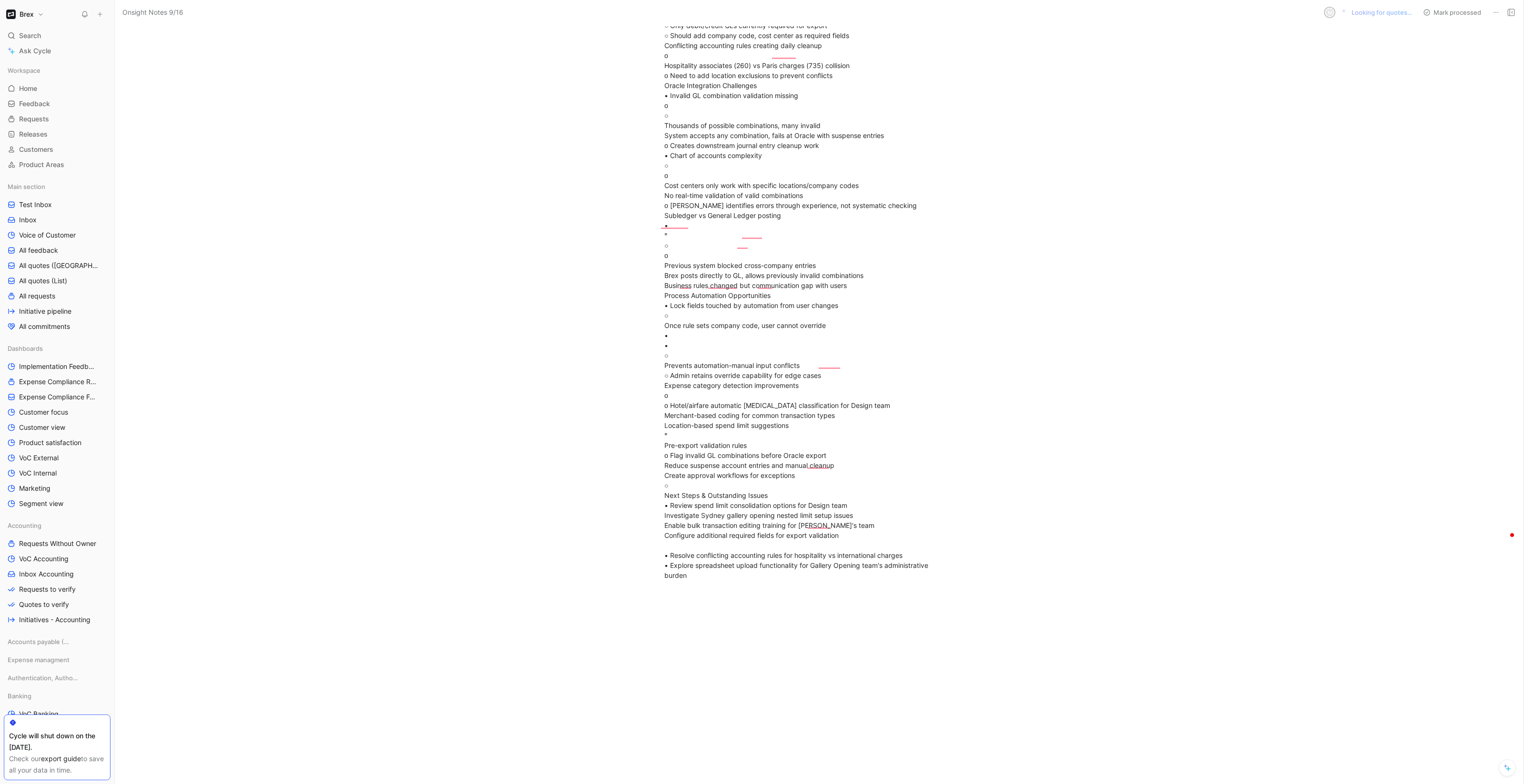
scroll to position [6890, 0]
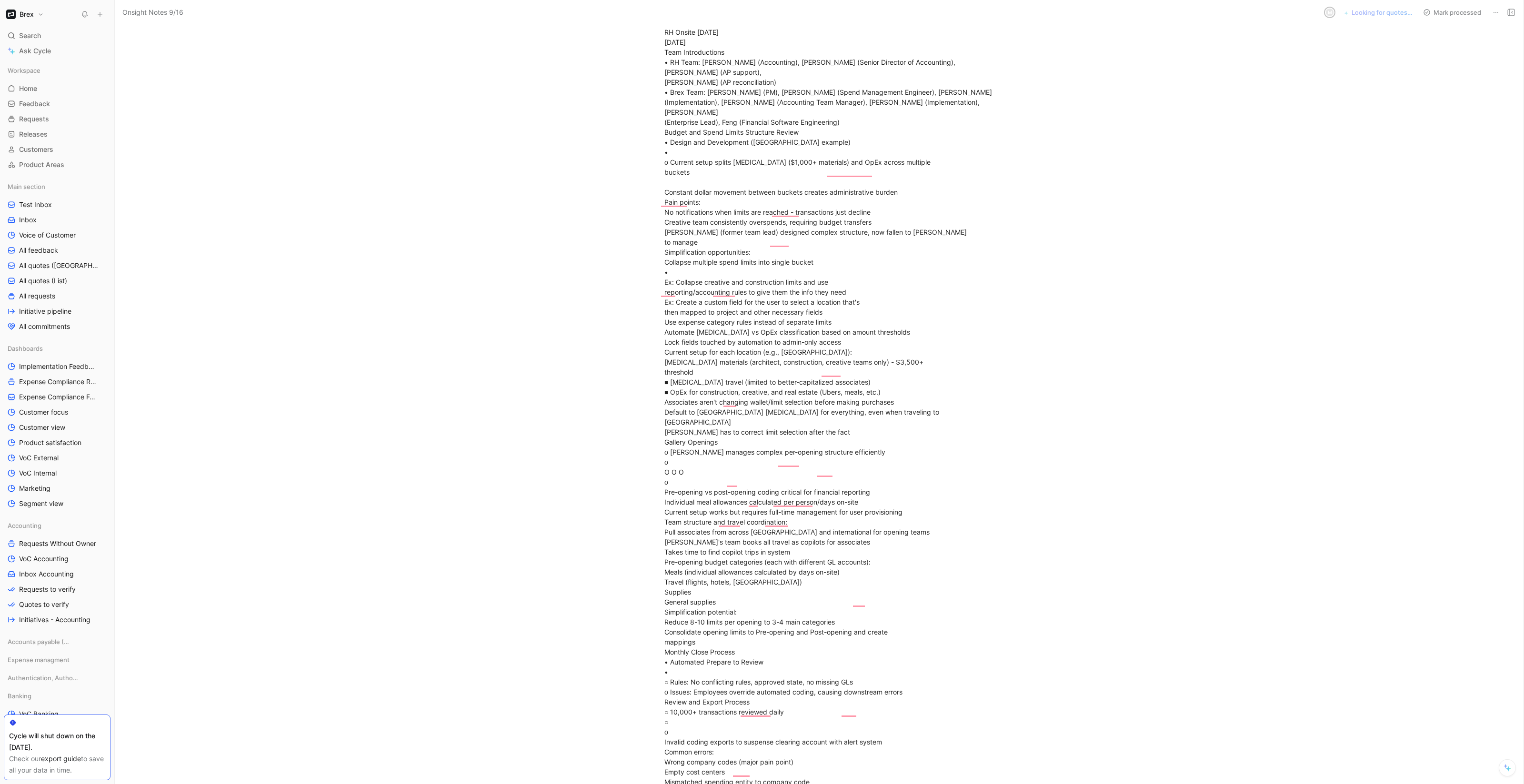
scroll to position [0, 0]
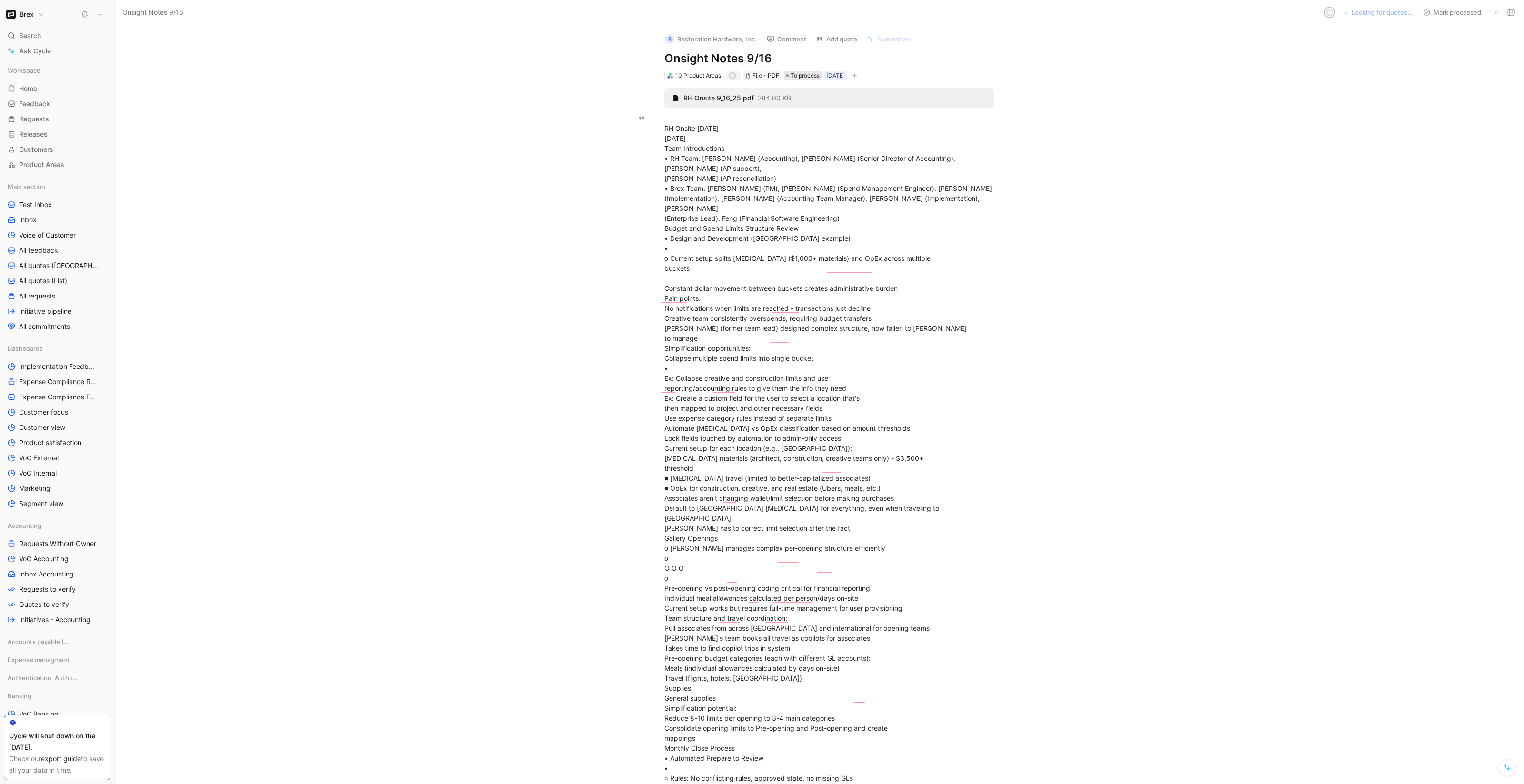
click at [797, 76] on span "To process" at bounding box center [805, 76] width 29 height 9
click at [836, 34] on button "Add quote" at bounding box center [836, 39] width 50 height 13
click at [168, 11] on span "Onsight Notes 9/16" at bounding box center [153, 12] width 61 height 11
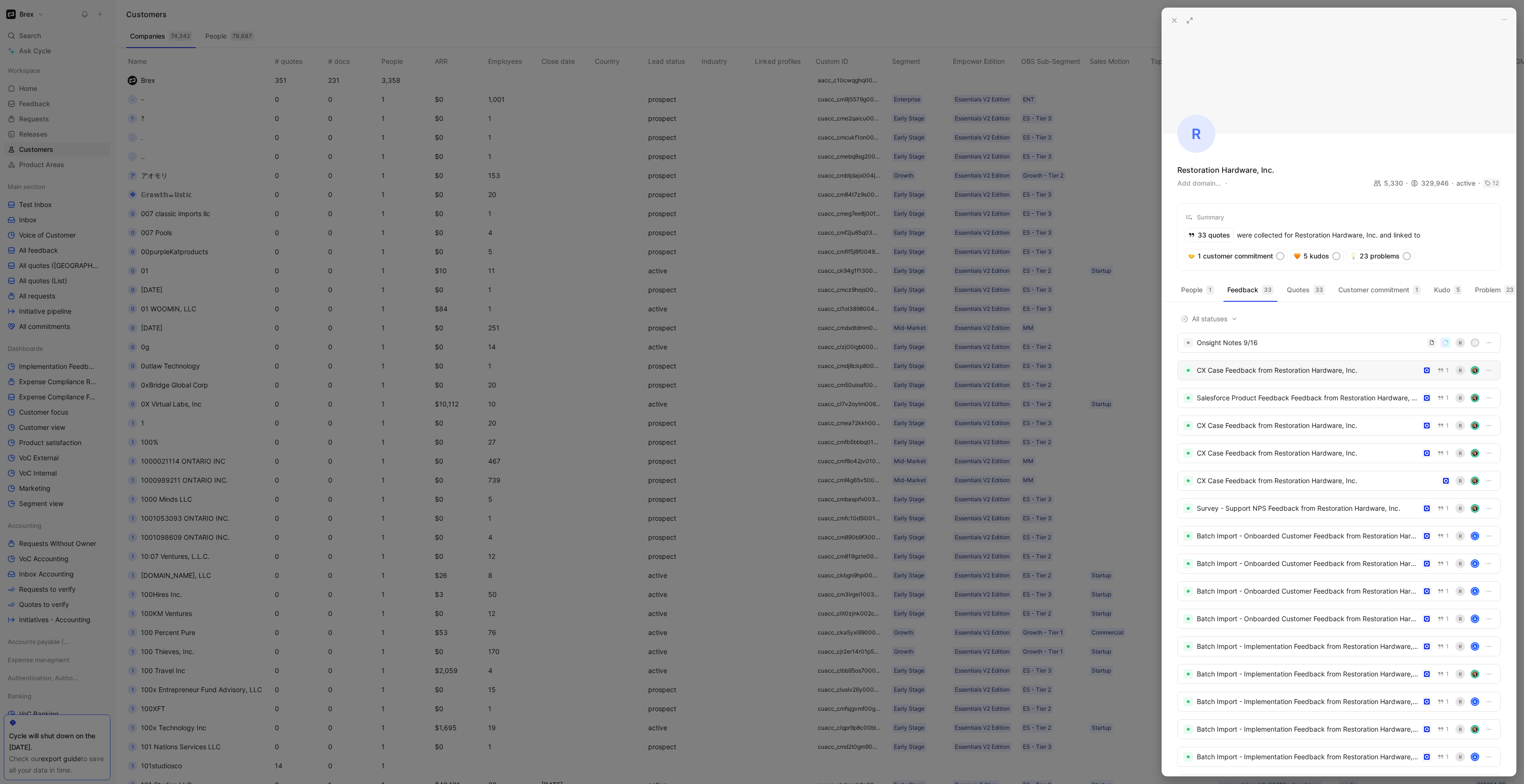
click at [1221, 376] on div "CX Case Feedback from Restoration Hardware, Inc." at bounding box center [1307, 370] width 222 height 11
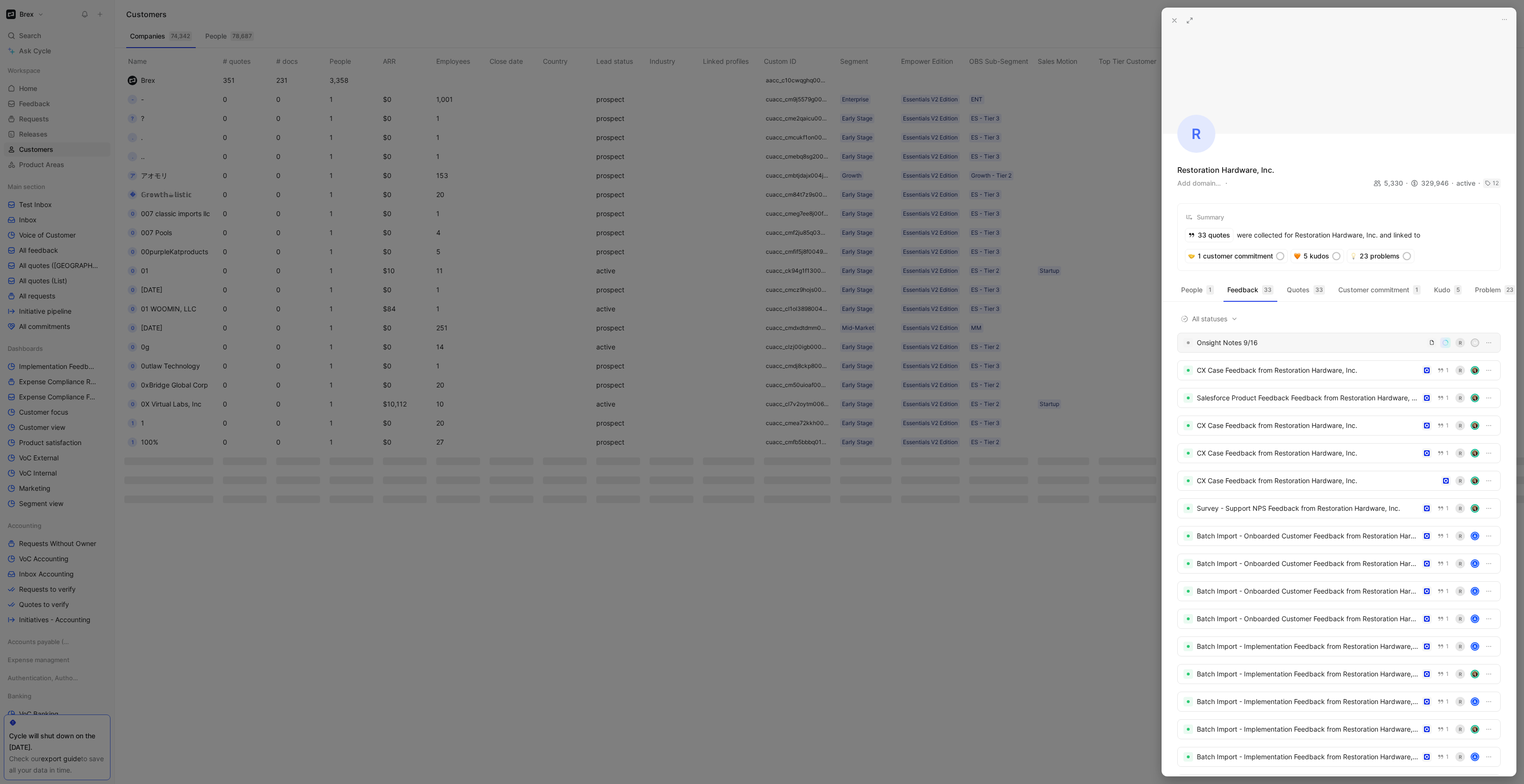
click at [1346, 348] on div "Onsight Notes 9/16" at bounding box center [1310, 342] width 227 height 11
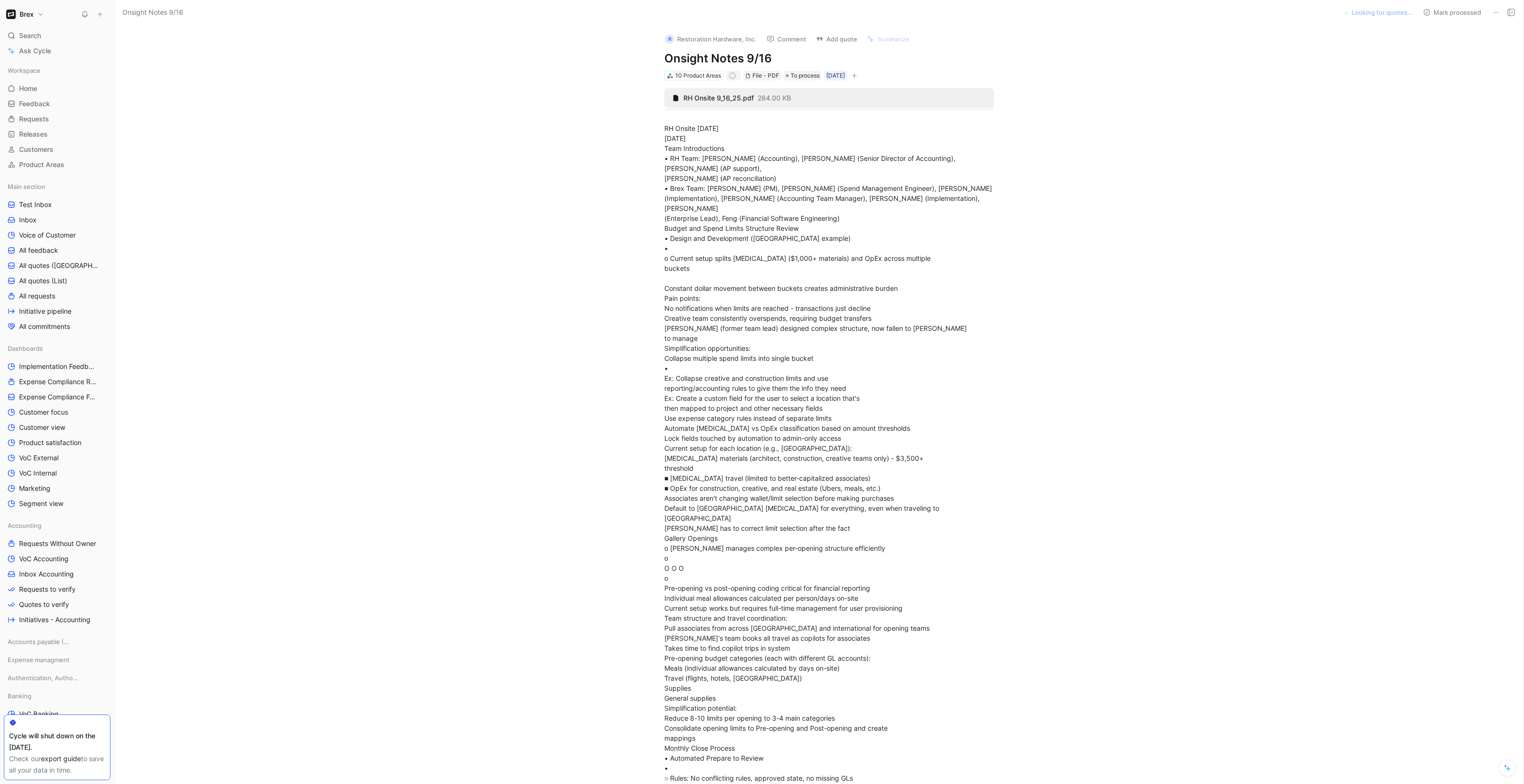
click at [854, 74] on icon "button" at bounding box center [854, 76] width 1 height 5
click at [833, 143] on div "Feedback Source" at bounding box center [808, 142] width 113 height 11
type input "Meeting Notes"
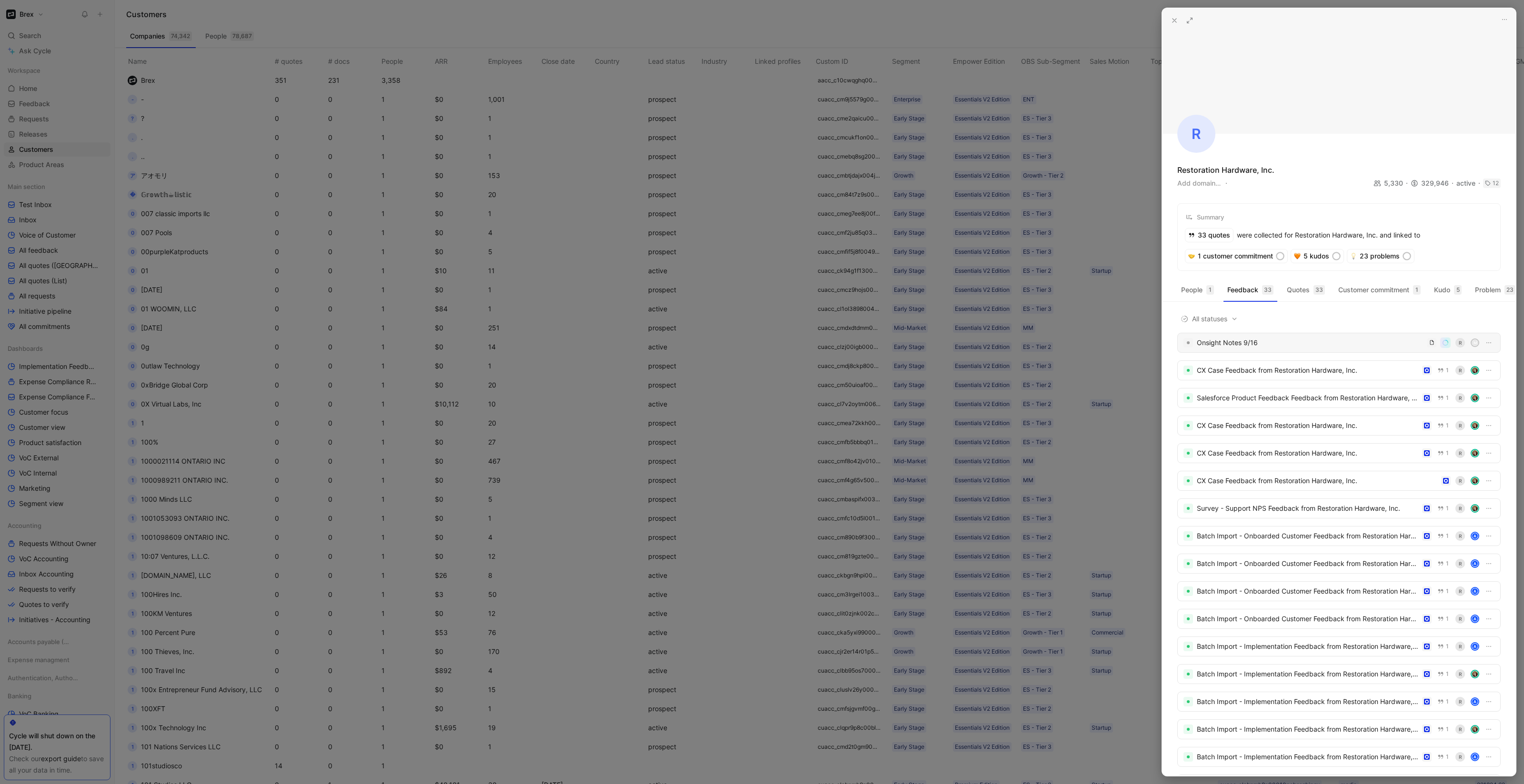
click at [1251, 348] on div "Onsight Notes 9/16" at bounding box center [1310, 342] width 227 height 11
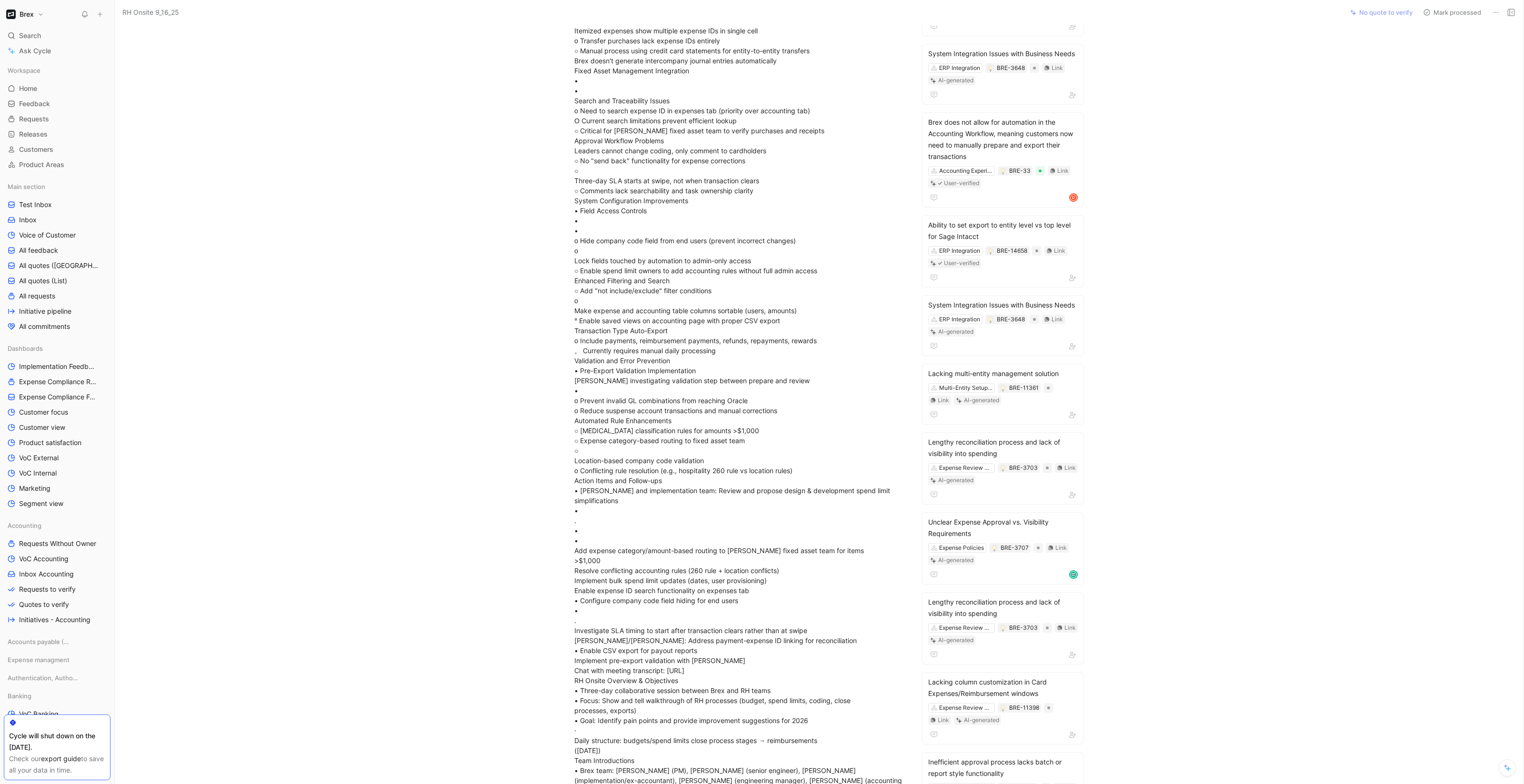
scroll to position [1177, 0]
click at [34, 150] on span "Customers" at bounding box center [37, 150] width 35 height 9
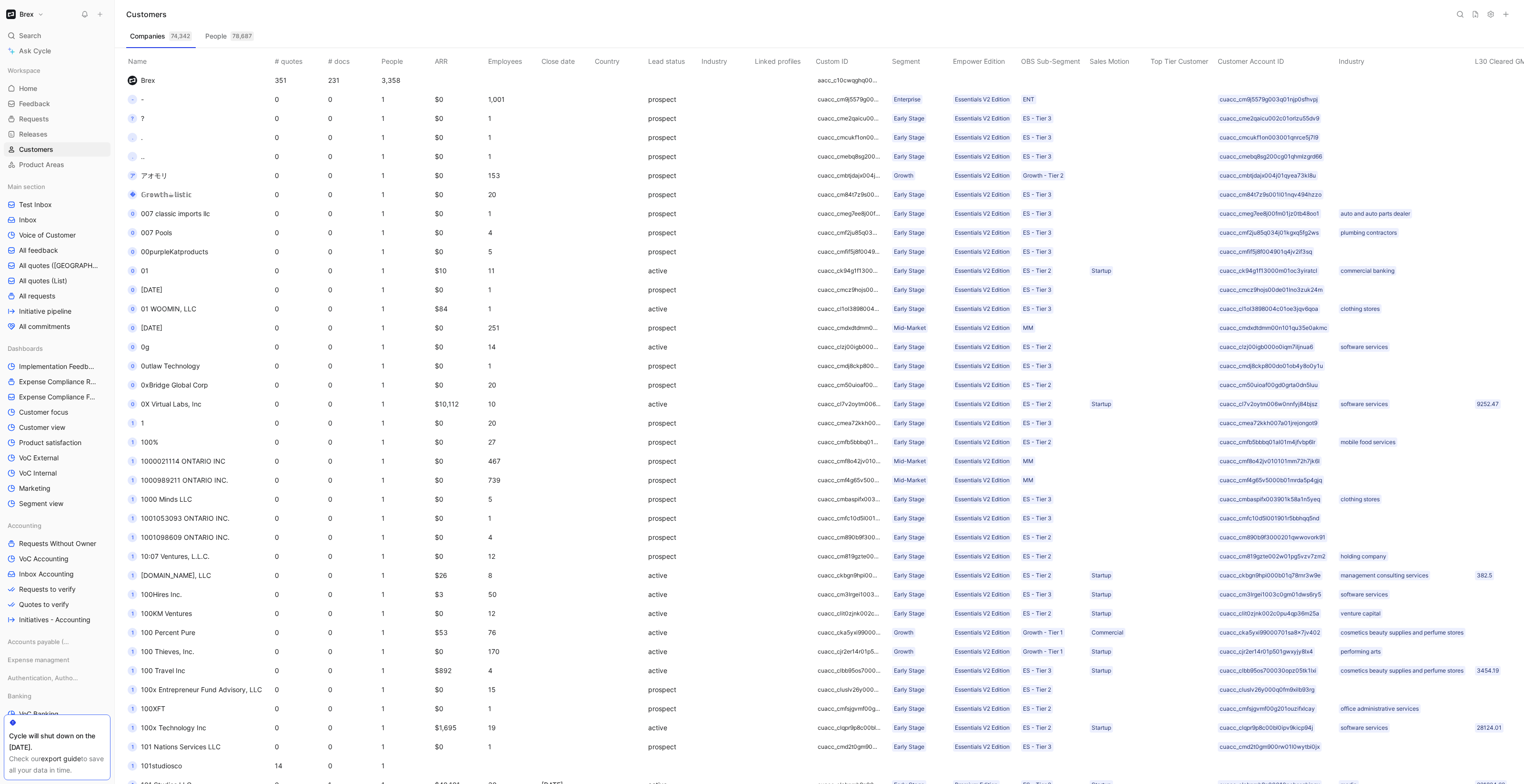
click at [1455, 13] on button at bounding box center [1460, 14] width 13 height 13
type input "{"
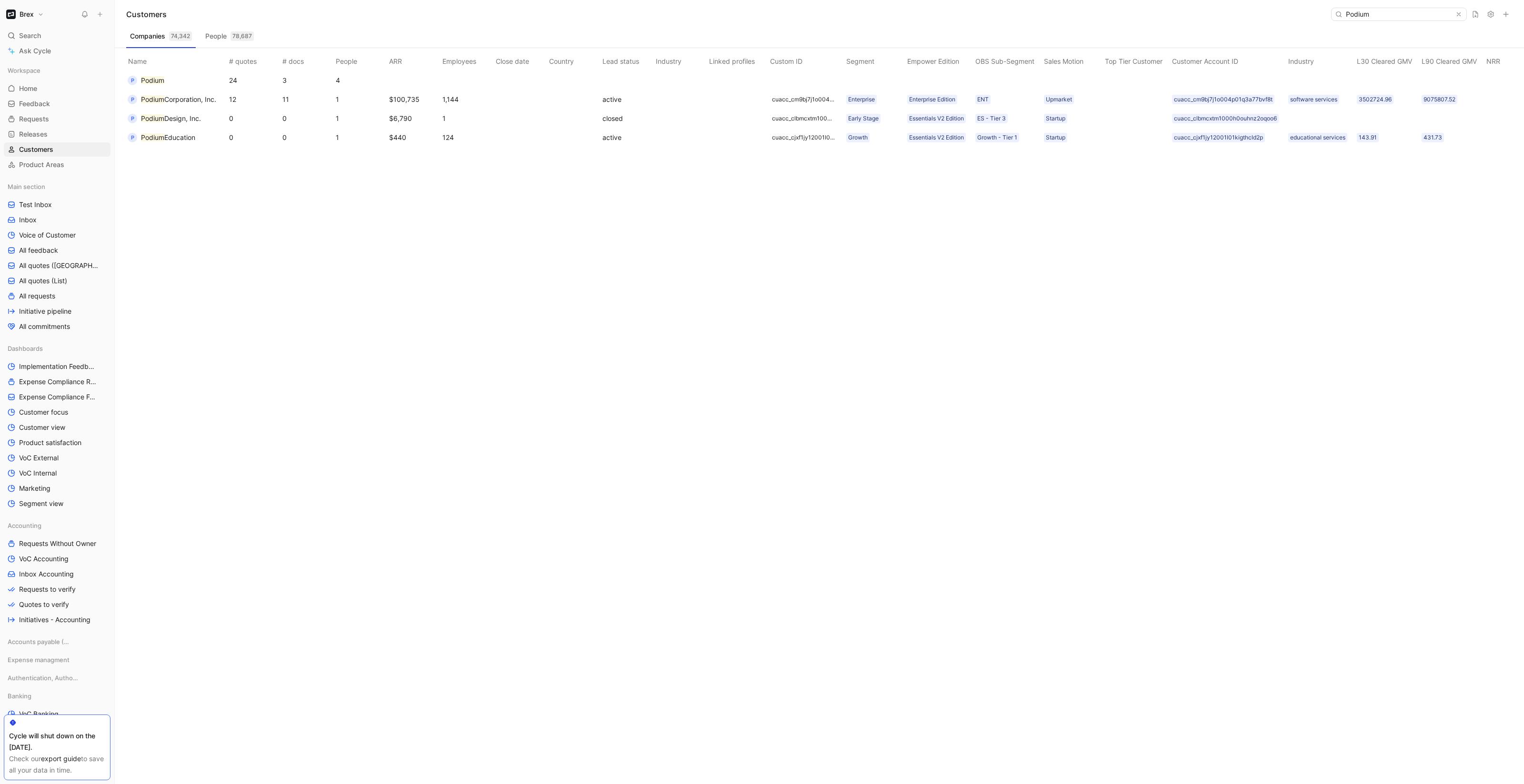
type input "Podium"
click at [167, 78] on button "P Podium" at bounding box center [146, 80] width 43 height 15
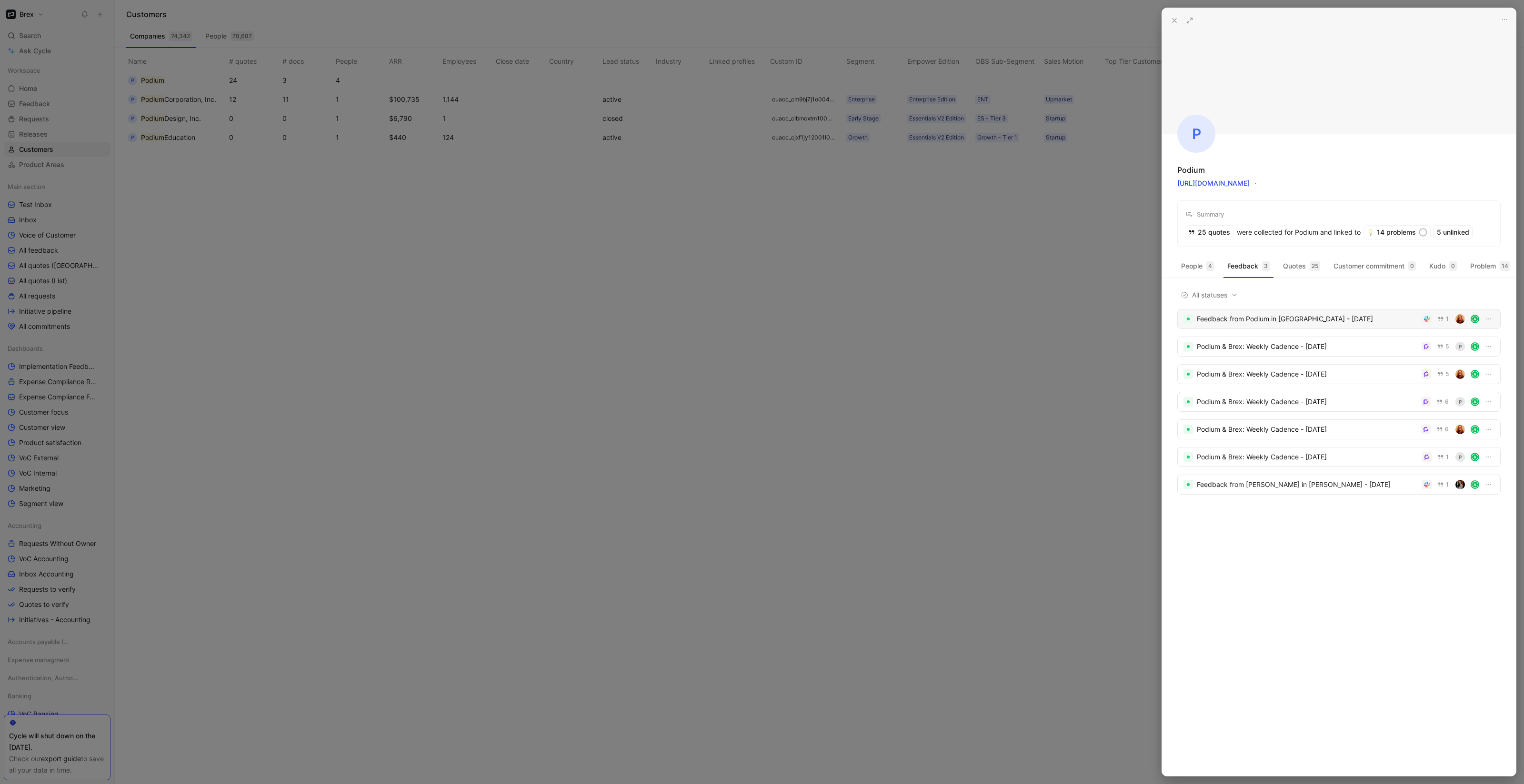
click at [1240, 325] on div "Feedback from Podium in Slack - 9/25/2025" at bounding box center [1307, 319] width 222 height 11
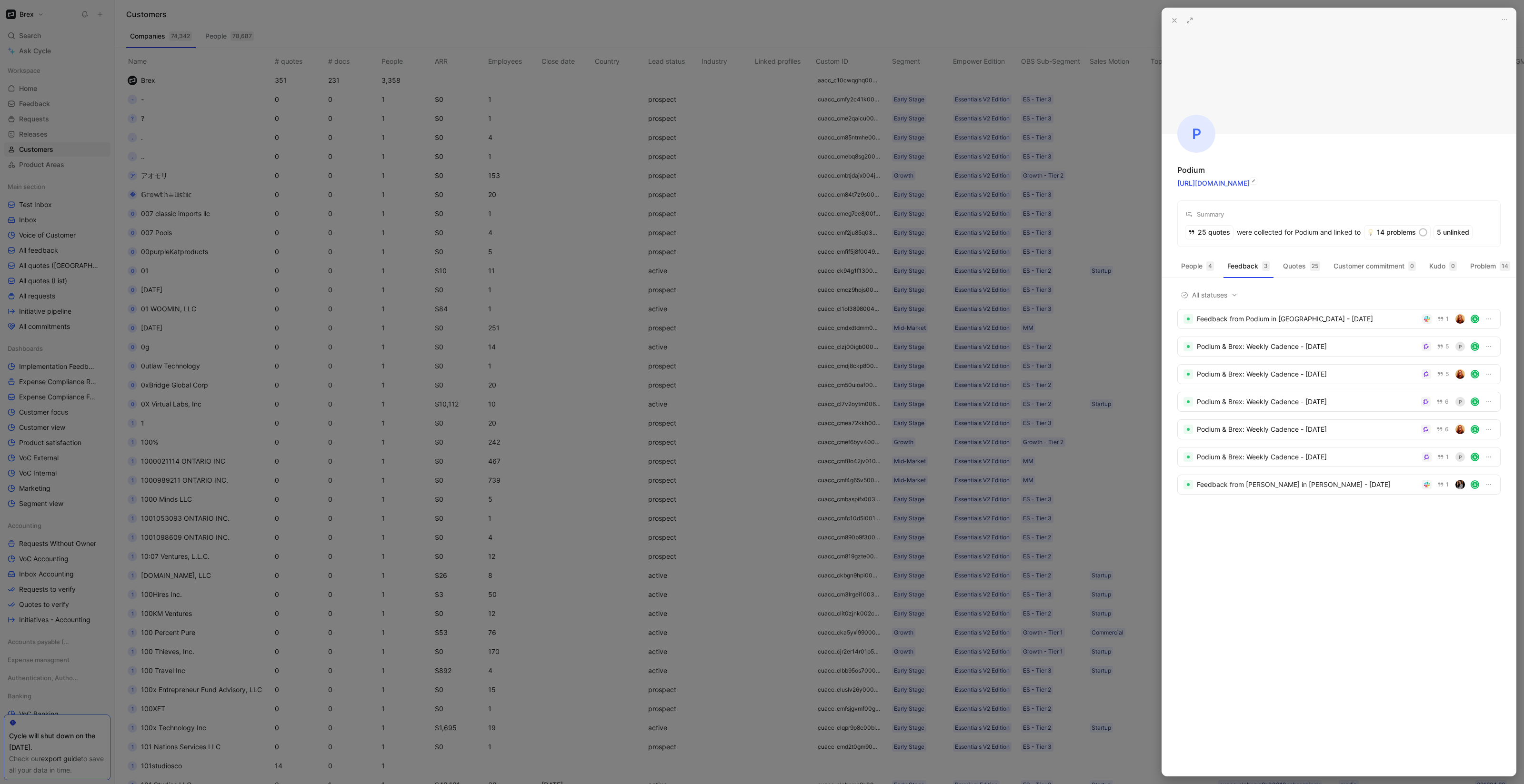
click at [1218, 186] on link "https://podium.com" at bounding box center [1213, 183] width 73 height 8
click at [1181, 267] on button "People 4" at bounding box center [1197, 266] width 41 height 15
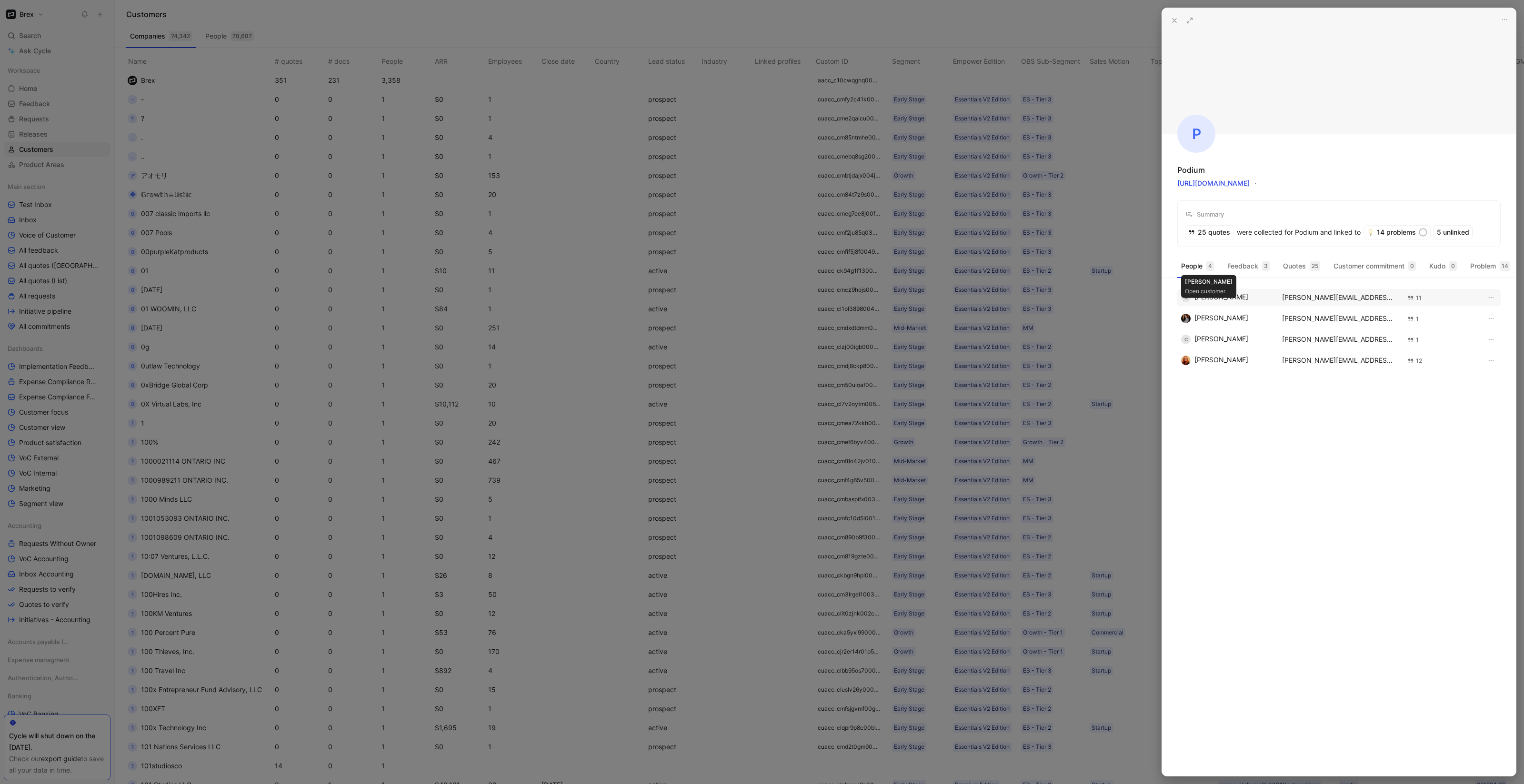
click at [1231, 303] on div "A Ashley Figueroa" at bounding box center [1225, 297] width 90 height 9
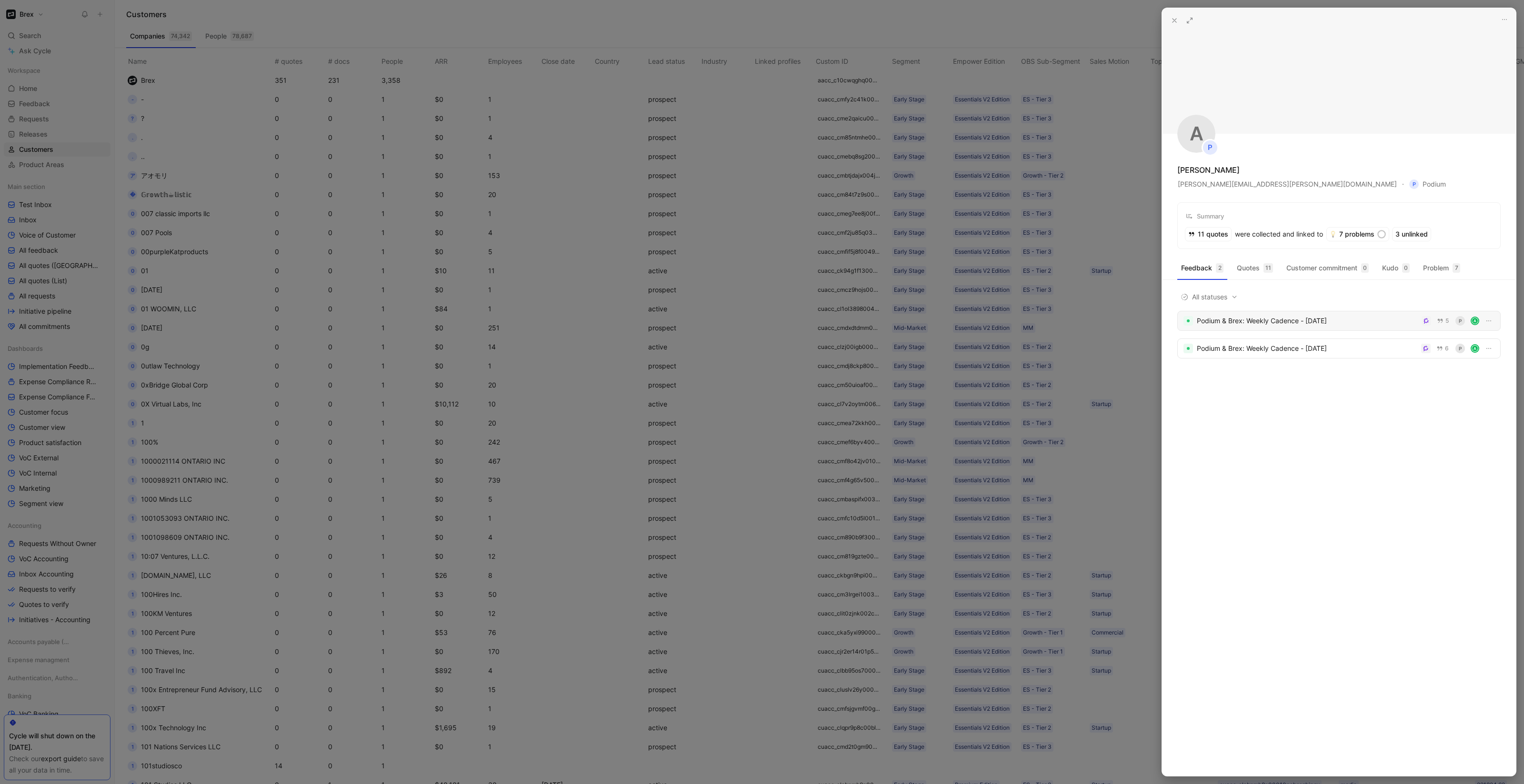
click at [1242, 326] on div "Podium & Brex: Weekly Cadence - 9/24/2025" at bounding box center [1307, 321] width 221 height 11
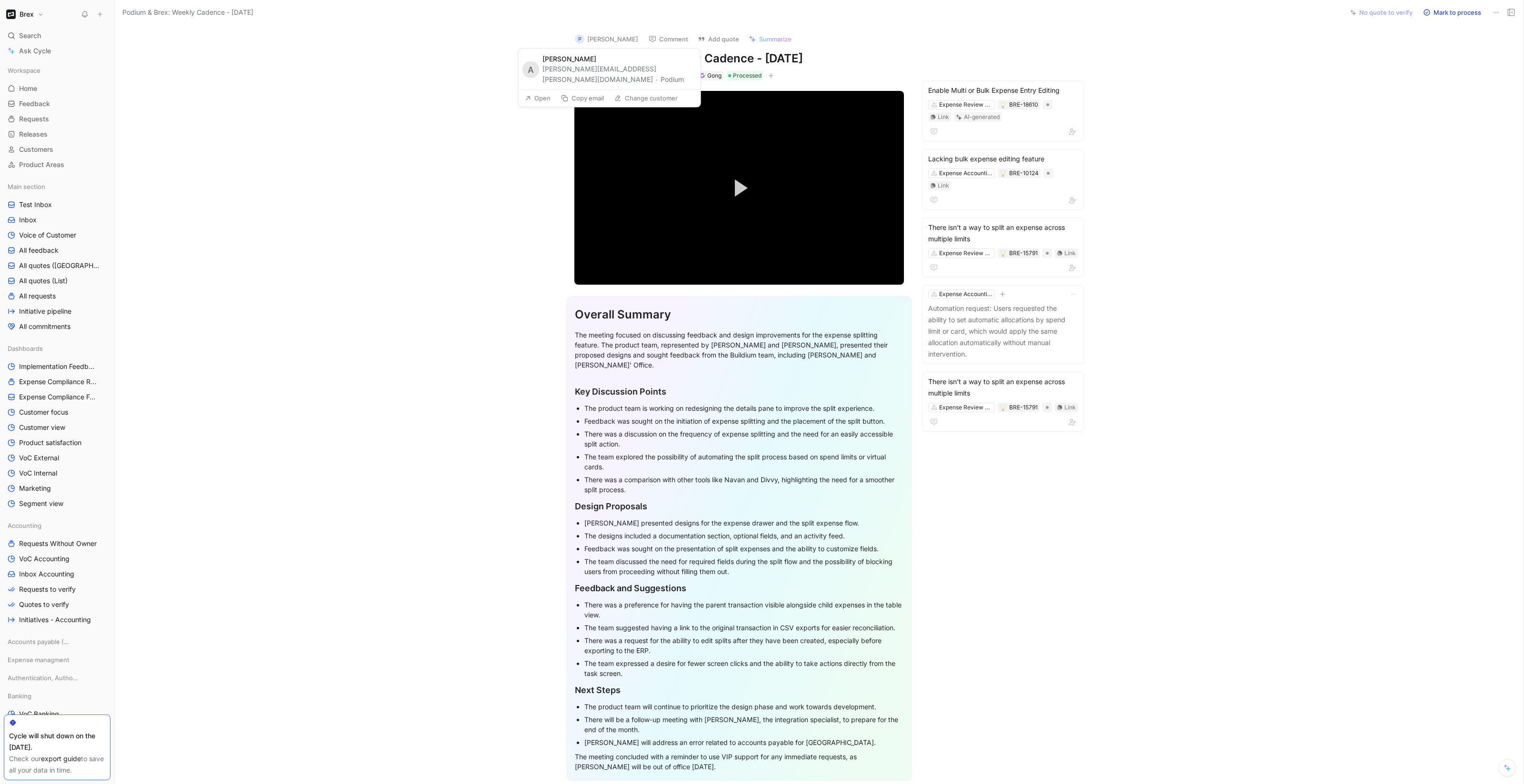
click at [569, 91] on button "Copy email" at bounding box center [582, 98] width 51 height 13
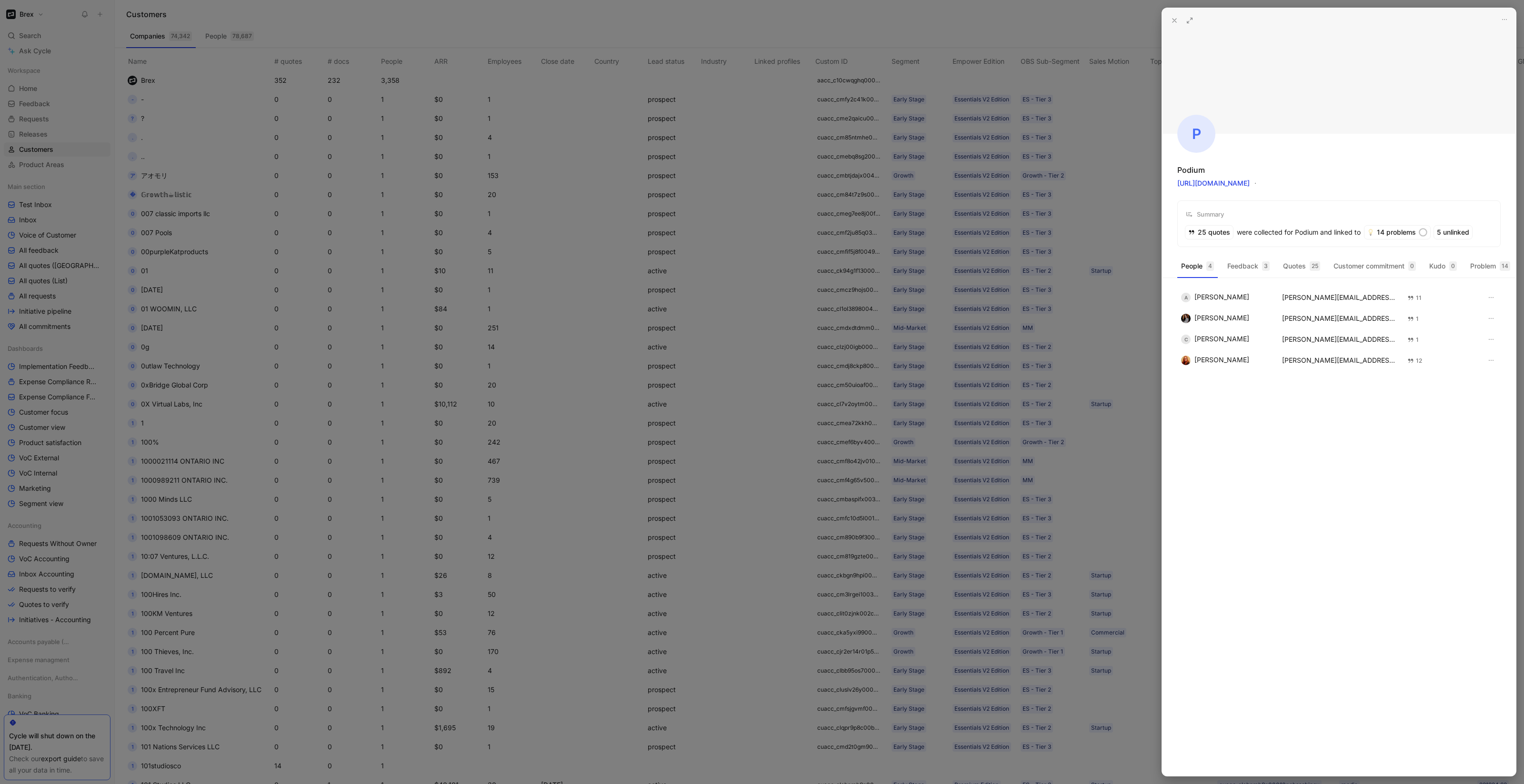
click at [226, 87] on div at bounding box center [762, 392] width 1524 height 784
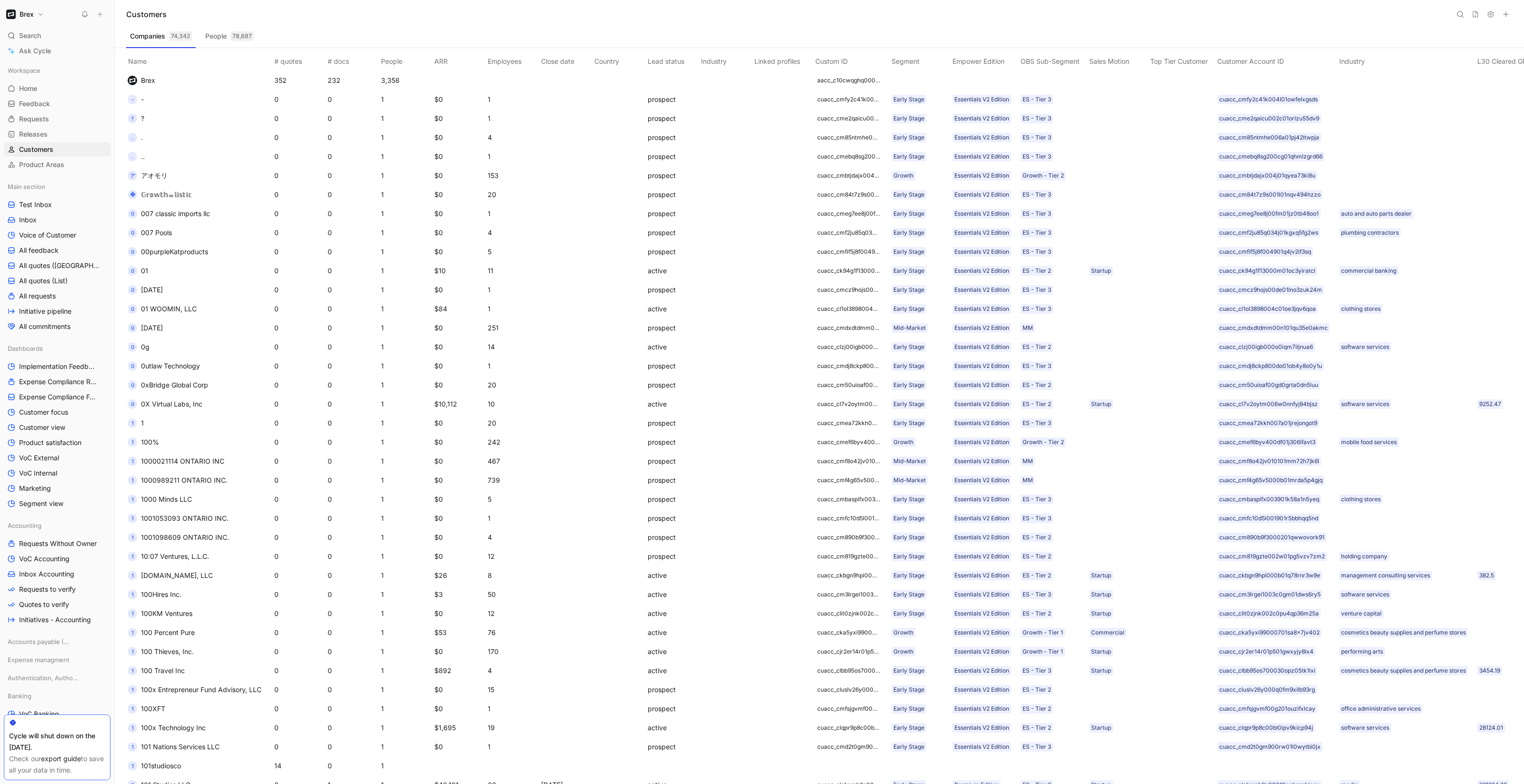
click at [1459, 17] on icon at bounding box center [1459, 14] width 7 height 7
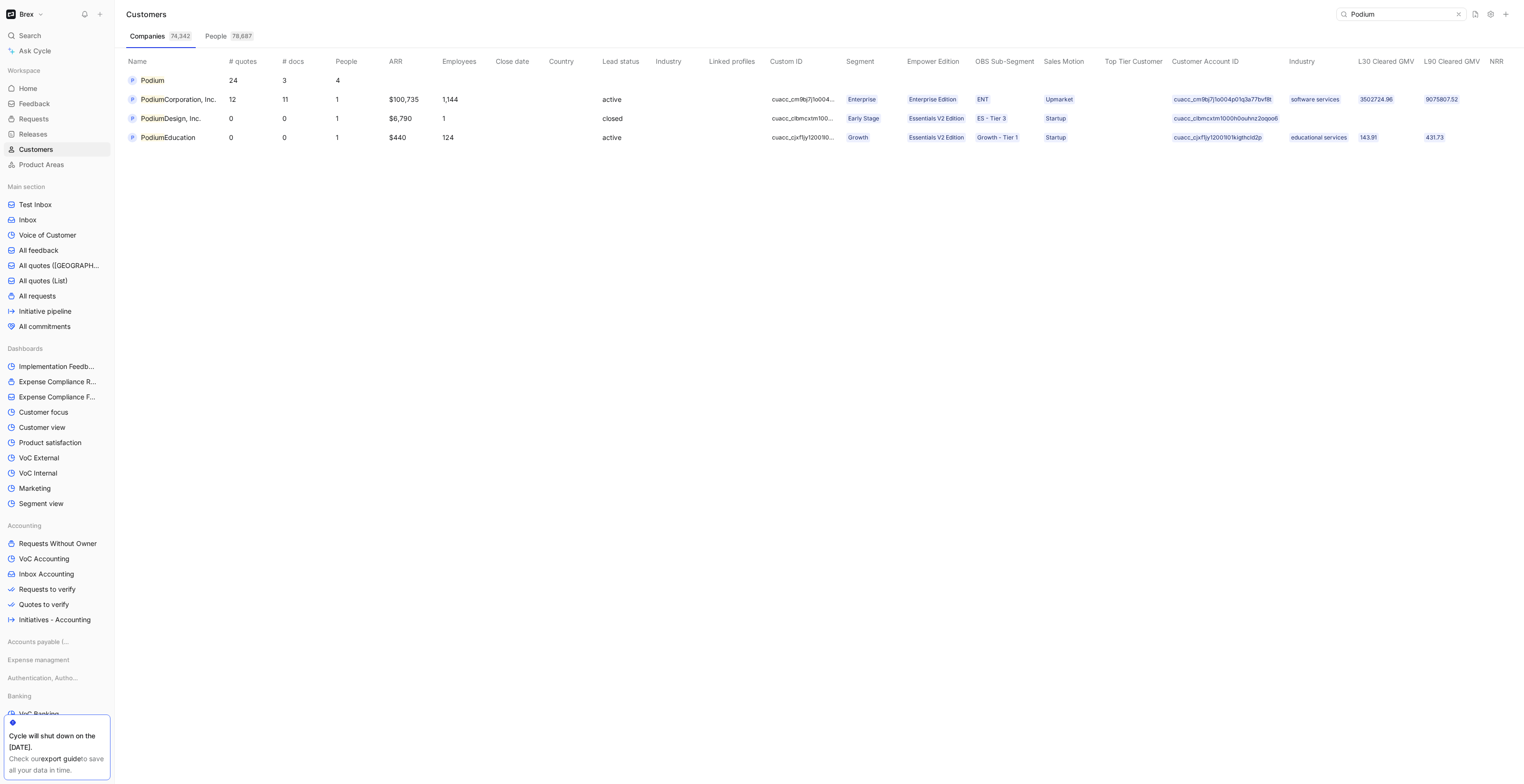
type input "Podium"
click at [151, 81] on mark "Podium" at bounding box center [152, 80] width 23 height 8
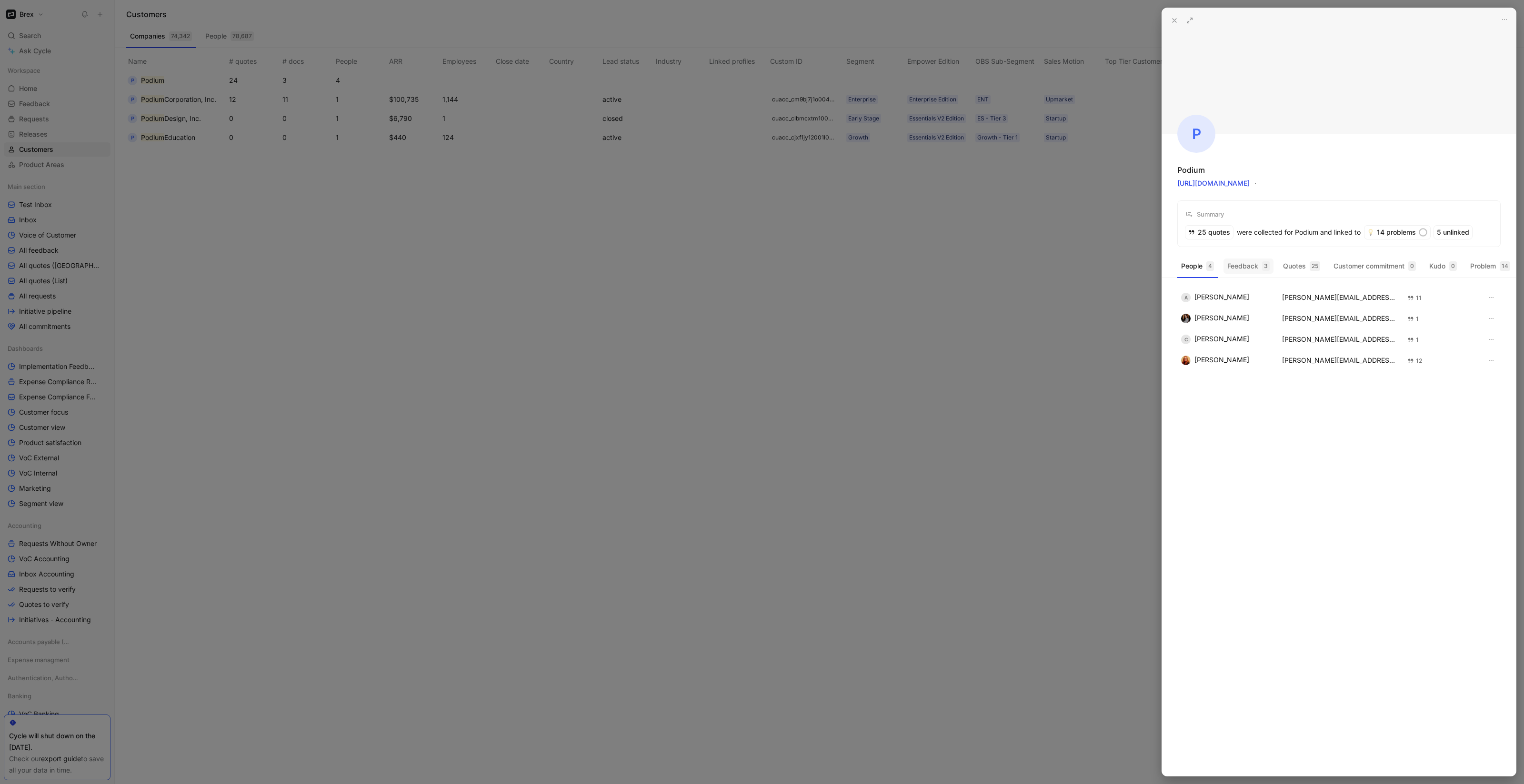
click at [1249, 265] on button "Feedback 3" at bounding box center [1248, 266] width 50 height 15
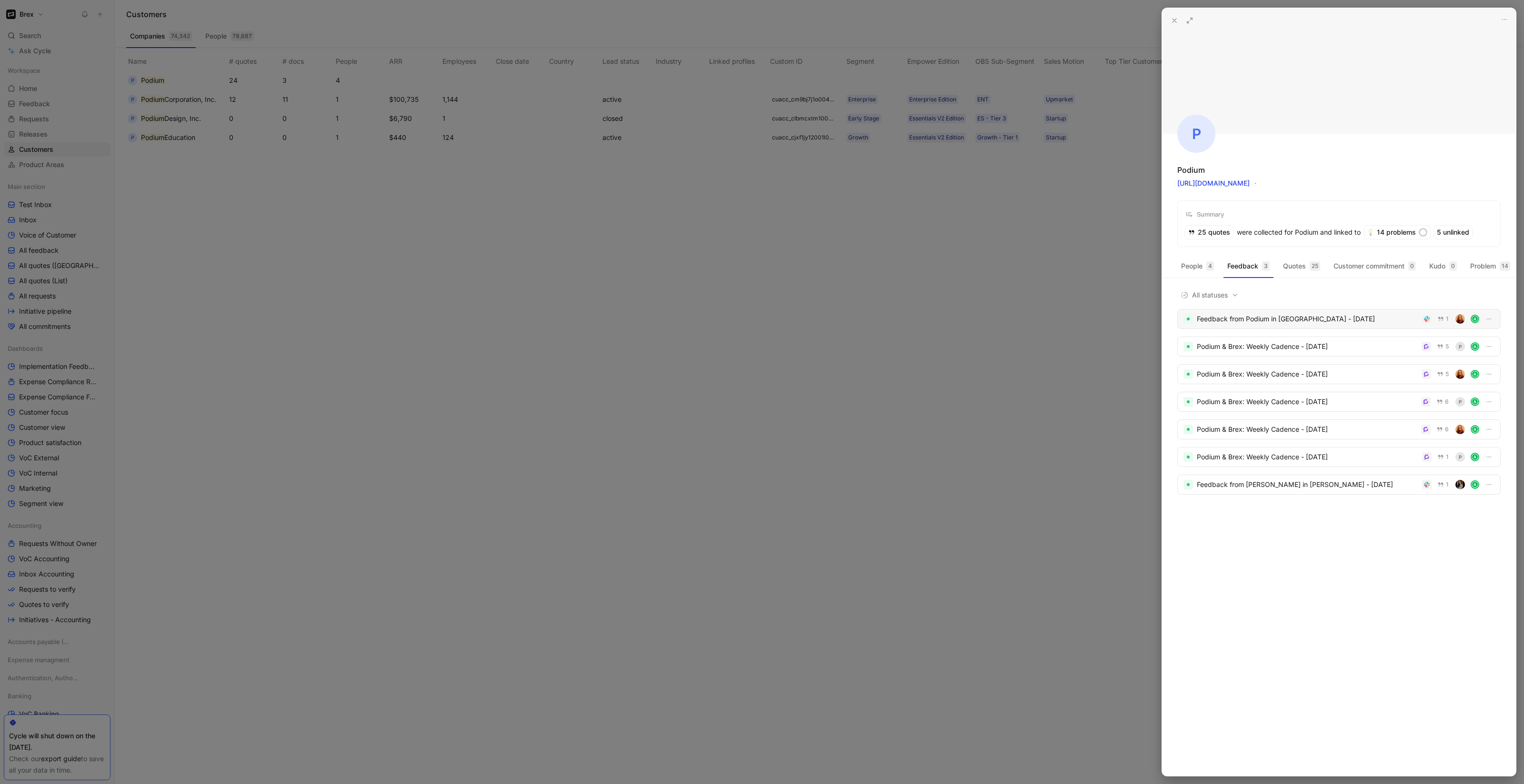
click at [1243, 325] on div "Feedback from Podium in Slack - 9/25/2025" at bounding box center [1307, 319] width 222 height 11
click at [1174, 23] on icon at bounding box center [1174, 20] width 7 height 7
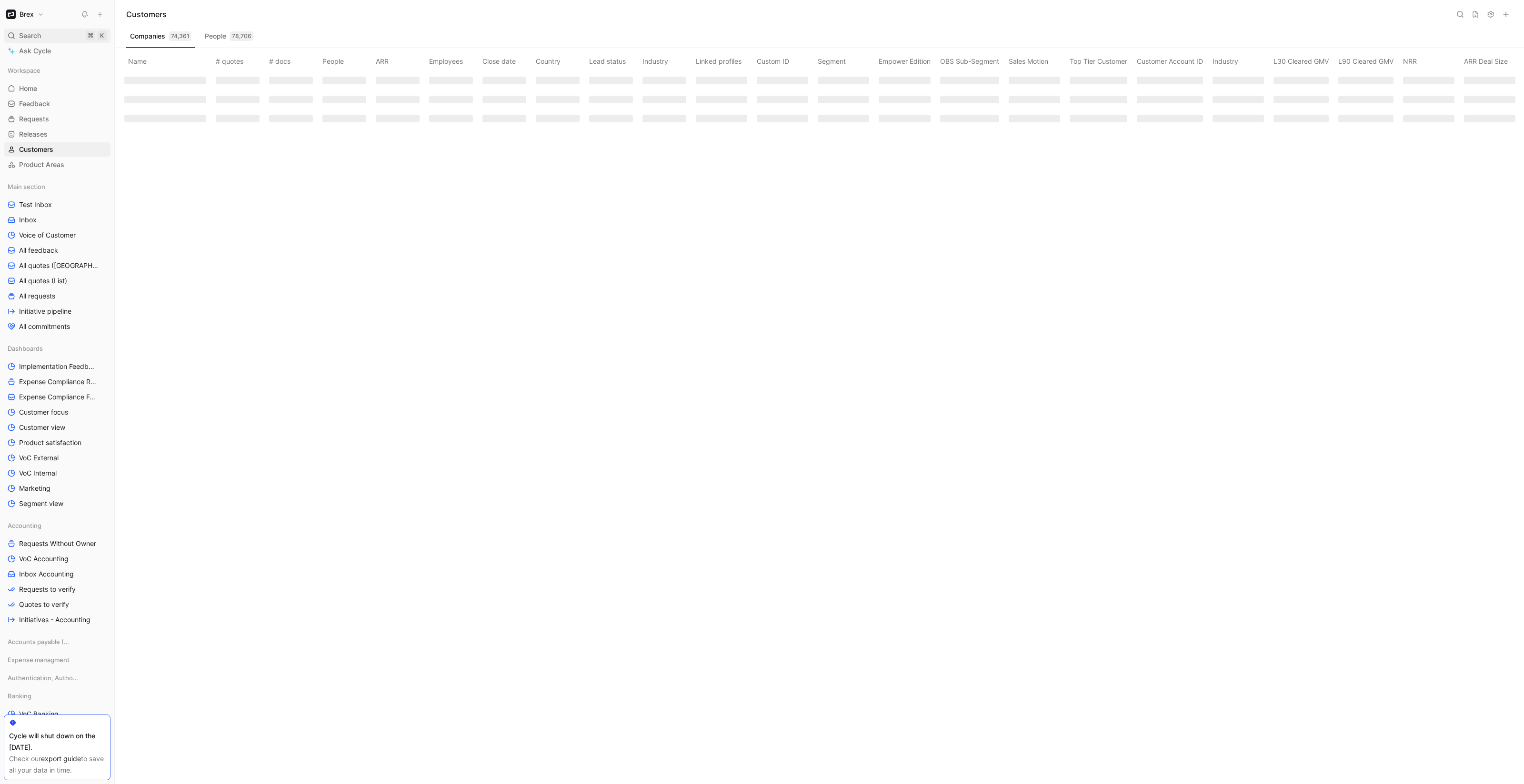
click at [43, 41] on div "Search ⌘ K" at bounding box center [57, 35] width 106 height 14
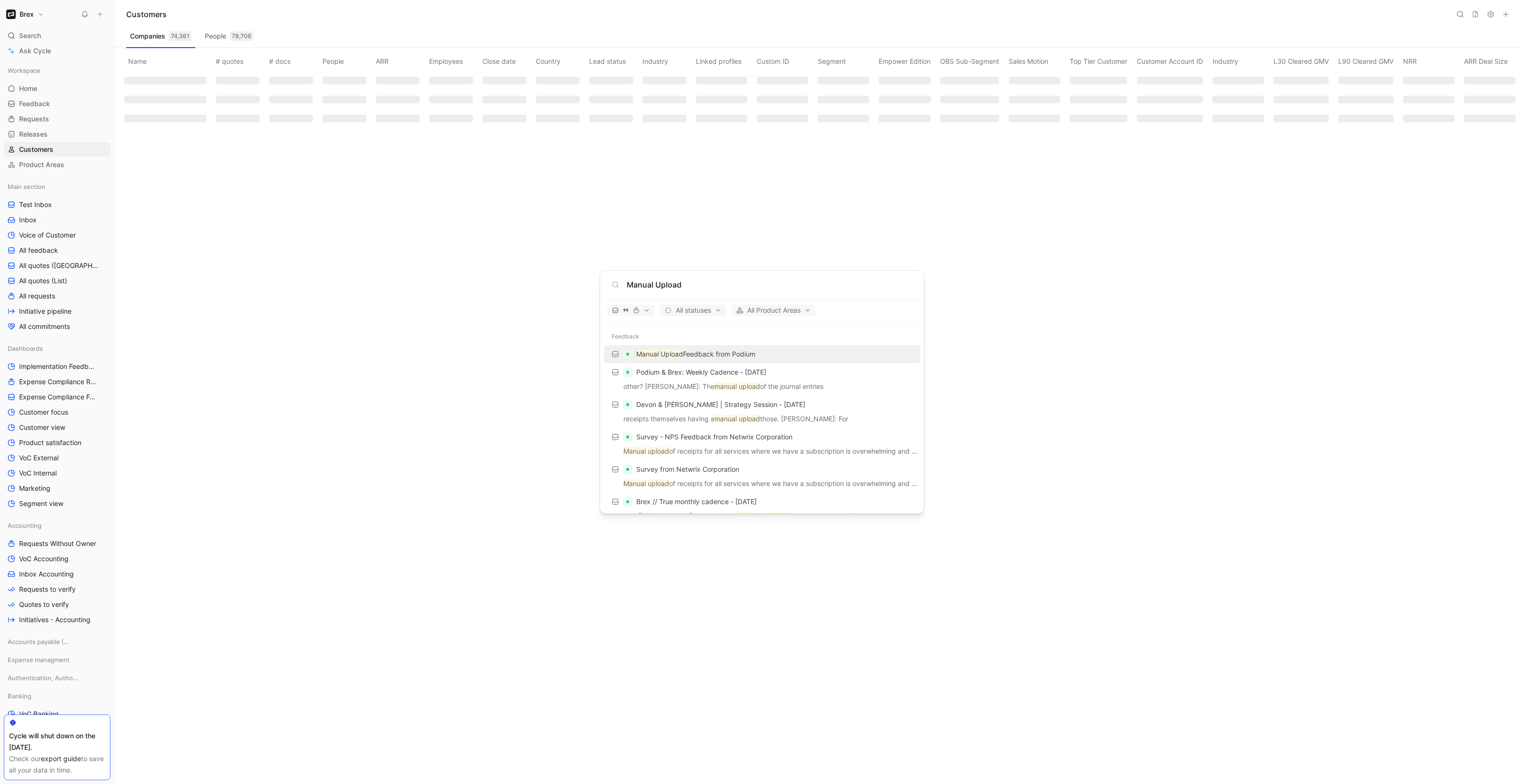
type input "Manual Upload"
click at [715, 356] on p "Manual Upload Feedback from Podium" at bounding box center [695, 354] width 119 height 11
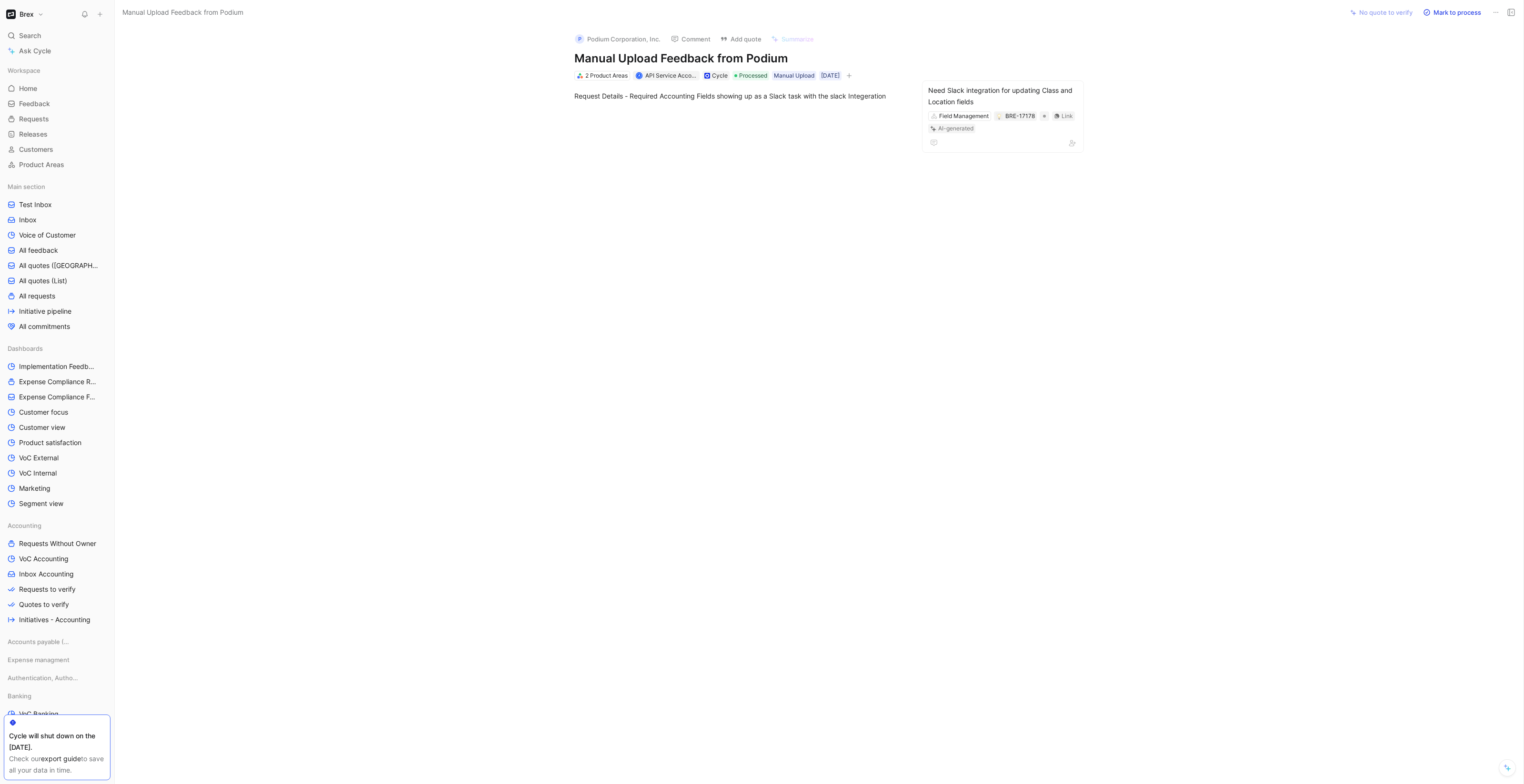
click at [603, 40] on button "P Podium Corporation, Inc." at bounding box center [618, 39] width 94 height 14
click at [562, 89] on button "Open" at bounding box center [561, 89] width 35 height 13
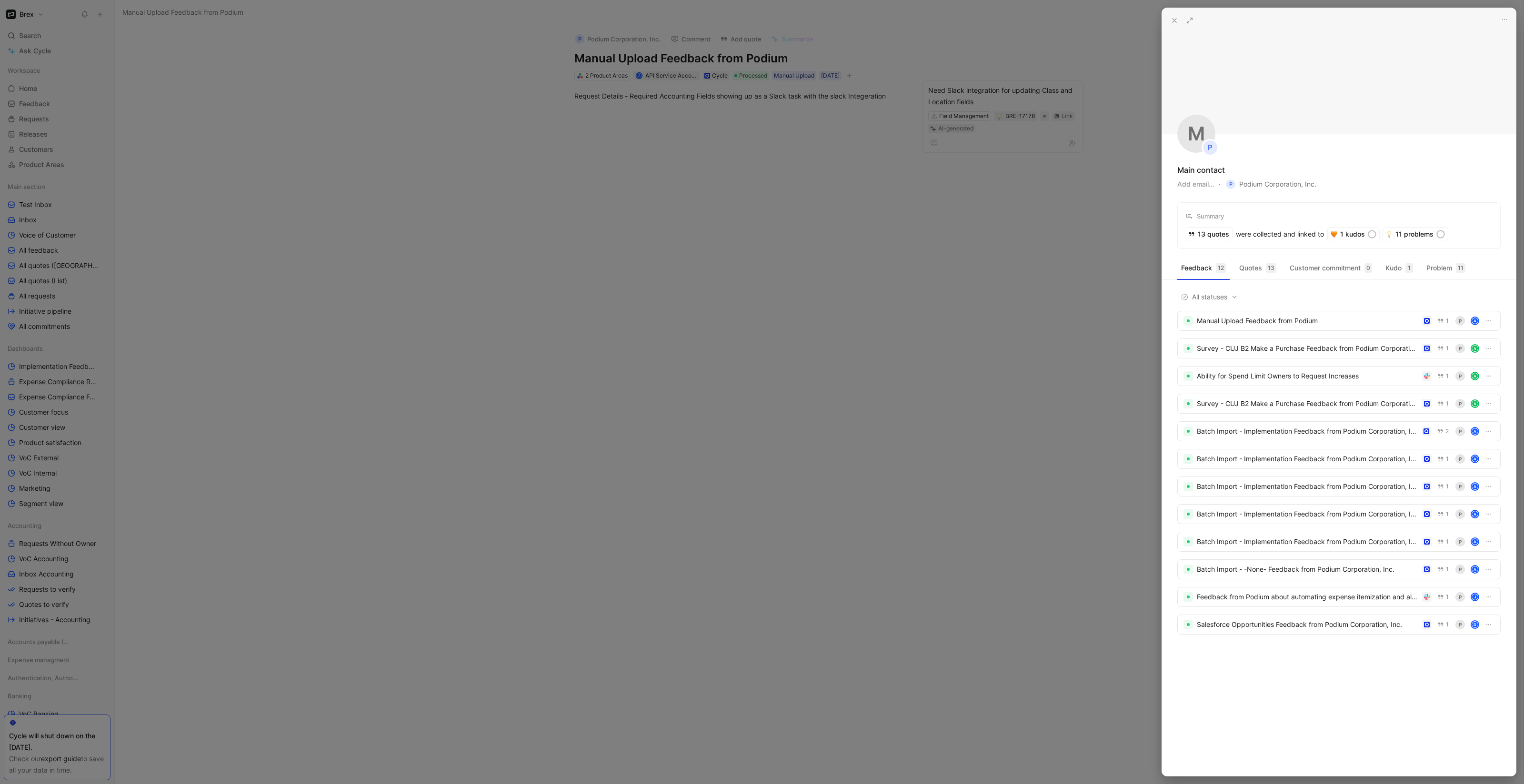
click at [1195, 184] on button "Add email…" at bounding box center [1195, 184] width 37 height 11
click at [1248, 144] on div "M P Main contact Add email… P Podium Corporation, Inc. Summary 13 quotes were c…" at bounding box center [1339, 128] width 354 height 241
click at [1285, 184] on span "P Podium Corporation, Inc." at bounding box center [1271, 184] width 90 height 11
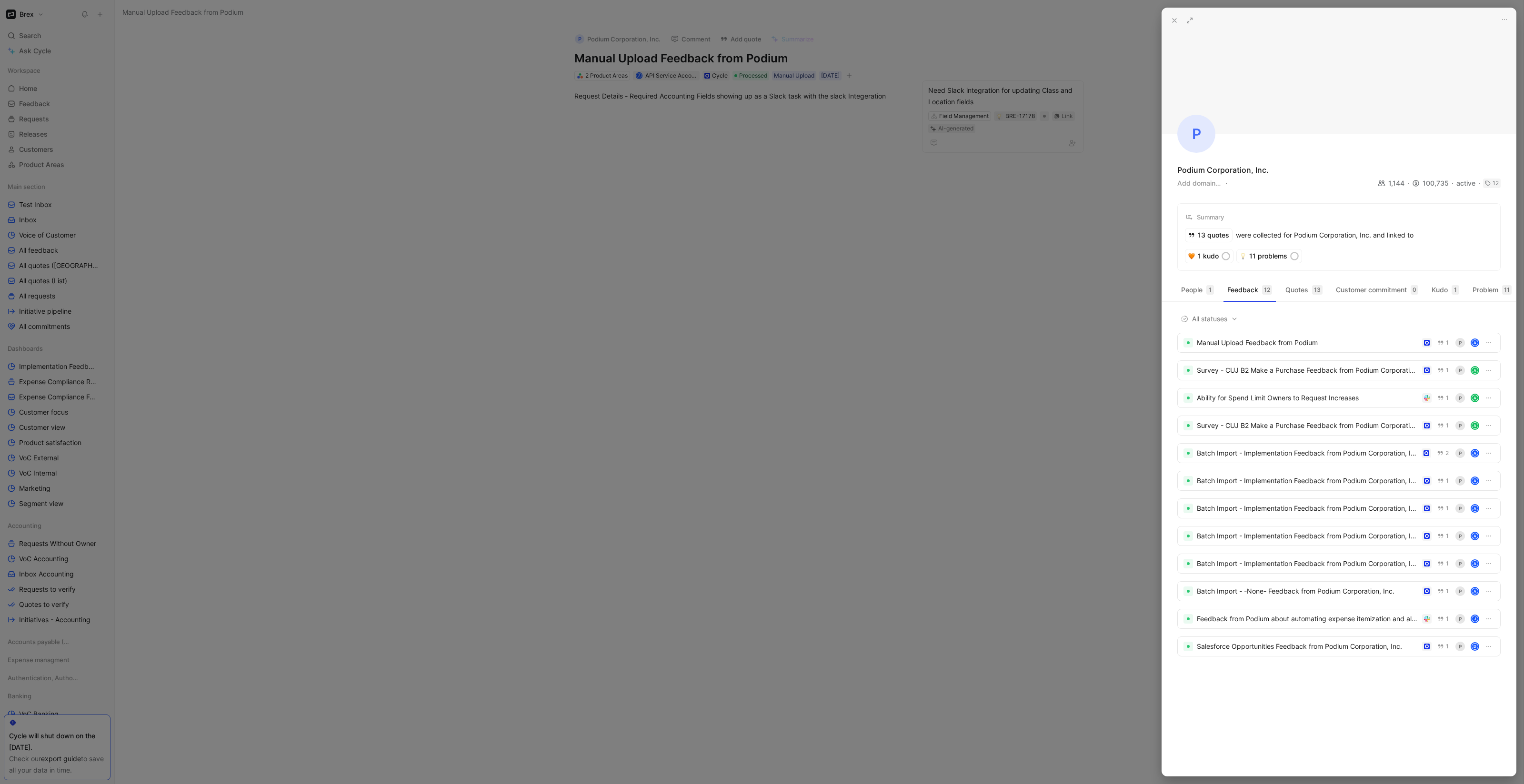
click at [1189, 182] on button "Add domain…" at bounding box center [1199, 183] width 43 height 11
click at [1209, 183] on button "Add domain…" at bounding box center [1199, 183] width 43 height 11
type input "[DOMAIN_NAME]"
click at [1302, 145] on div "P Podium Corporation, Inc. 1,144 100,735 active 12 cuacc_cm9bj7j1o004p01q3a77bv…" at bounding box center [1339, 139] width 354 height 263
click at [1213, 185] on button "Add domain…" at bounding box center [1199, 183] width 43 height 11
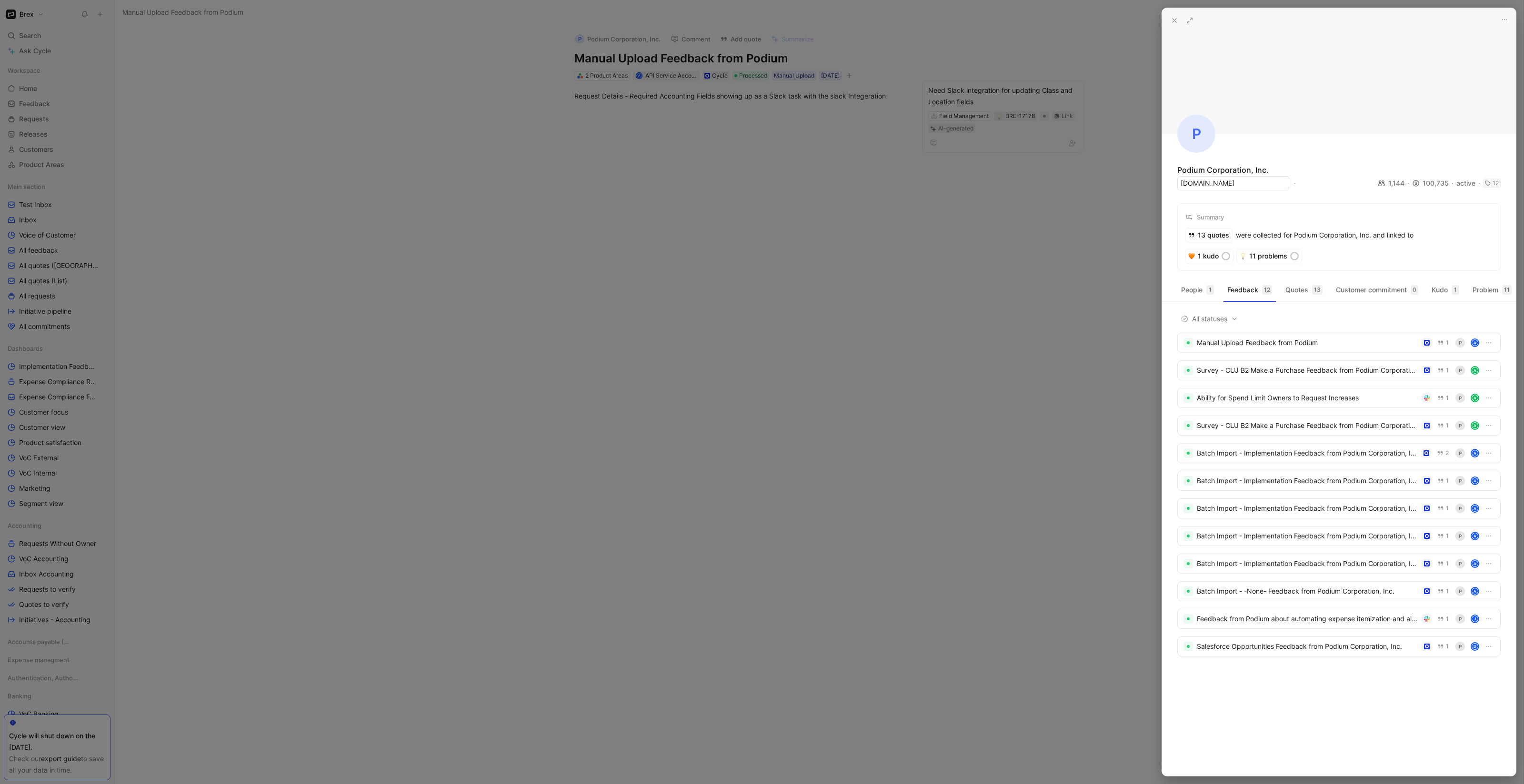
type input "[DOMAIN_NAME]"
click at [1320, 169] on div "Podium Corporation, Inc. [URL][DOMAIN_NAME] 1,144 100,735 active 12 cuacc_cm9bj…" at bounding box center [1339, 178] width 323 height 28
click at [1263, 346] on div "Manual Upload Feedback from Podium" at bounding box center [1307, 342] width 222 height 11
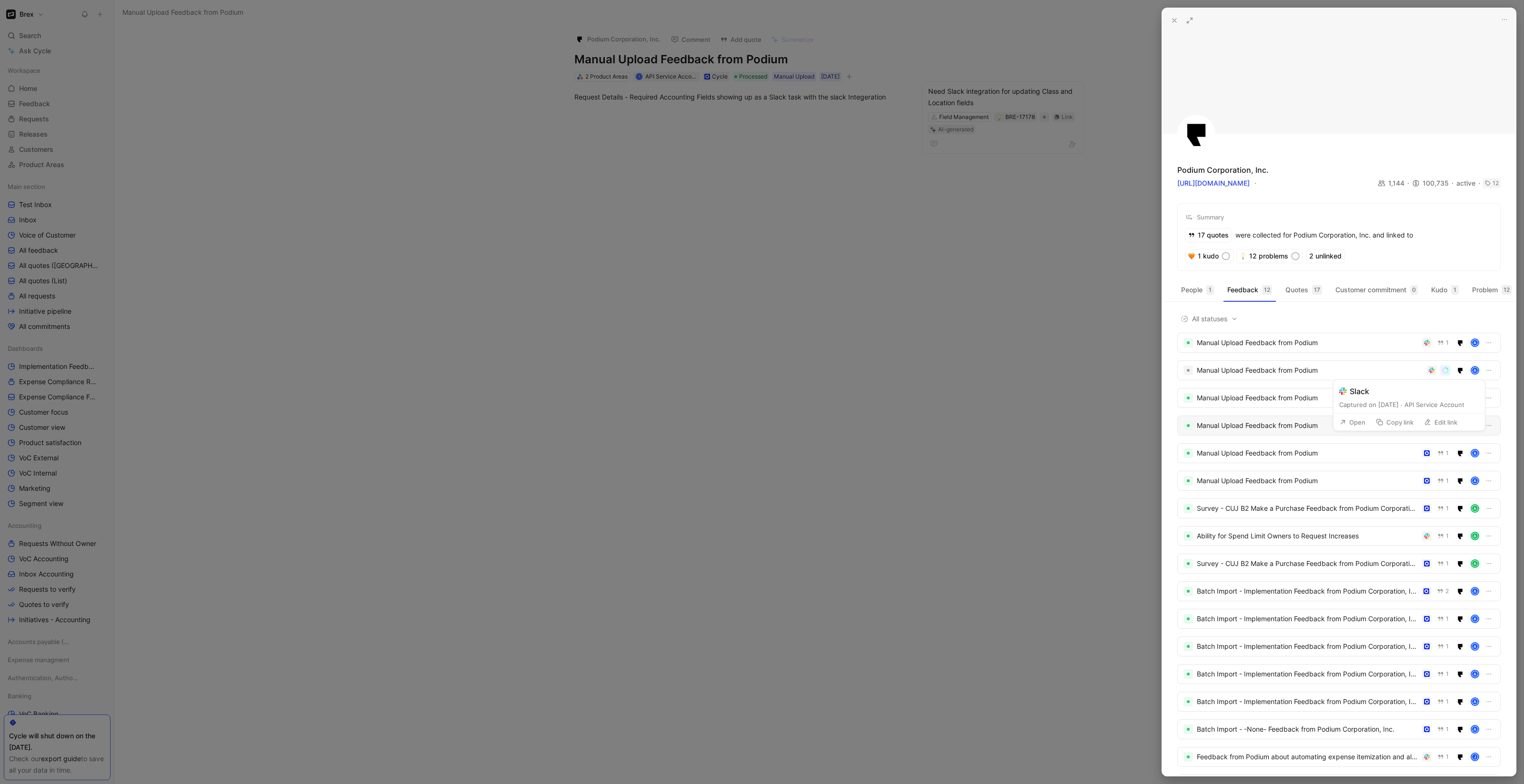
click at [1388, 432] on div "Manual Upload Feedback from Podium" at bounding box center [1307, 425] width 222 height 11
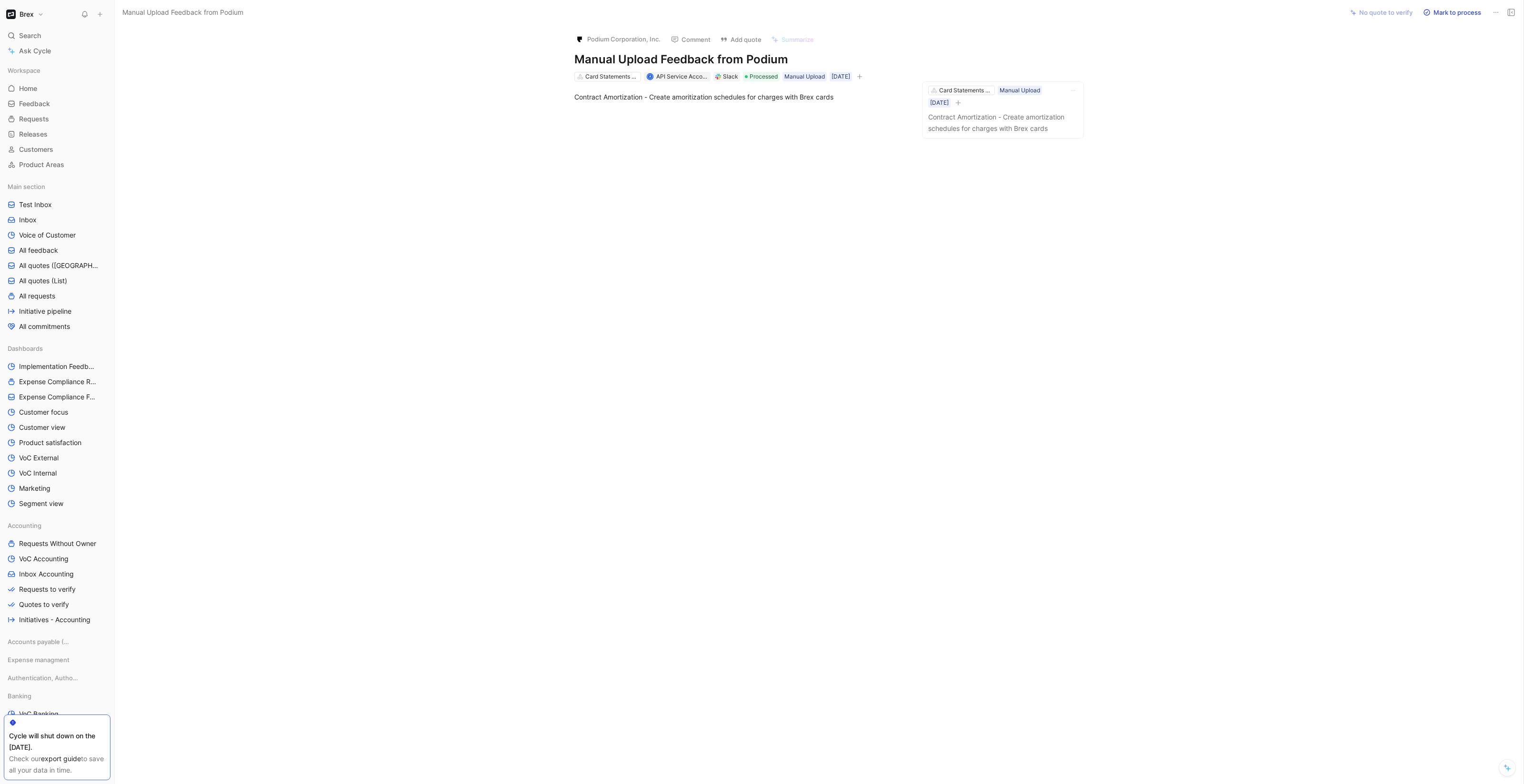
click at [723, 78] on div "Slack" at bounding box center [730, 76] width 15 height 9
click at [720, 76] on icon at bounding box center [718, 76] width 6 height 6
click at [715, 80] on div "Slack" at bounding box center [726, 76] width 27 height 9
click at [718, 80] on div "Slack" at bounding box center [726, 76] width 27 height 9
click at [723, 77] on div "Slack" at bounding box center [730, 76] width 15 height 9
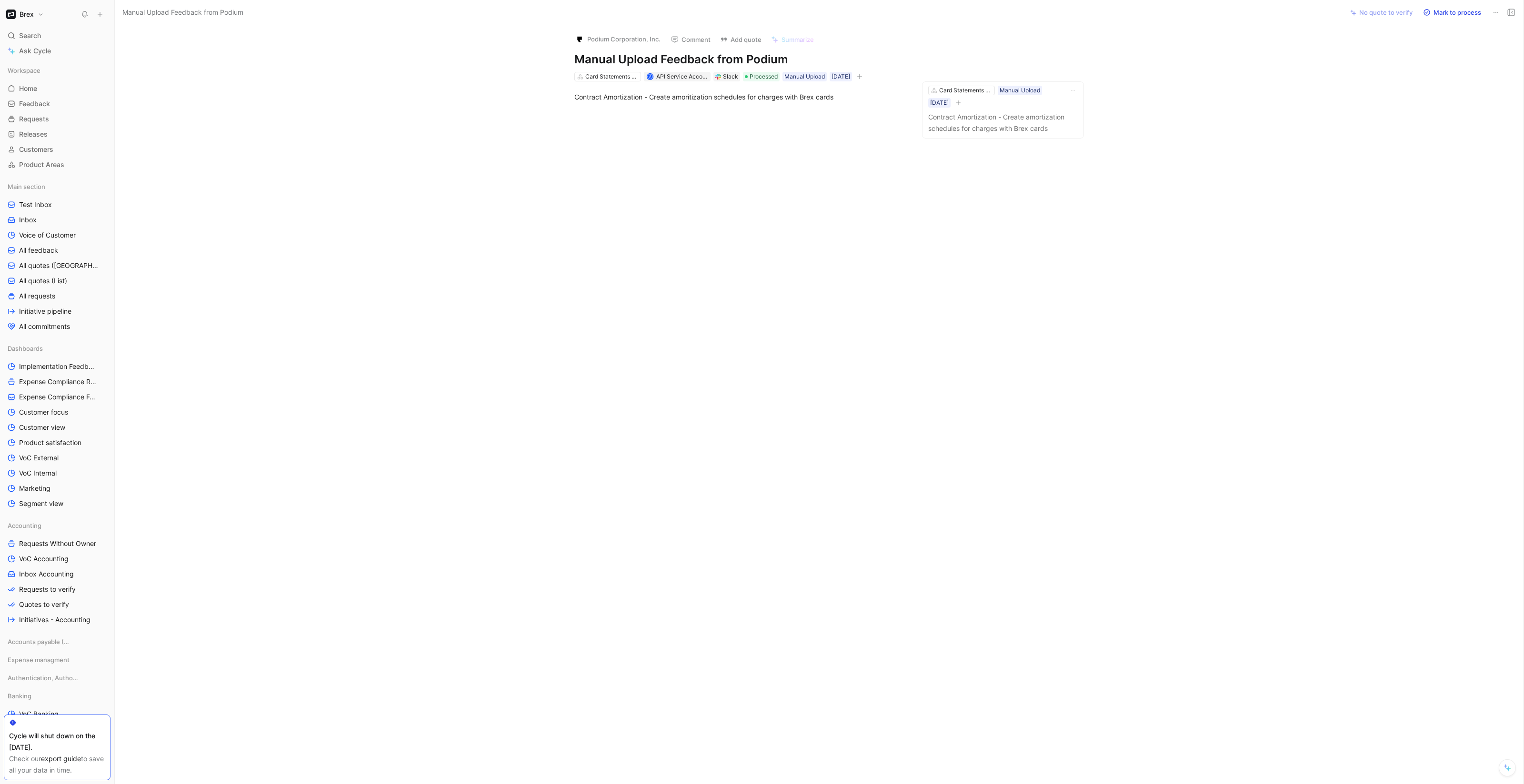
click at [723, 77] on div "Slack" at bounding box center [730, 76] width 15 height 9
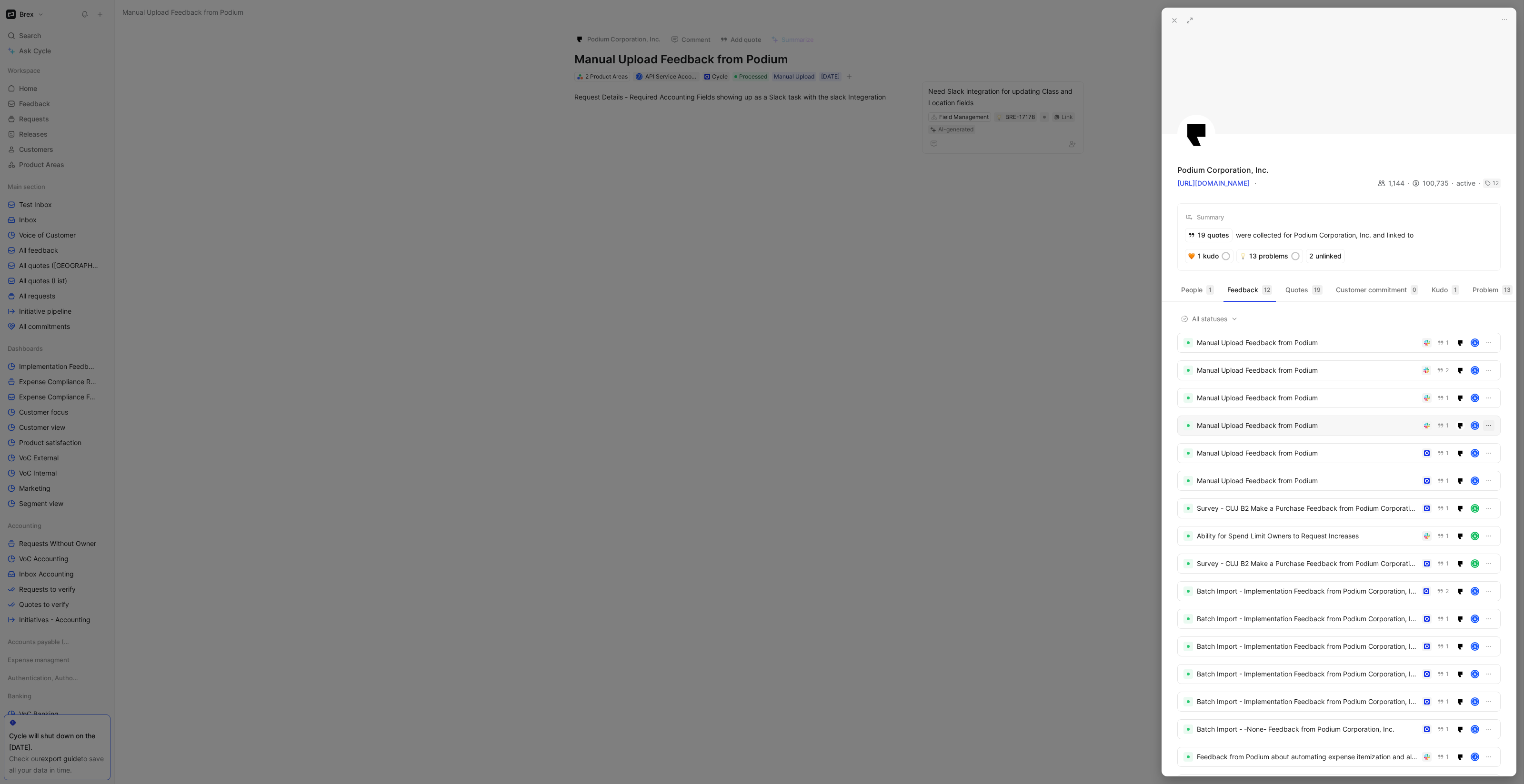
click at [1485, 430] on icon "button" at bounding box center [1488, 425] width 7 height 7
click at [1303, 486] on div "Manual Upload Feedback from Podium" at bounding box center [1307, 480] width 222 height 11
click at [1265, 459] on div "Manual Upload Feedback from Podium" at bounding box center [1307, 453] width 222 height 11
click at [1485, 346] on icon "button" at bounding box center [1488, 342] width 7 height 7
click at [1419, 429] on div "Captured on September 29, 2025 · API Service Account" at bounding box center [1409, 427] width 140 height 9
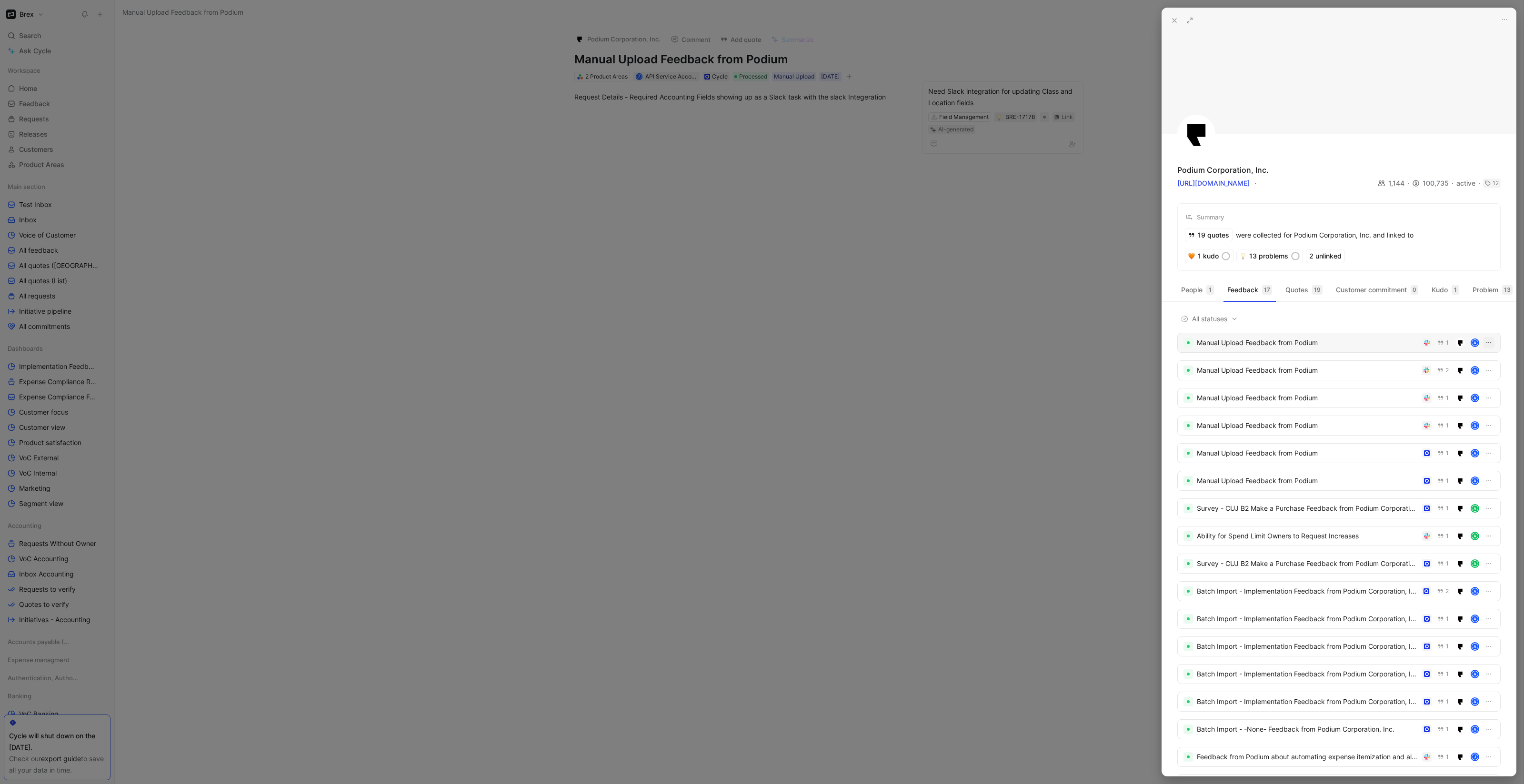
click at [1485, 346] on icon "button" at bounding box center [1488, 342] width 7 height 7
click at [1461, 400] on div "Delete" at bounding box center [1461, 401] width 45 height 11
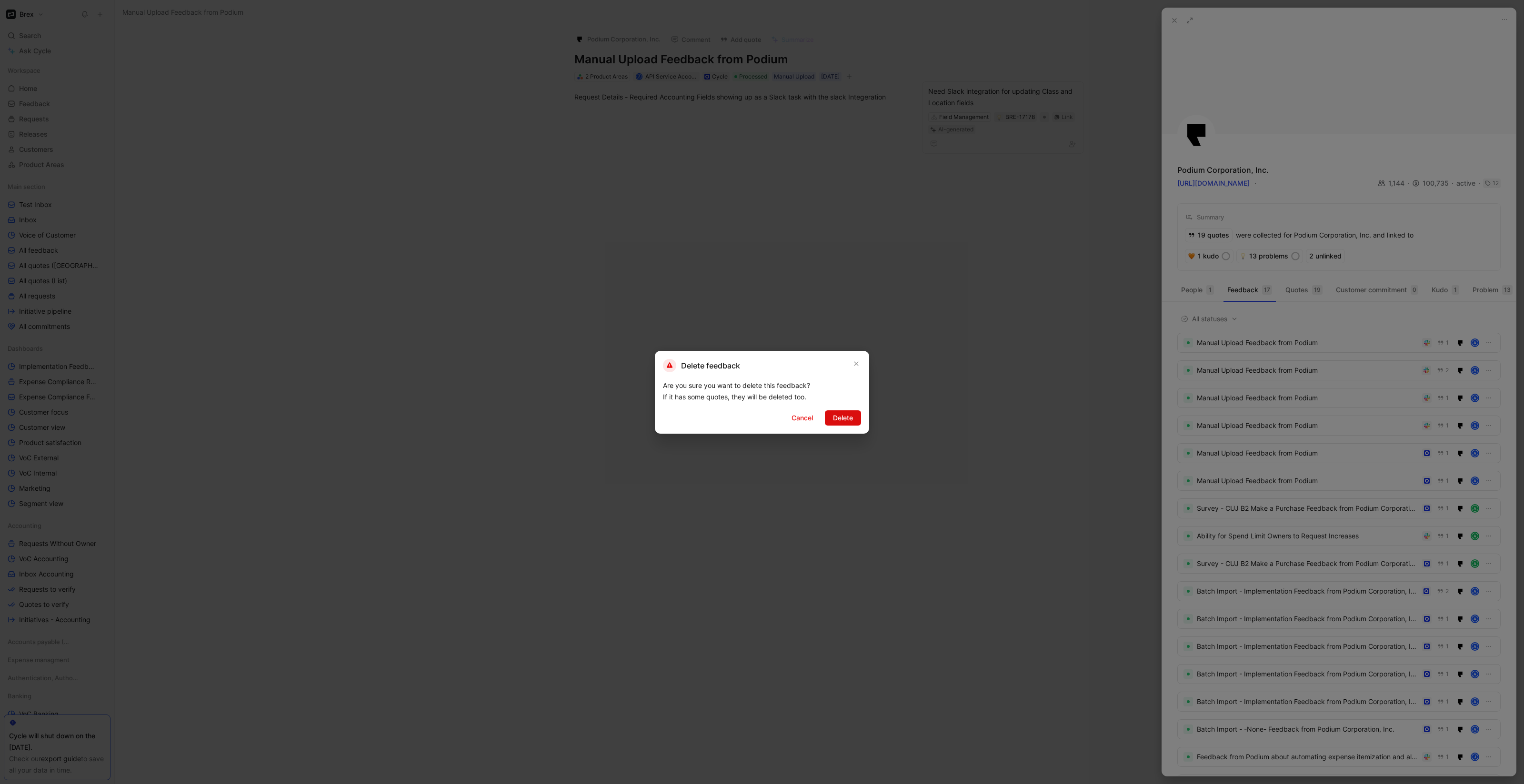
click at [841, 423] on button "Delete" at bounding box center [843, 418] width 36 height 15
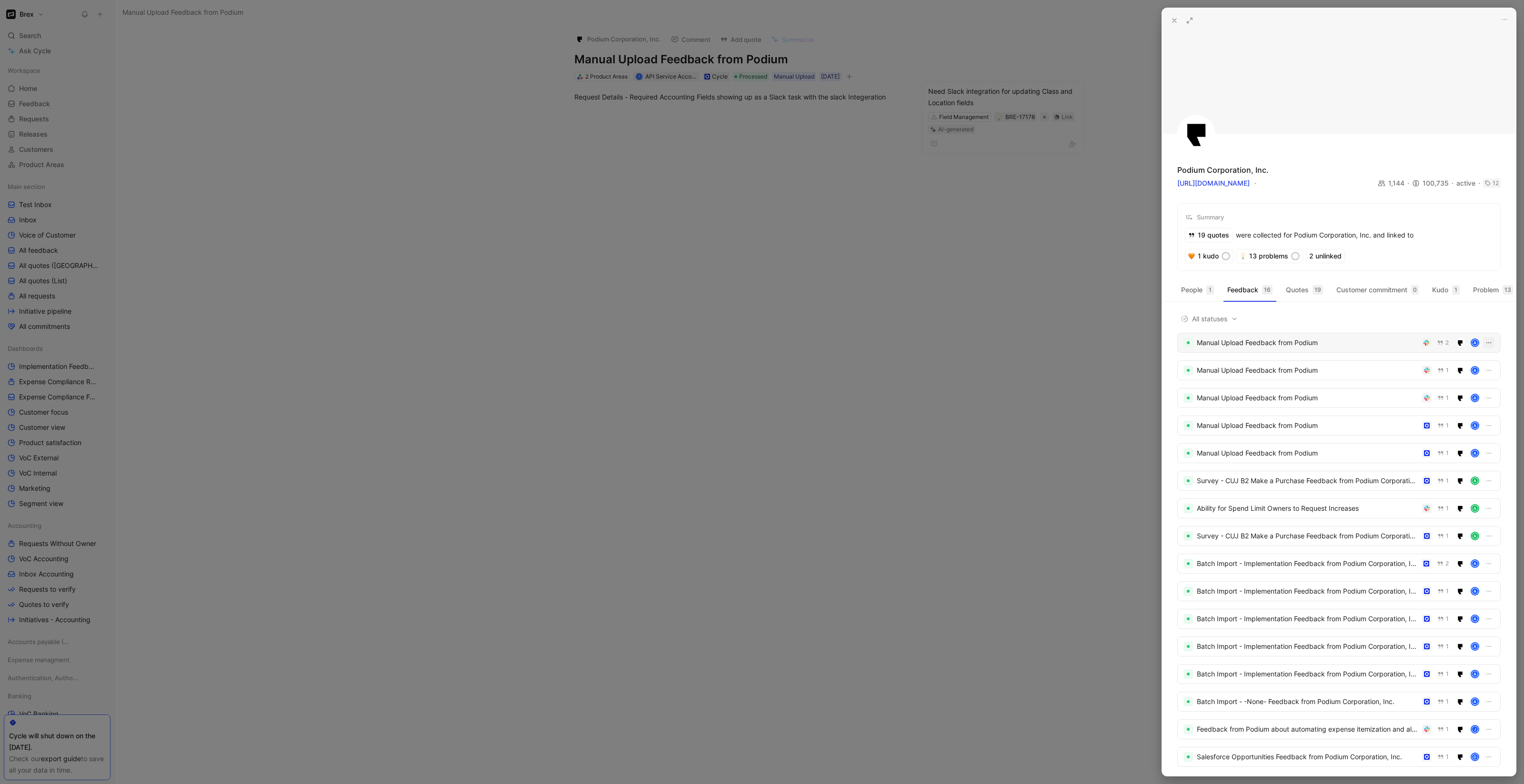
click at [1485, 346] on icon "button" at bounding box center [1488, 342] width 7 height 7
click at [1479, 403] on div "Delete" at bounding box center [1461, 401] width 45 height 11
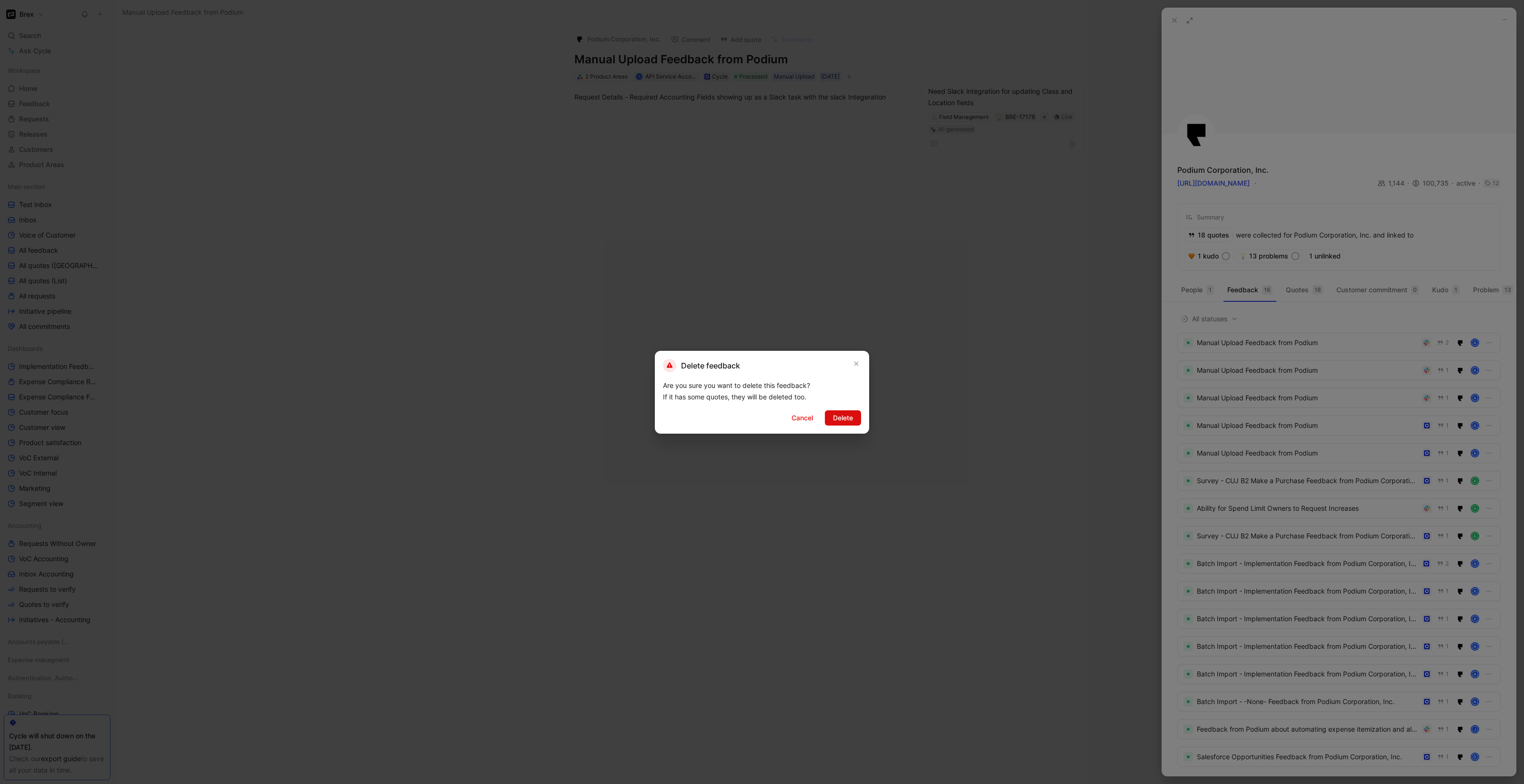
click at [854, 425] on div "Delete feedback Are you sure you want to delete this feedback? If it has some q…" at bounding box center [762, 392] width 214 height 83
click at [849, 420] on span "Delete" at bounding box center [843, 418] width 20 height 11
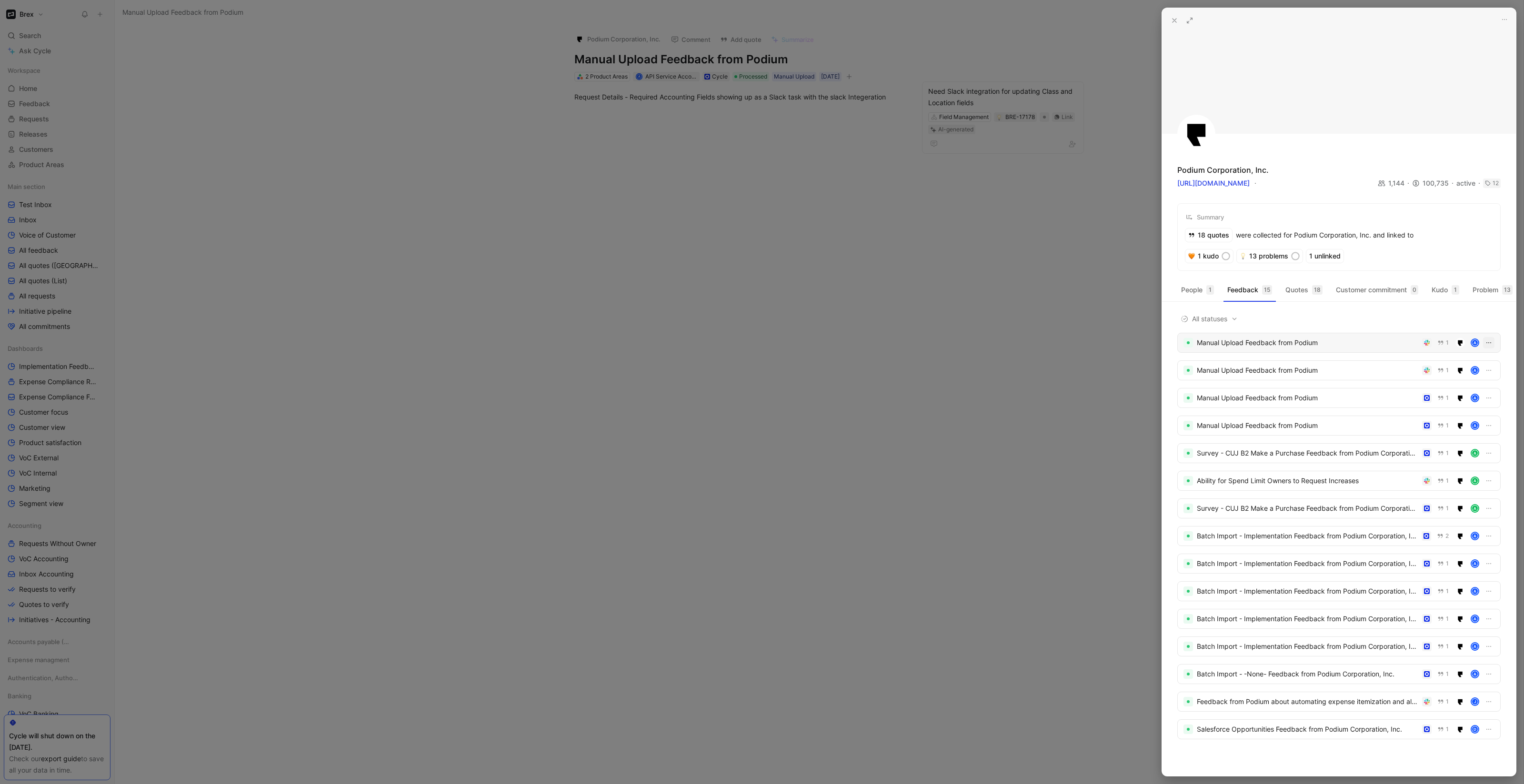
click at [1483, 348] on button "button" at bounding box center [1488, 342] width 11 height 11
click at [1448, 396] on div "Delete" at bounding box center [1461, 401] width 45 height 11
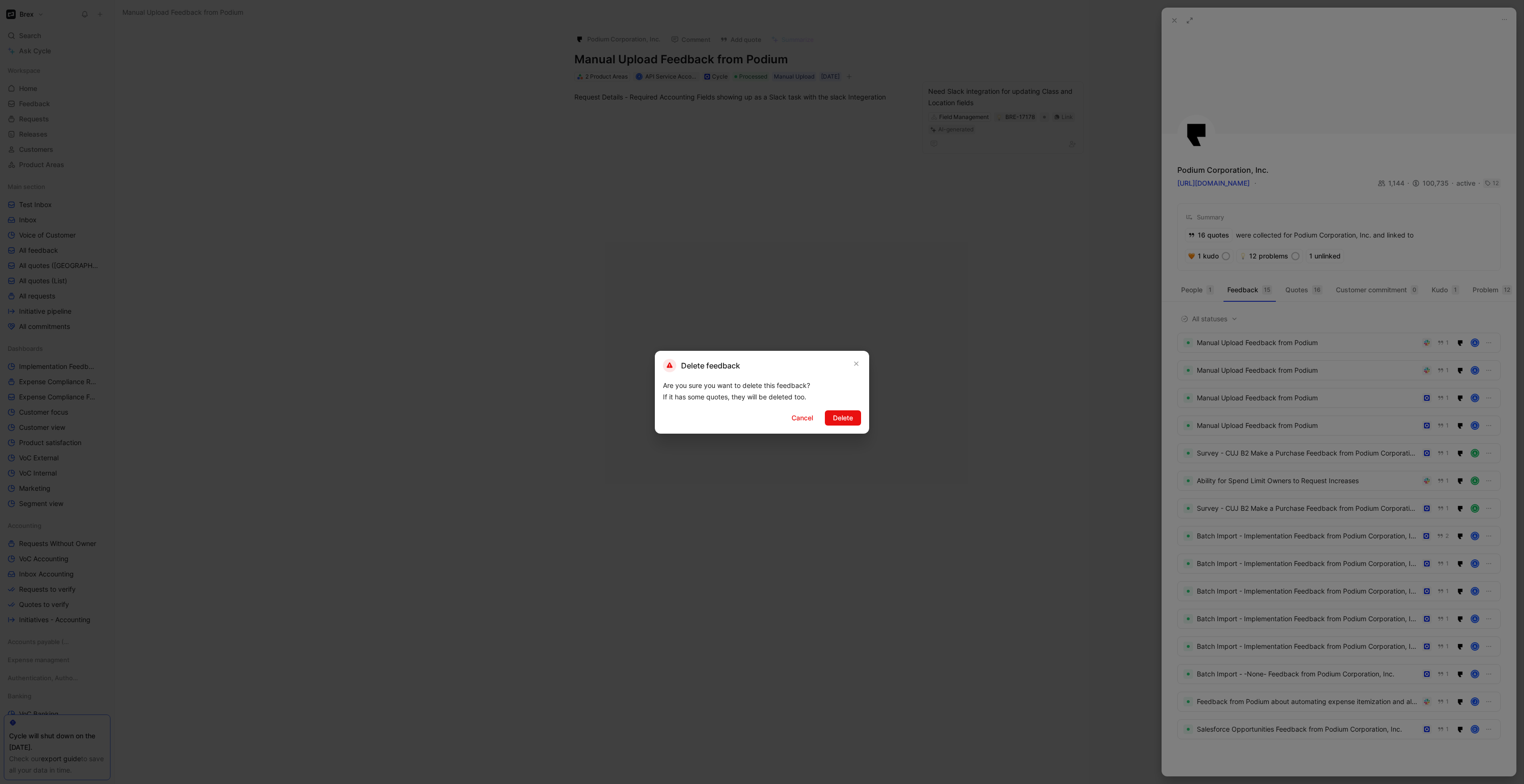
click at [830, 426] on div "Delete feedback Are you sure you want to delete this feedback? If it has some q…" at bounding box center [762, 392] width 214 height 83
click at [836, 423] on span "Delete" at bounding box center [843, 418] width 20 height 11
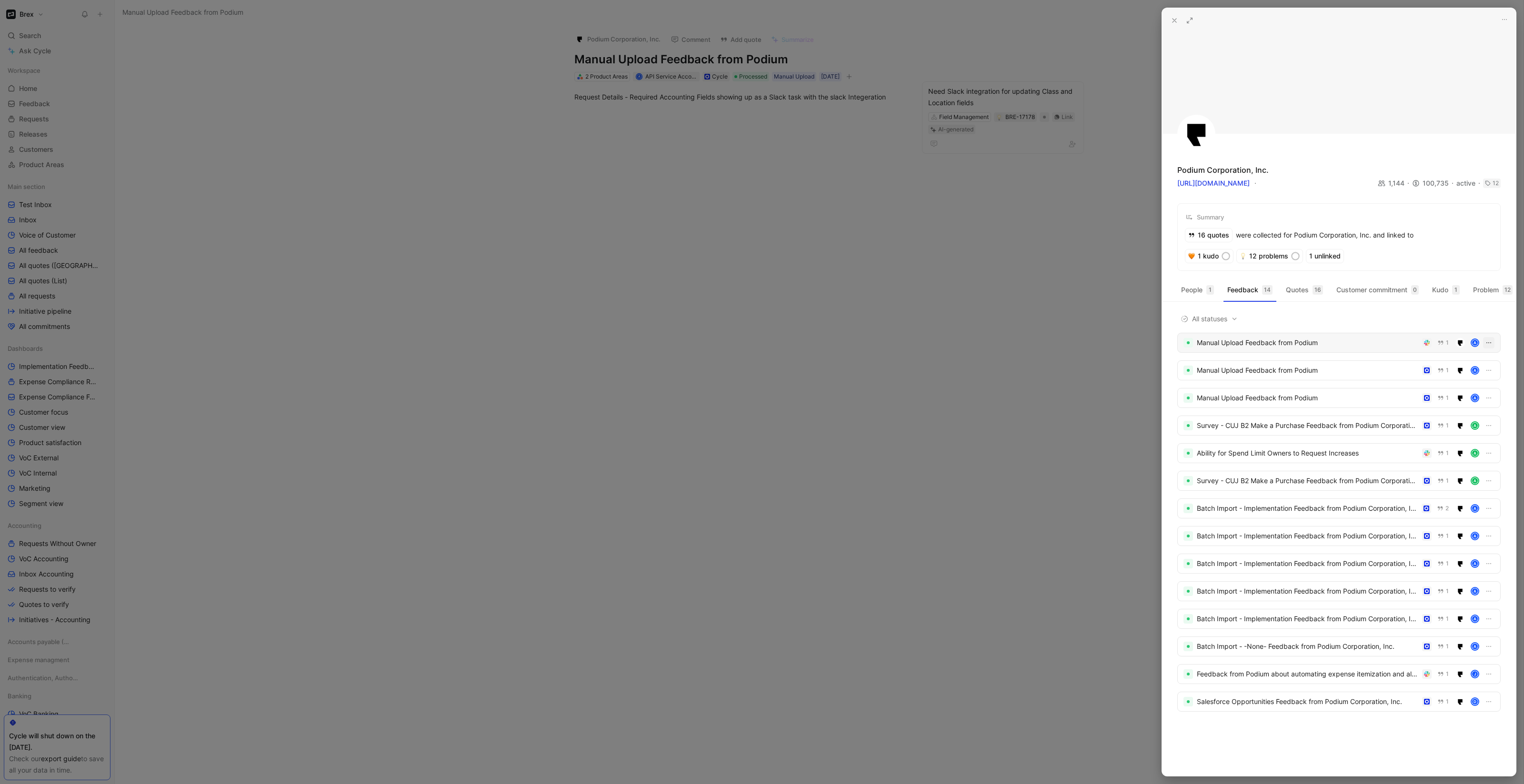
click at [1489, 346] on icon "button" at bounding box center [1488, 342] width 7 height 7
click at [1474, 396] on div "Delete" at bounding box center [1467, 401] width 45 height 11
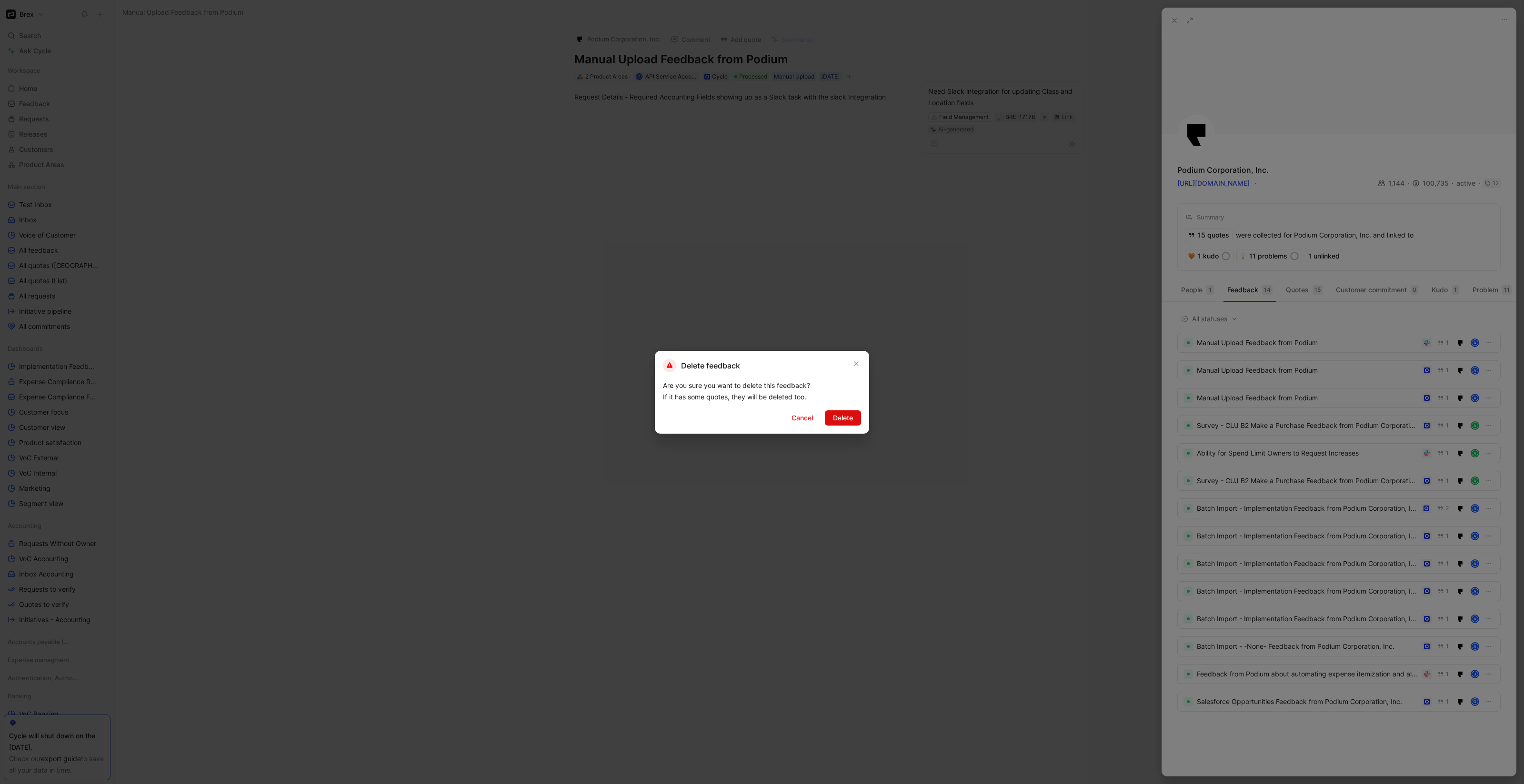
click at [859, 425] on div "Cancel Delete" at bounding box center [822, 418] width 78 height 15
click at [854, 420] on button "Delete" at bounding box center [843, 418] width 36 height 15
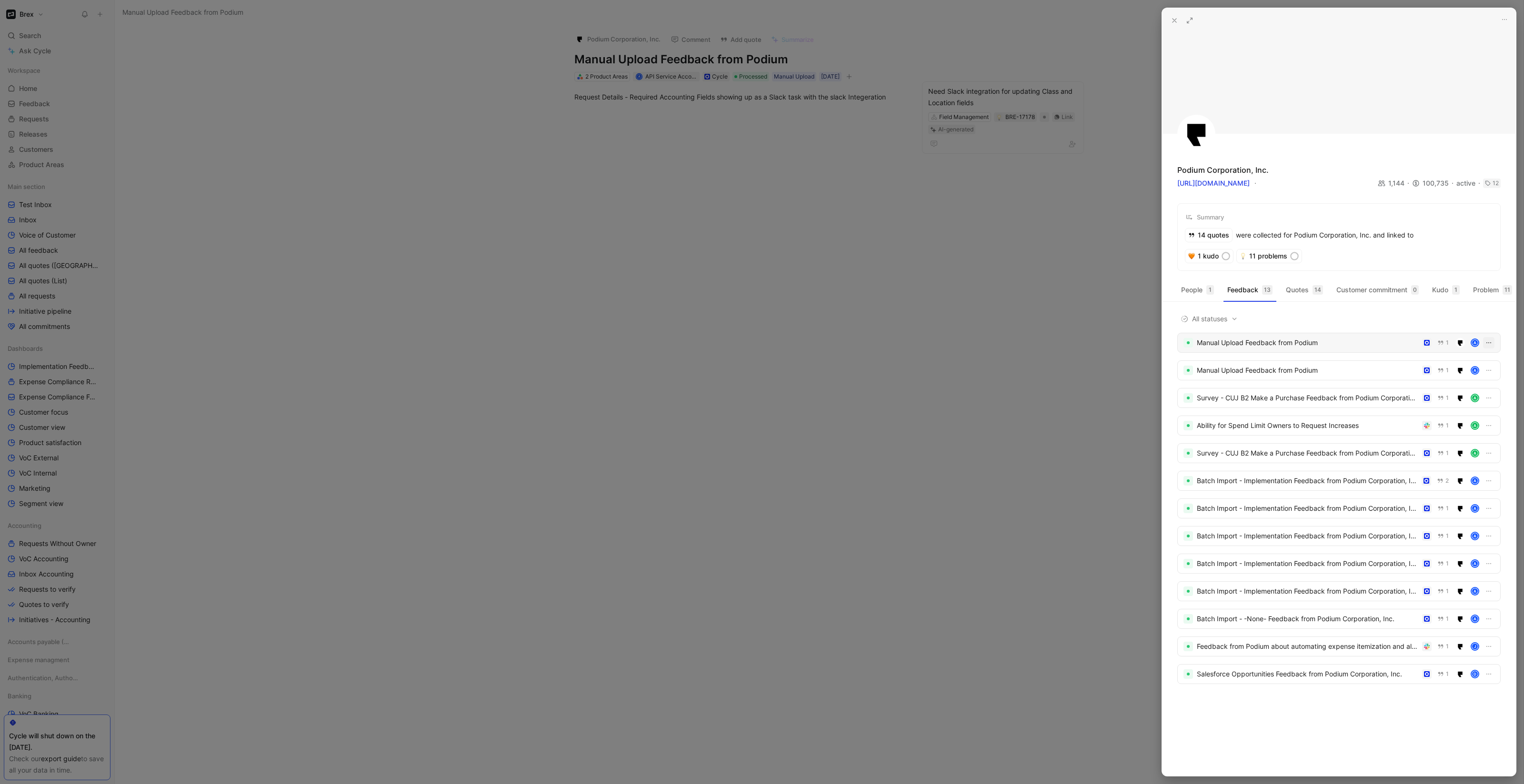
click at [1489, 346] on icon "button" at bounding box center [1488, 342] width 7 height 7
click at [1488, 346] on icon "button" at bounding box center [1488, 342] width 7 height 7
click at [1451, 405] on div "Delete" at bounding box center [1467, 401] width 45 height 11
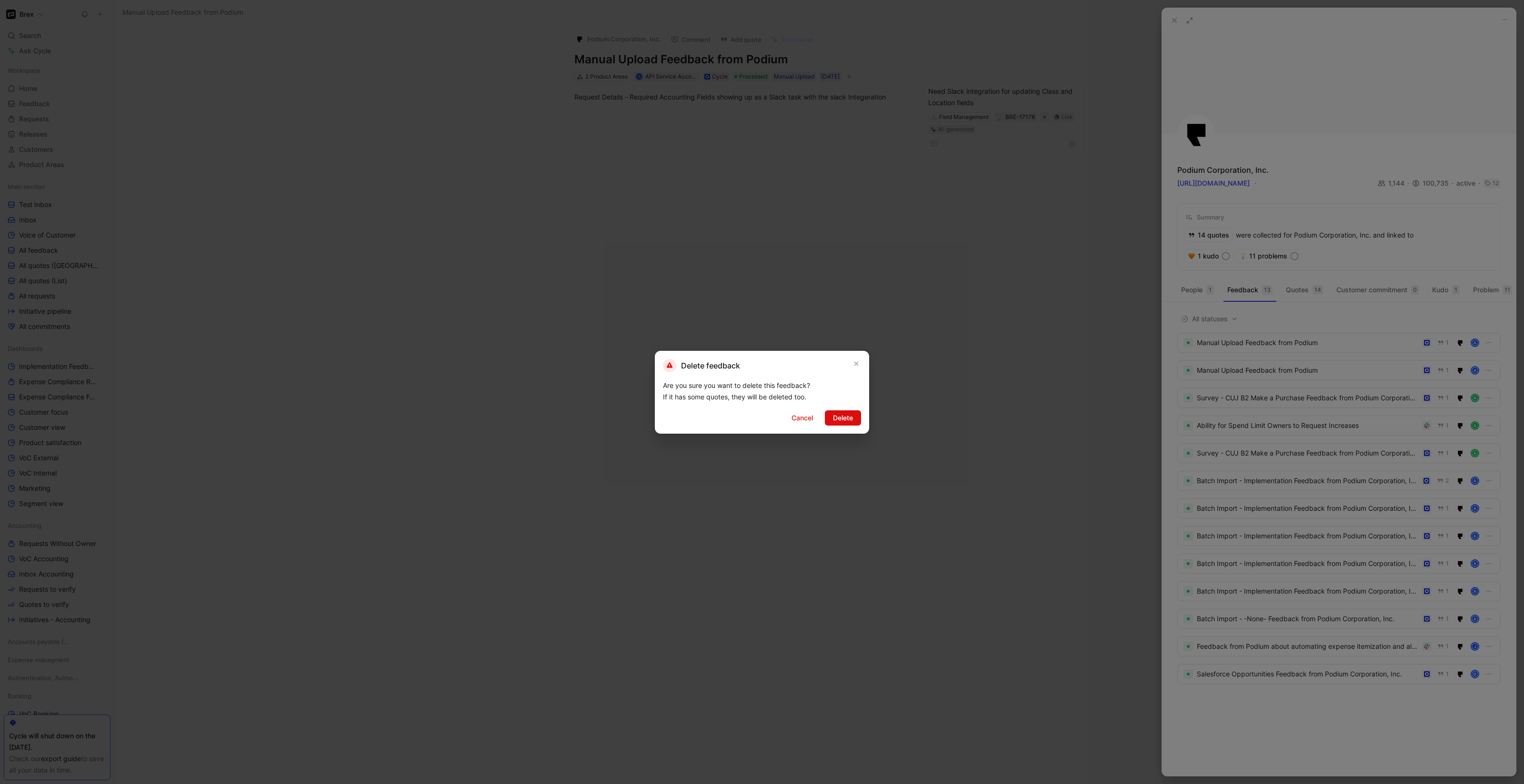
click at [844, 425] on button "Delete" at bounding box center [843, 418] width 36 height 15
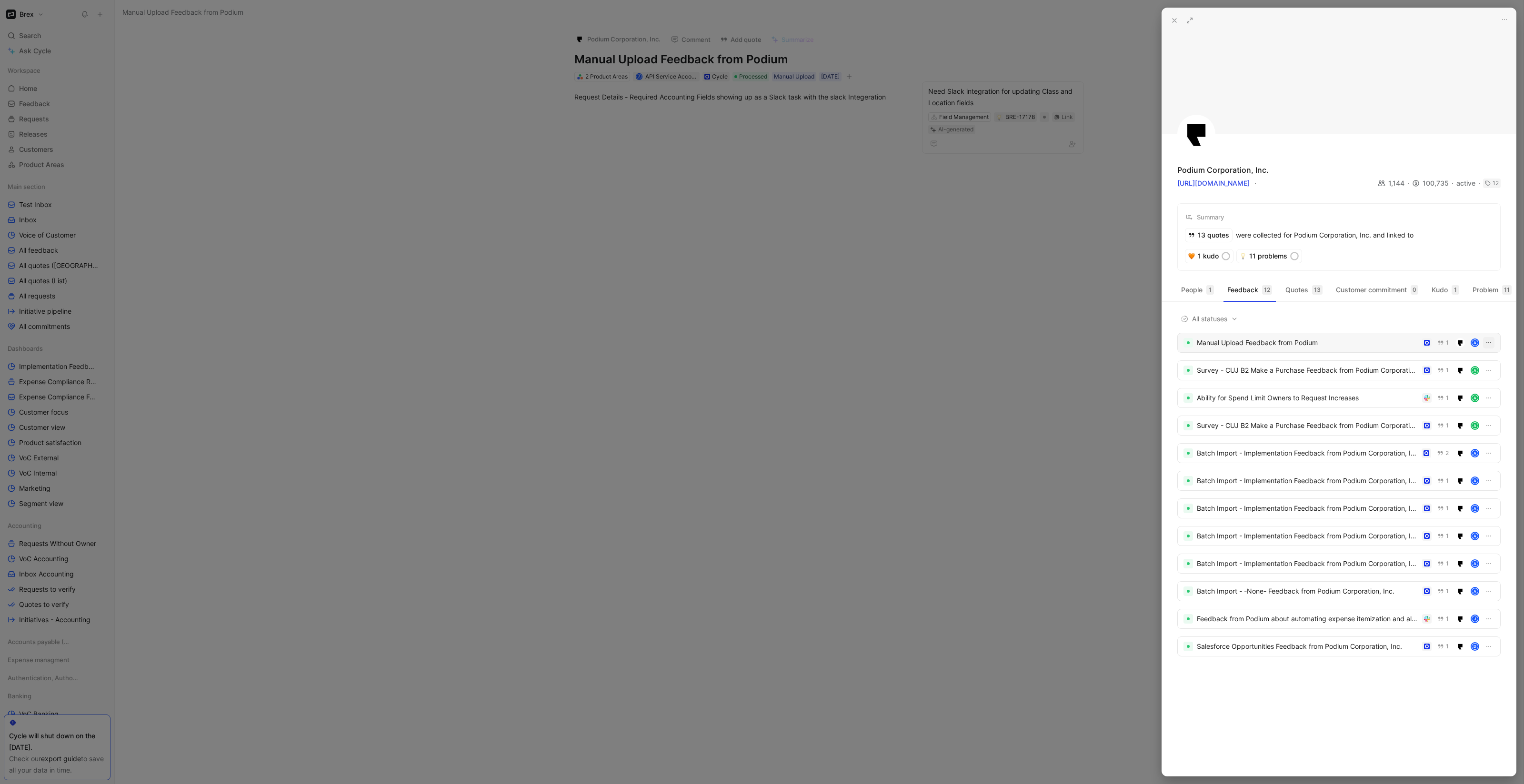
click at [1492, 346] on icon "button" at bounding box center [1488, 342] width 7 height 7
click at [1456, 403] on span "Delete" at bounding box center [1455, 401] width 20 height 8
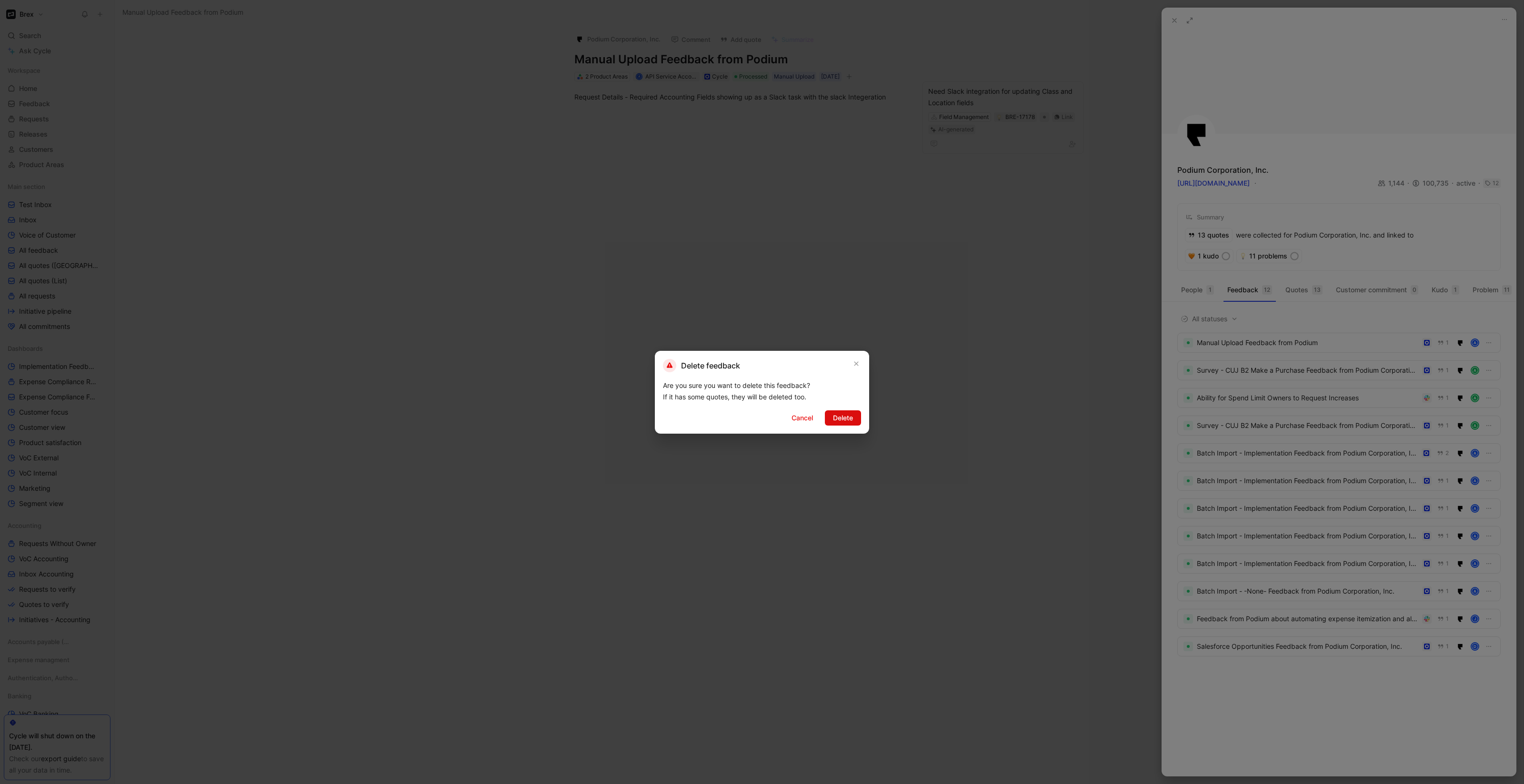
click at [845, 422] on span "Delete" at bounding box center [843, 418] width 20 height 11
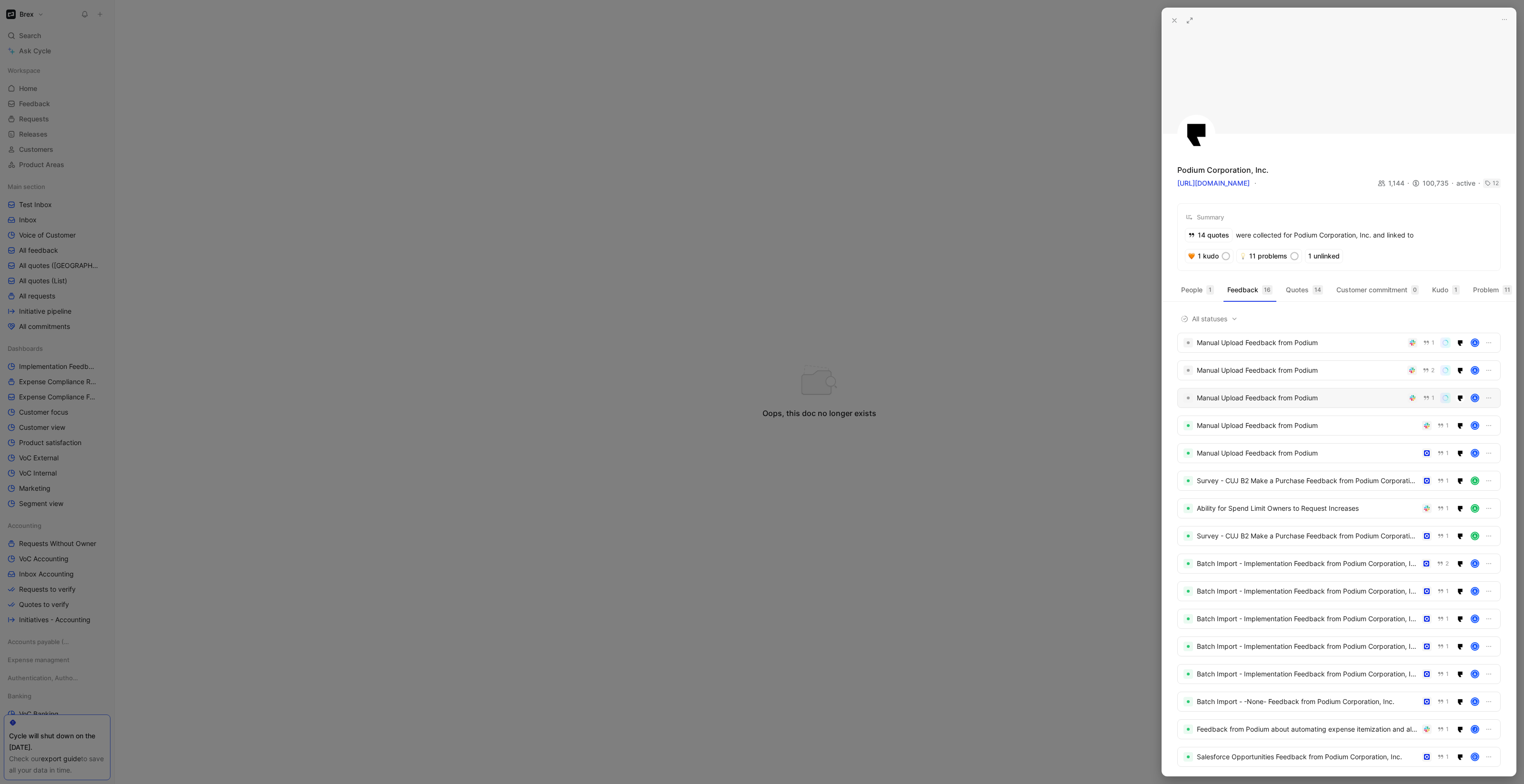
click at [1263, 404] on div "Manual Upload Feedback from Podium" at bounding box center [1300, 398] width 207 height 11
click at [1246, 348] on div "Manual Upload Feedback from Podium" at bounding box center [1307, 342] width 222 height 11
click at [1268, 348] on div "Manual Upload Feedback from Podium" at bounding box center [1307, 342] width 222 height 11
click at [1224, 376] on div "Manual Upload Feedback from Podium" at bounding box center [1307, 370] width 221 height 11
click at [1485, 346] on icon "button" at bounding box center [1488, 342] width 7 height 7
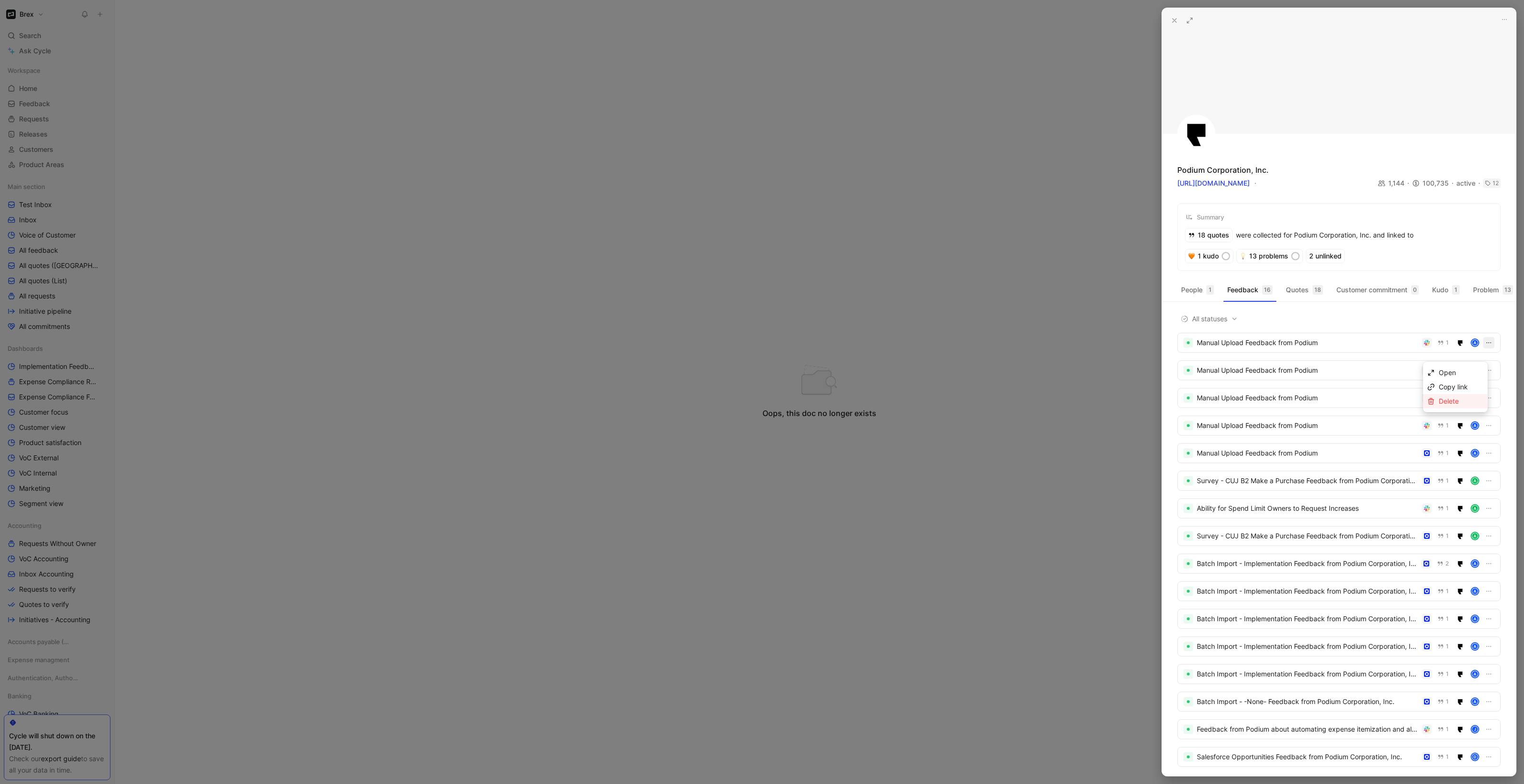
click at [1441, 406] on div "Delete" at bounding box center [1461, 401] width 45 height 11
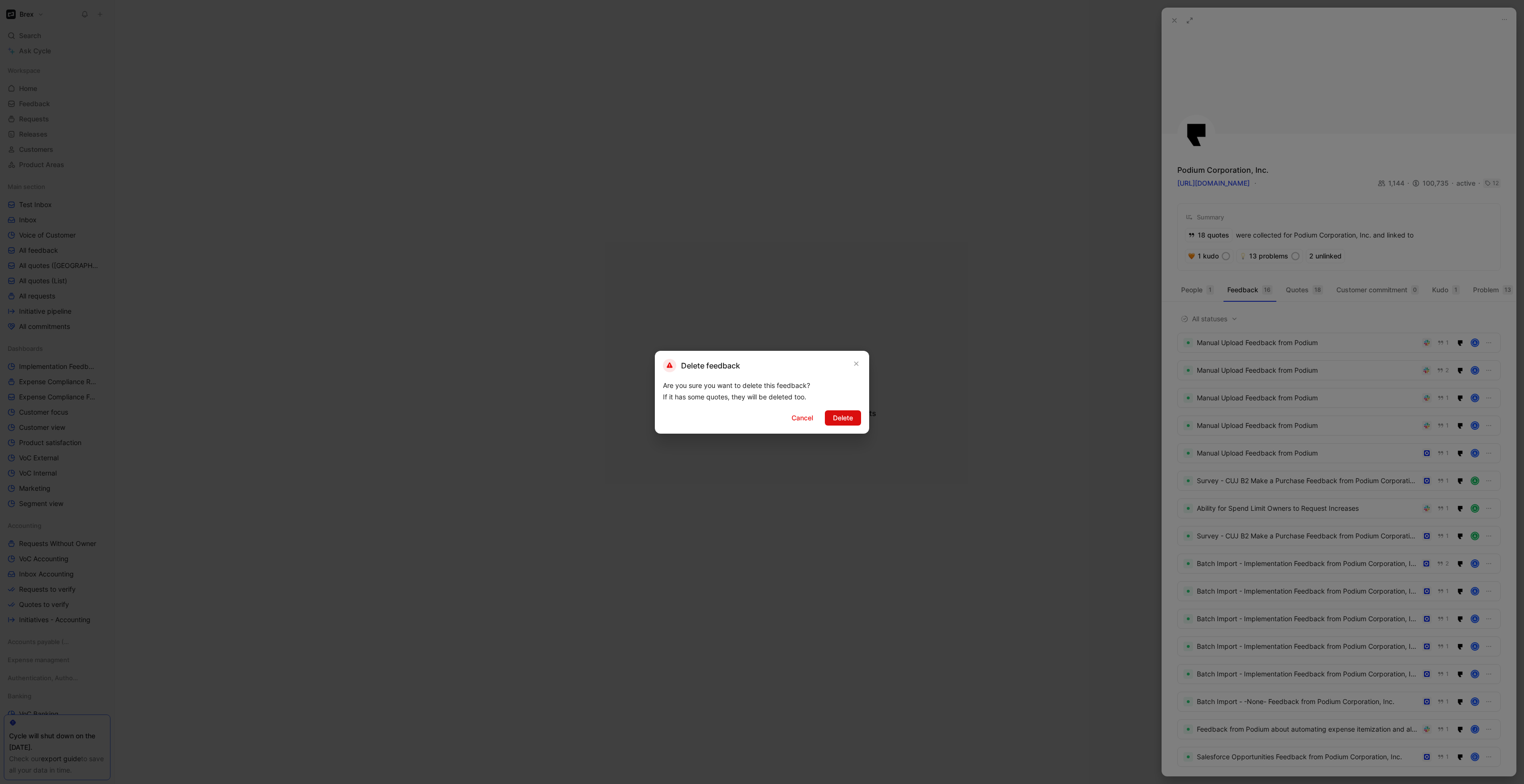
click at [833, 412] on span "Delete" at bounding box center [843, 418] width 20 height 11
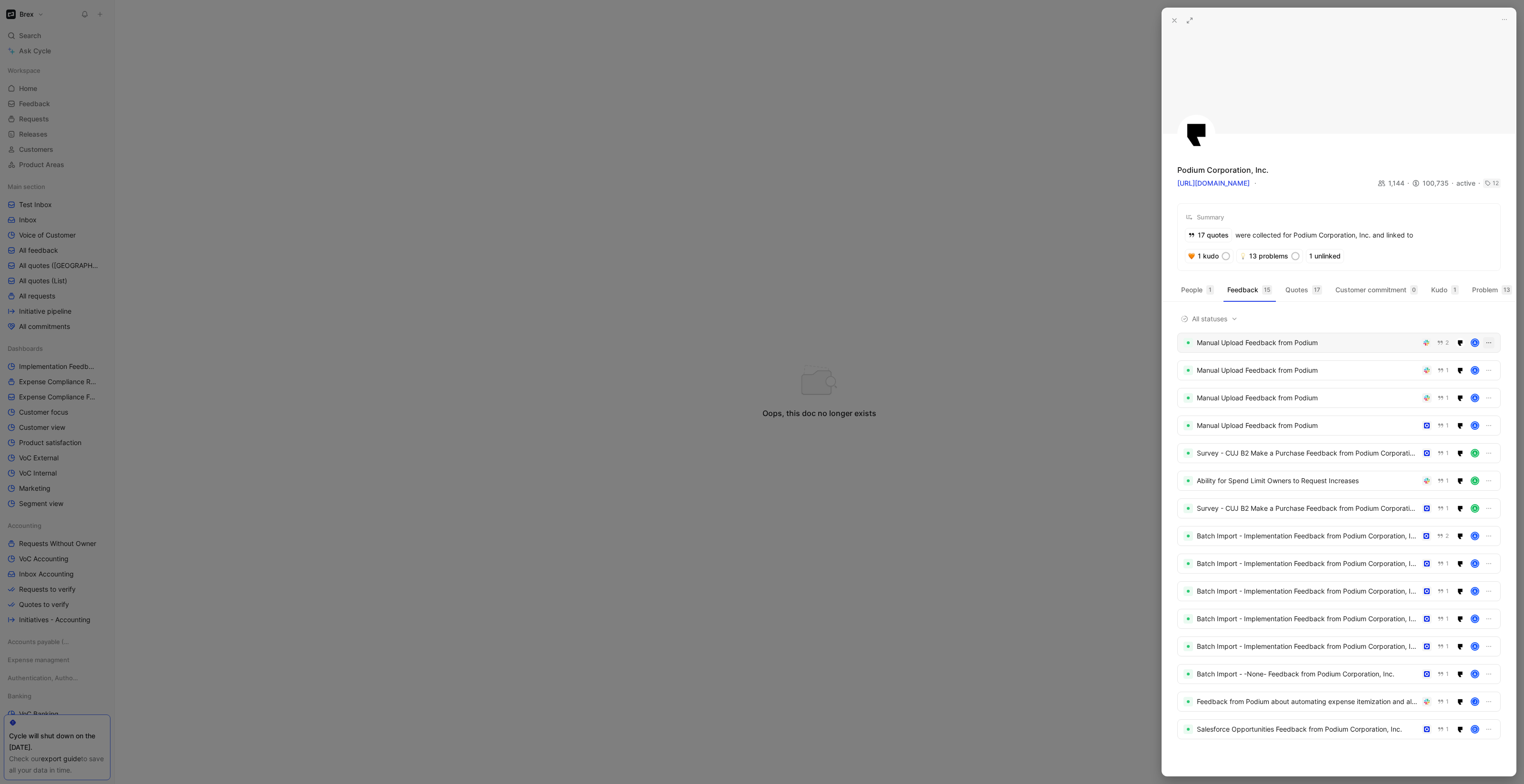
click at [1485, 346] on icon "button" at bounding box center [1488, 342] width 7 height 7
click at [1442, 406] on div "Delete" at bounding box center [1461, 401] width 45 height 11
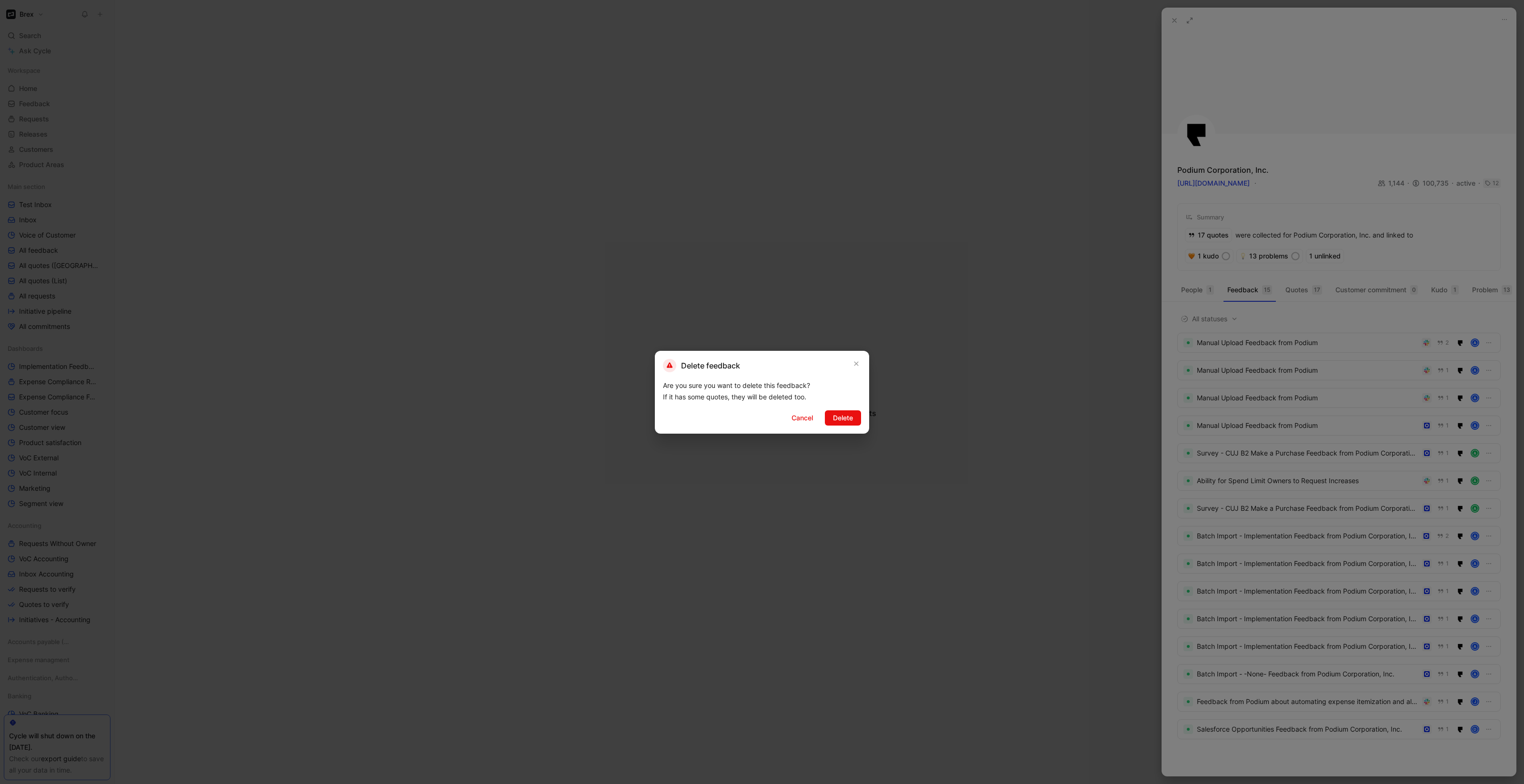
click at [853, 408] on div "Delete feedback Are you sure you want to delete this feedback? If it has some q…" at bounding box center [762, 392] width 214 height 83
click at [852, 420] on span "Delete" at bounding box center [843, 418] width 20 height 11
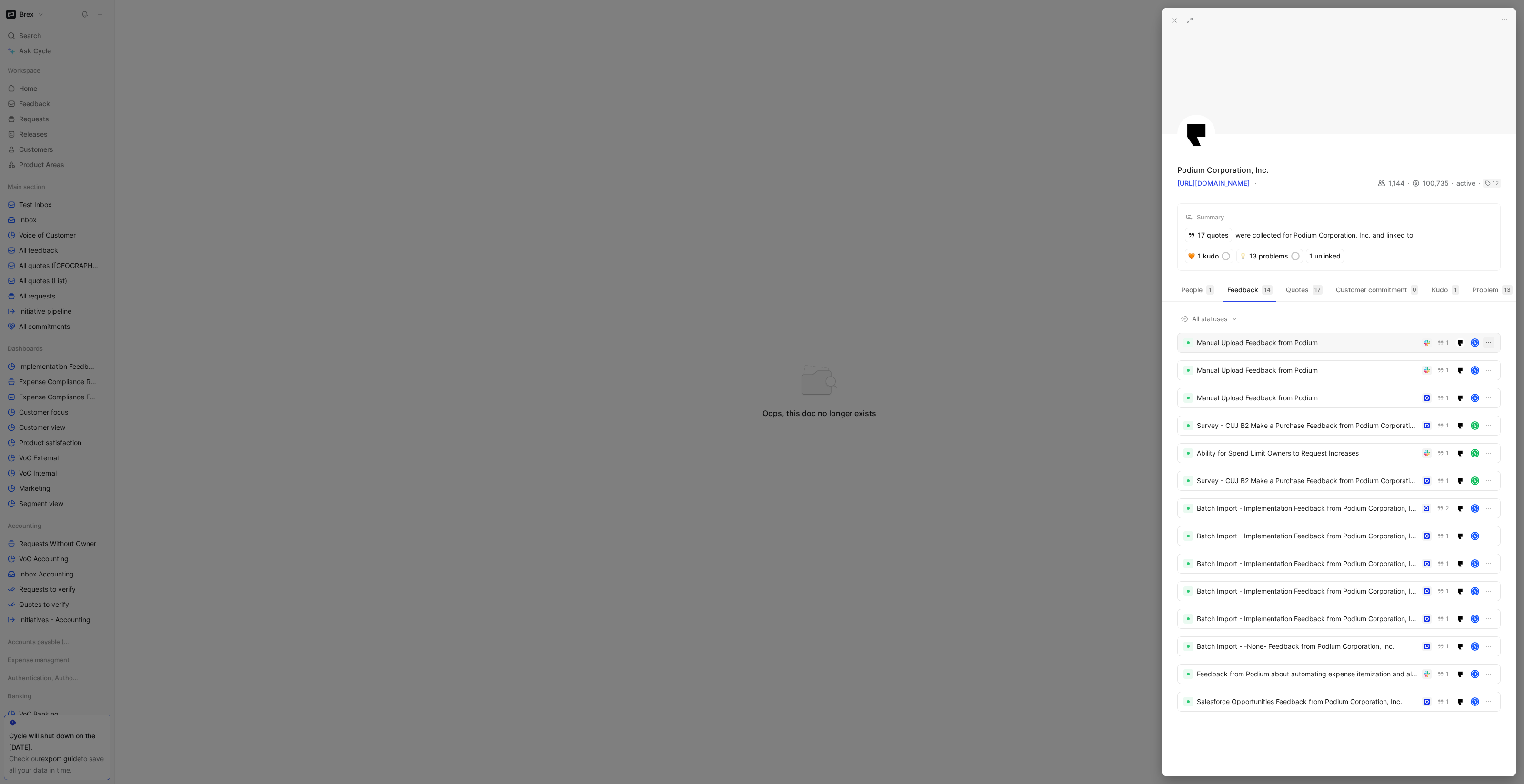
click at [1487, 346] on icon "button" at bounding box center [1488, 342] width 7 height 7
click at [1465, 400] on span "Delete" at bounding box center [1455, 401] width 20 height 8
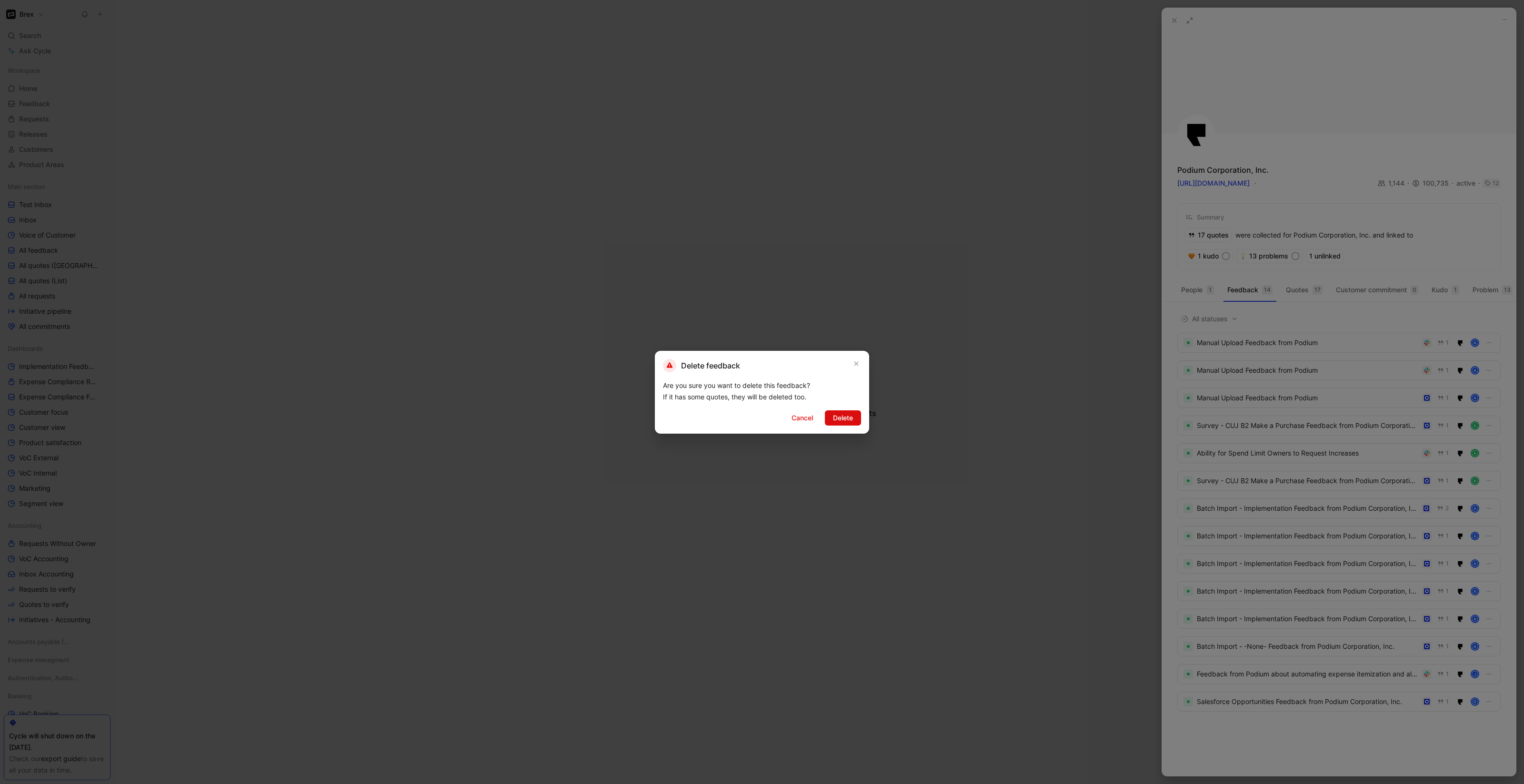
click at [849, 415] on span "Delete" at bounding box center [843, 418] width 20 height 11
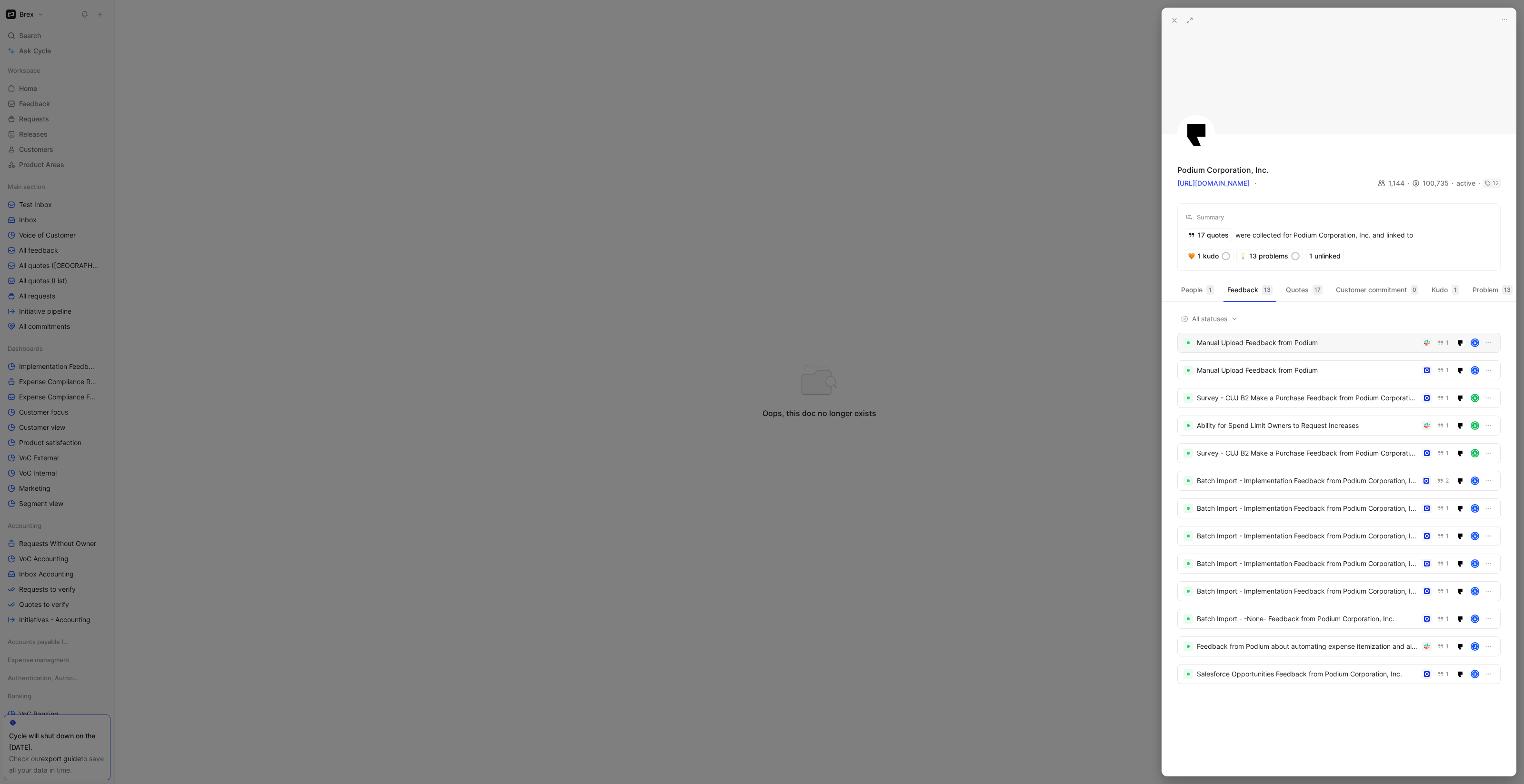
click at [1494, 350] on div "Manual Upload Feedback from Podium 1 A" at bounding box center [1339, 342] width 323 height 20
click at [1489, 346] on icon "button" at bounding box center [1488, 342] width 7 height 7
click at [1463, 398] on span "Delete" at bounding box center [1455, 401] width 20 height 8
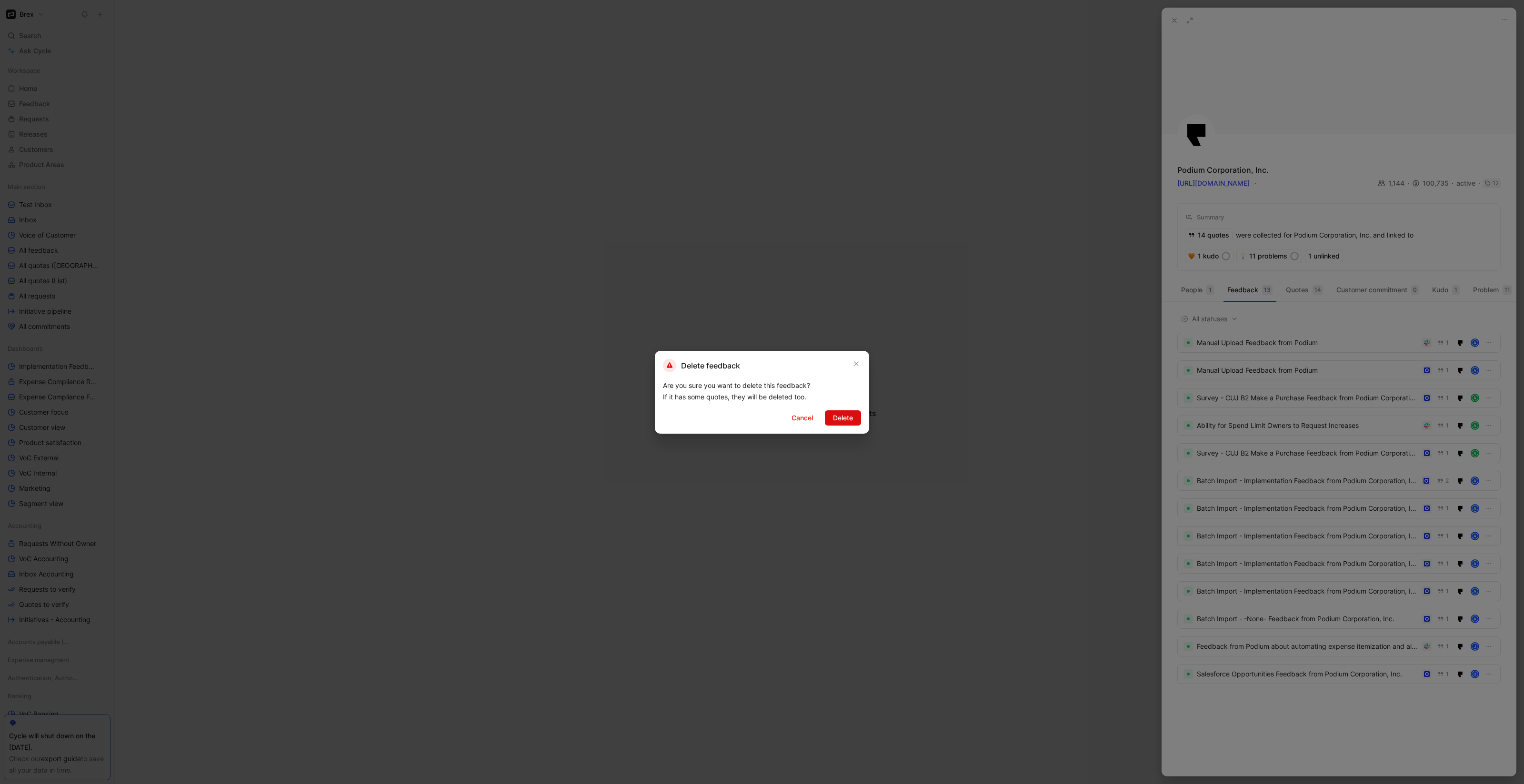
click at [843, 415] on span "Delete" at bounding box center [843, 418] width 20 height 11
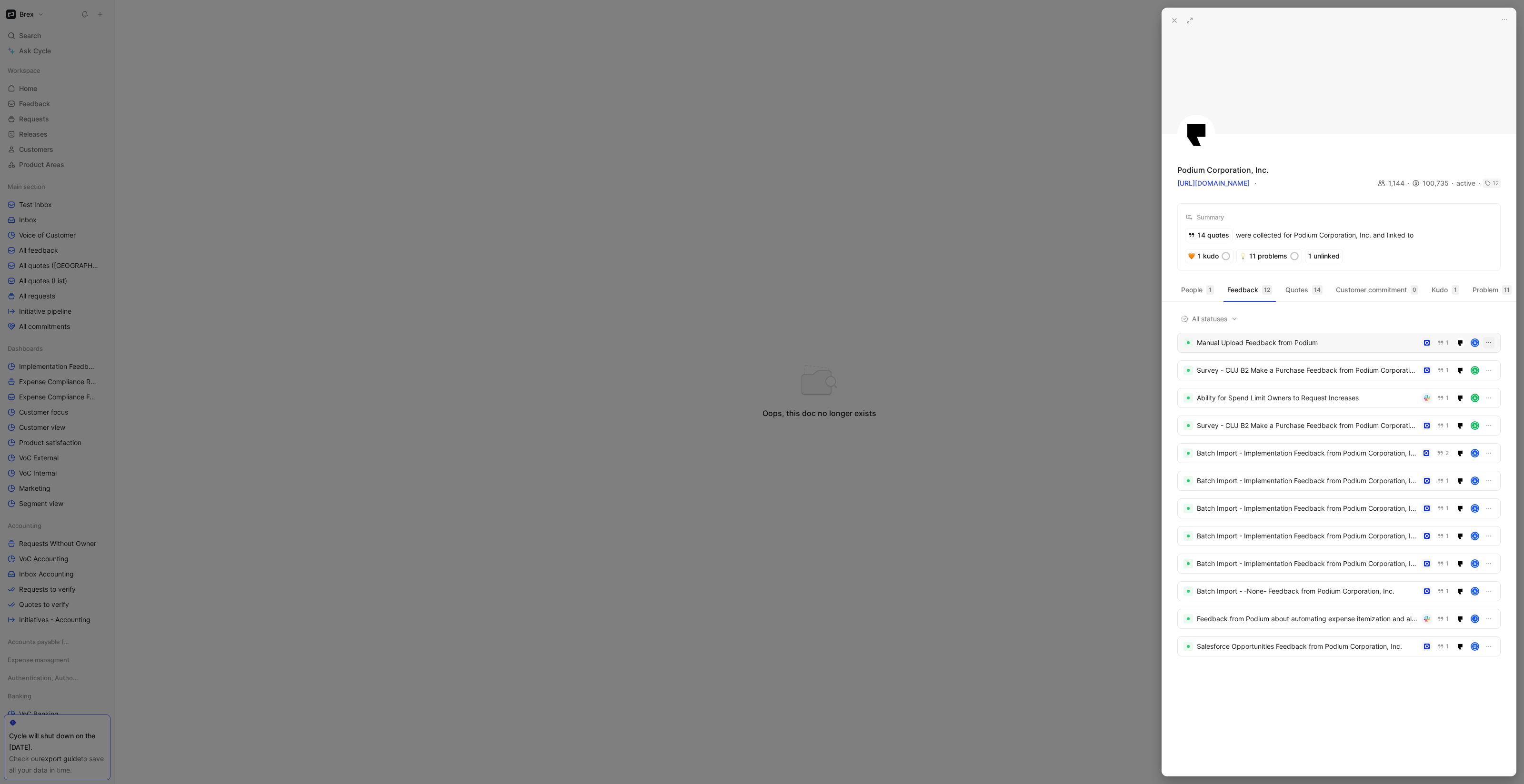
click at [1490, 346] on icon "button" at bounding box center [1488, 342] width 7 height 7
click at [1463, 400] on span "Delete" at bounding box center [1455, 401] width 20 height 8
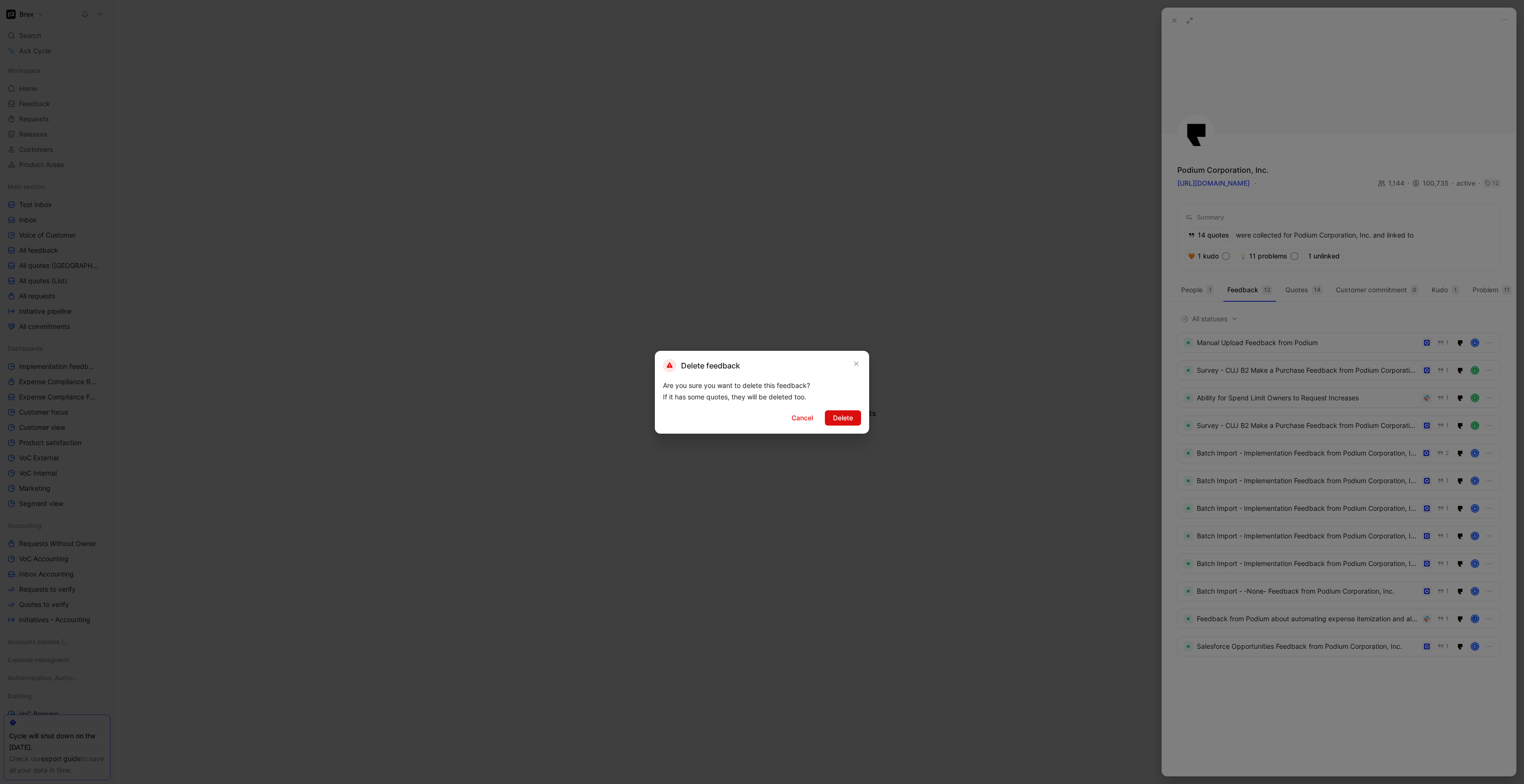
click at [845, 414] on span "Delete" at bounding box center [843, 418] width 20 height 11
